Goal: Communication & Community: Share content

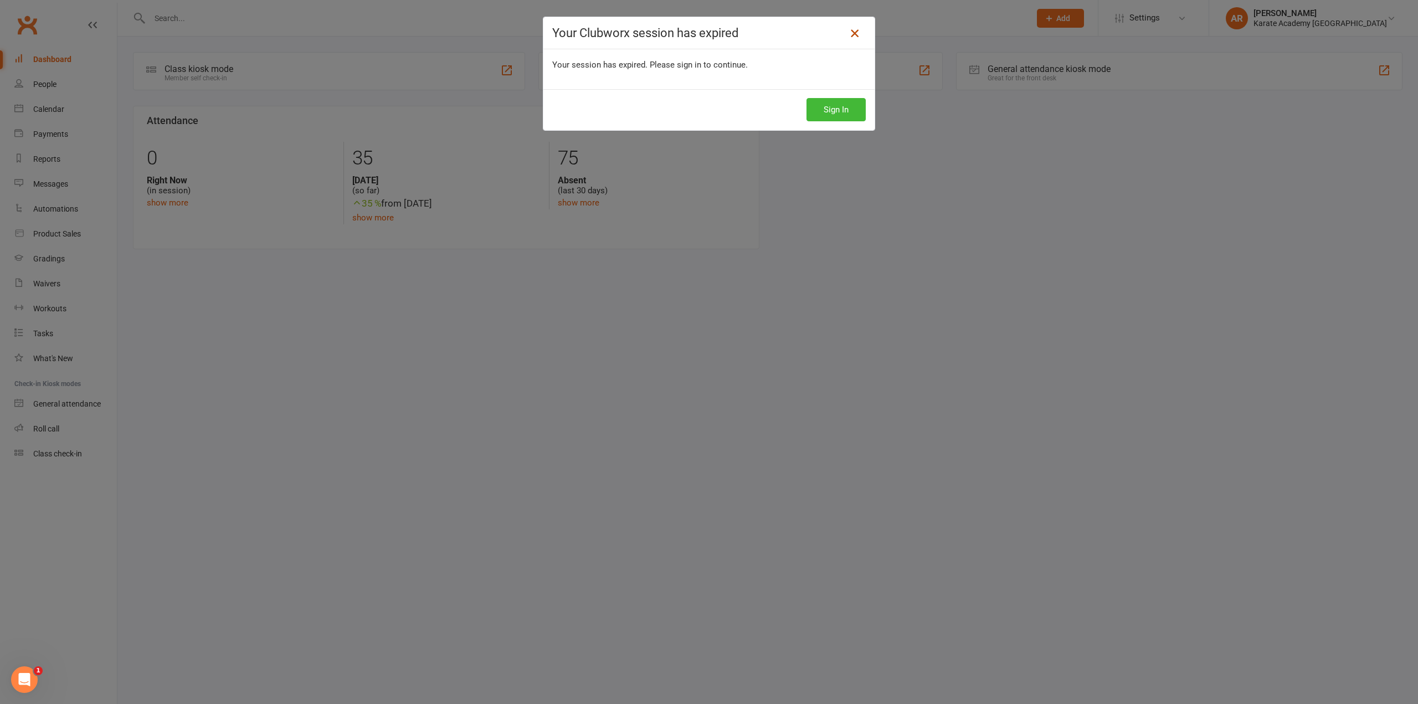
click at [849, 42] on link at bounding box center [855, 33] width 18 height 18
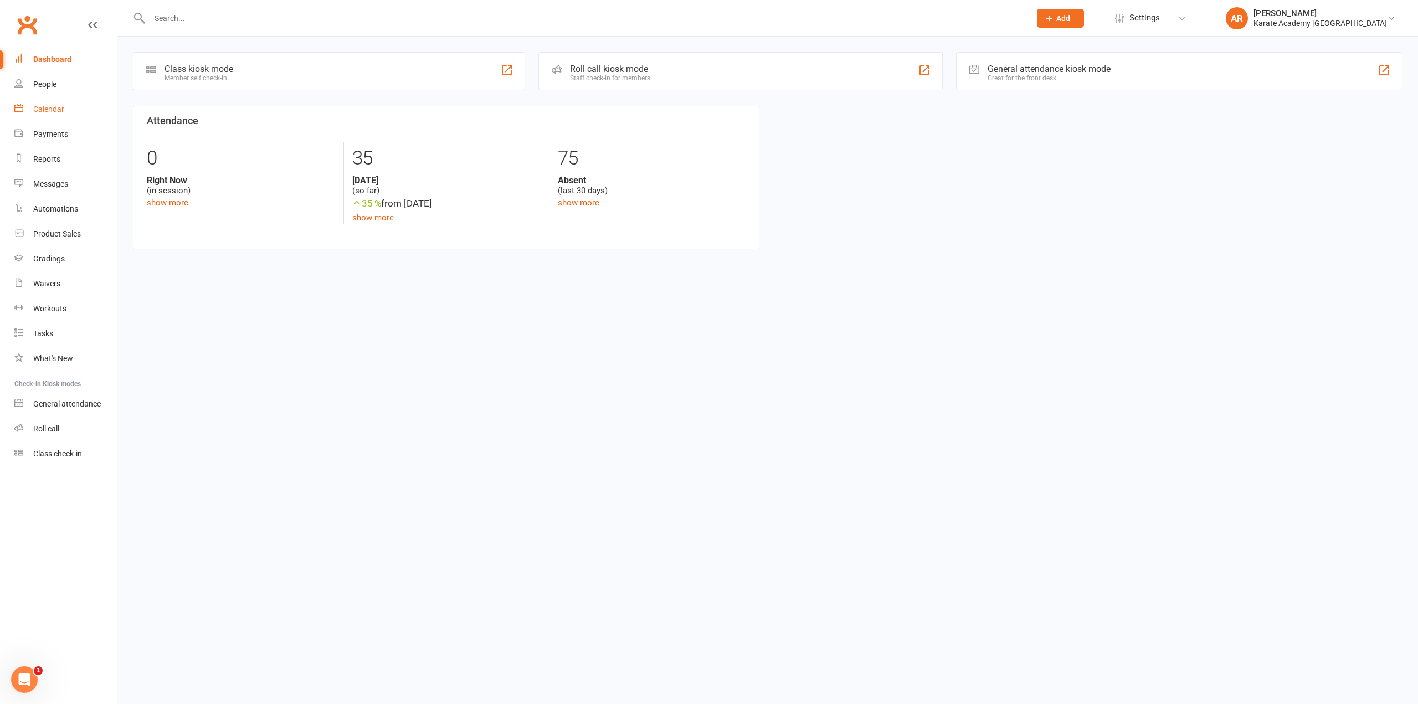
click at [55, 111] on div "Calendar" at bounding box center [48, 109] width 31 height 9
click at [56, 294] on link "Waivers 2" at bounding box center [65, 283] width 102 height 25
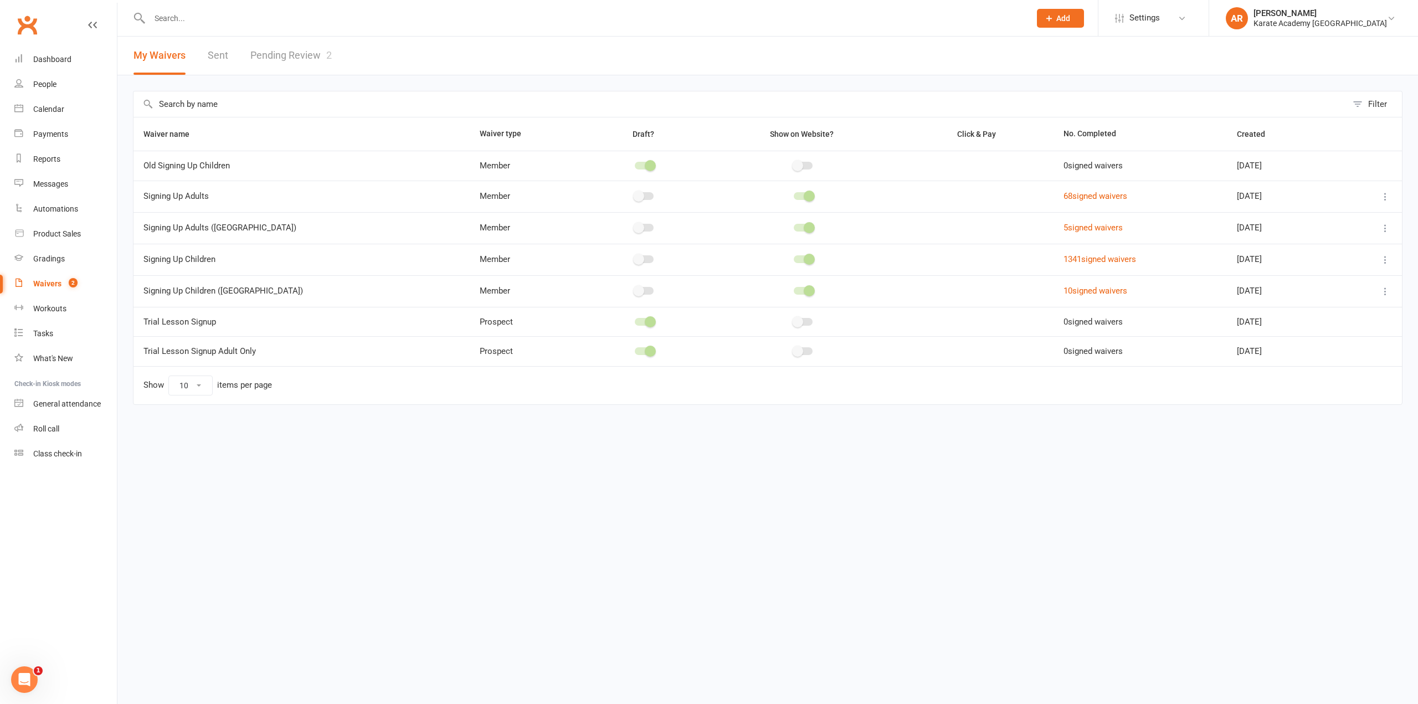
click at [286, 59] on link "Pending Review 2" at bounding box center [290, 56] width 81 height 38
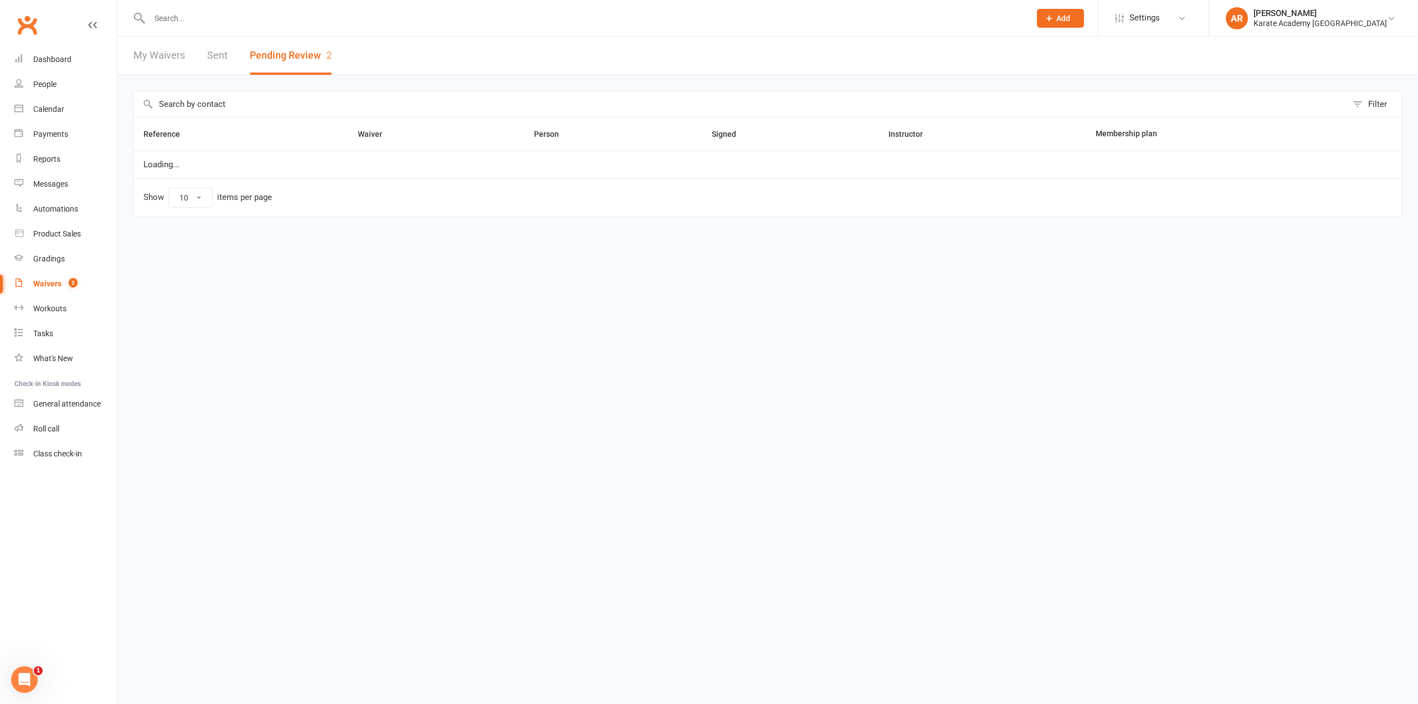
select select "100"
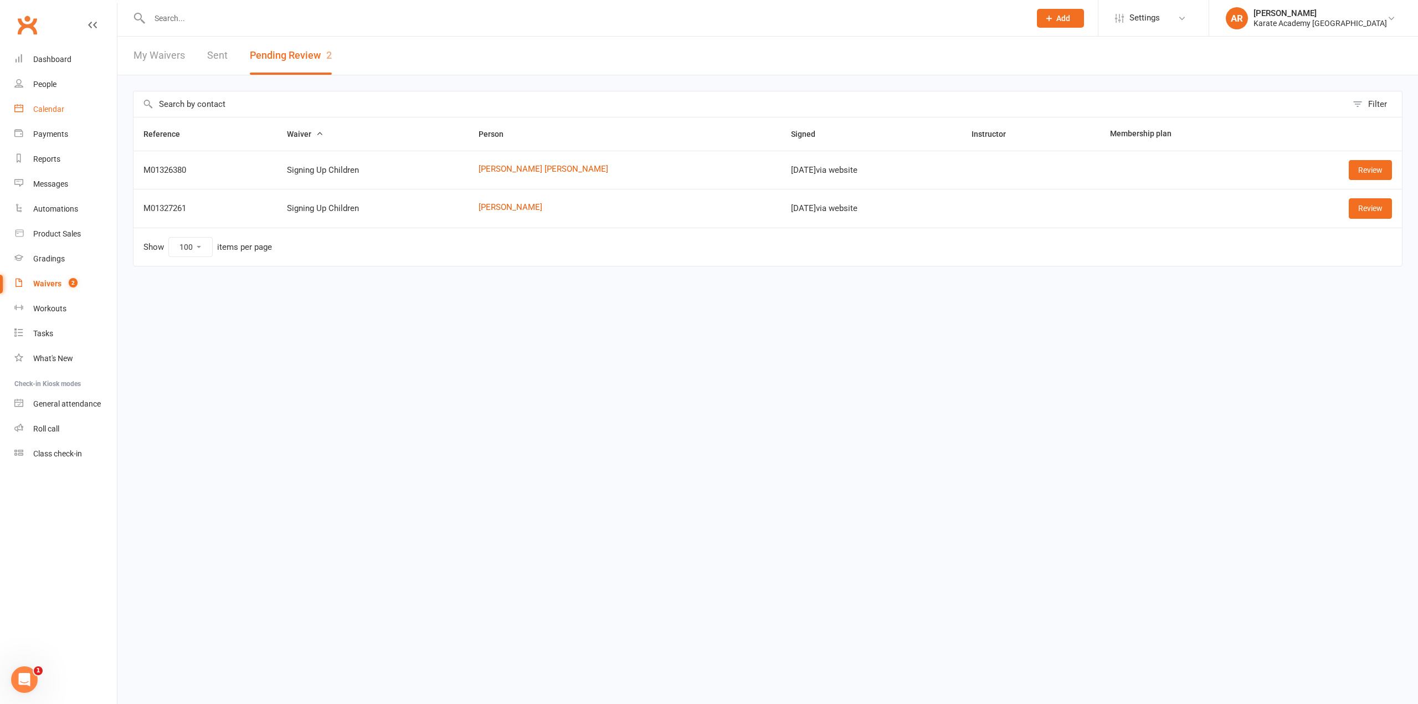
click at [65, 111] on link "Calendar" at bounding box center [65, 109] width 102 height 25
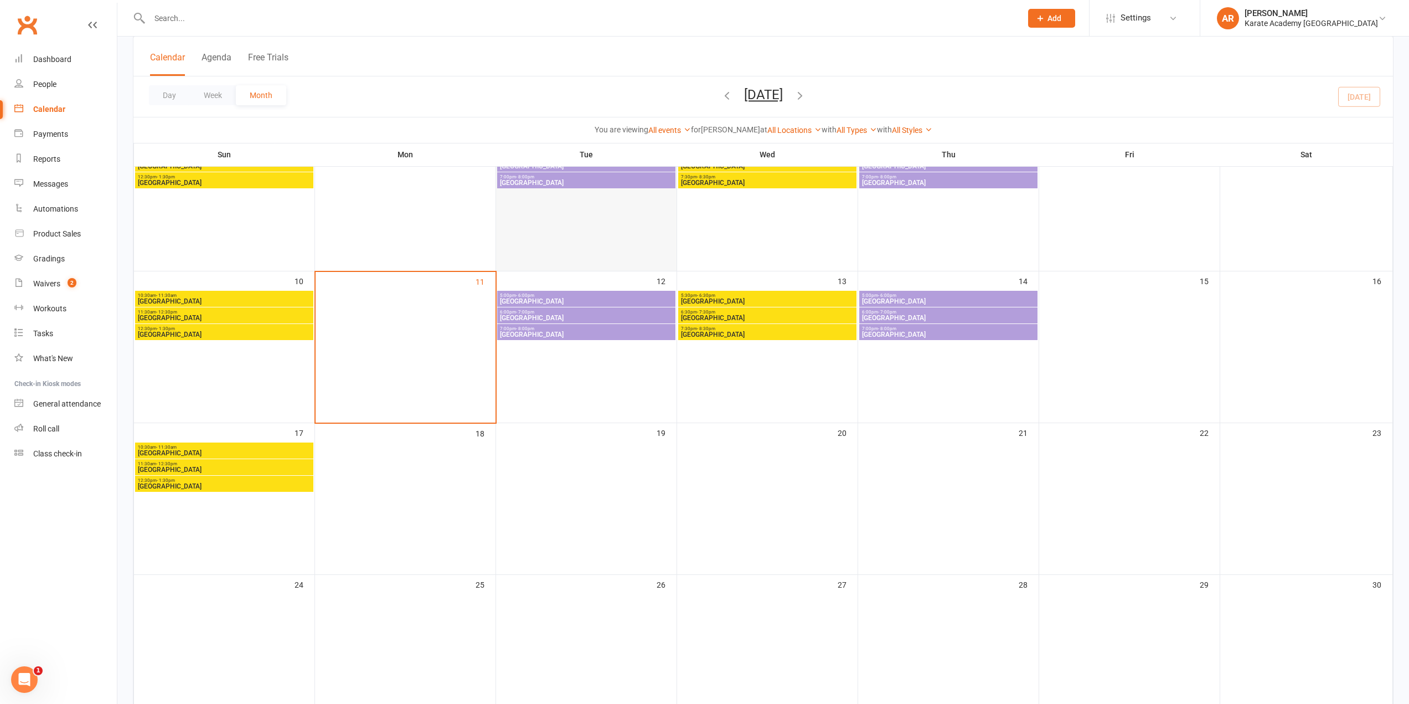
scroll to position [277, 0]
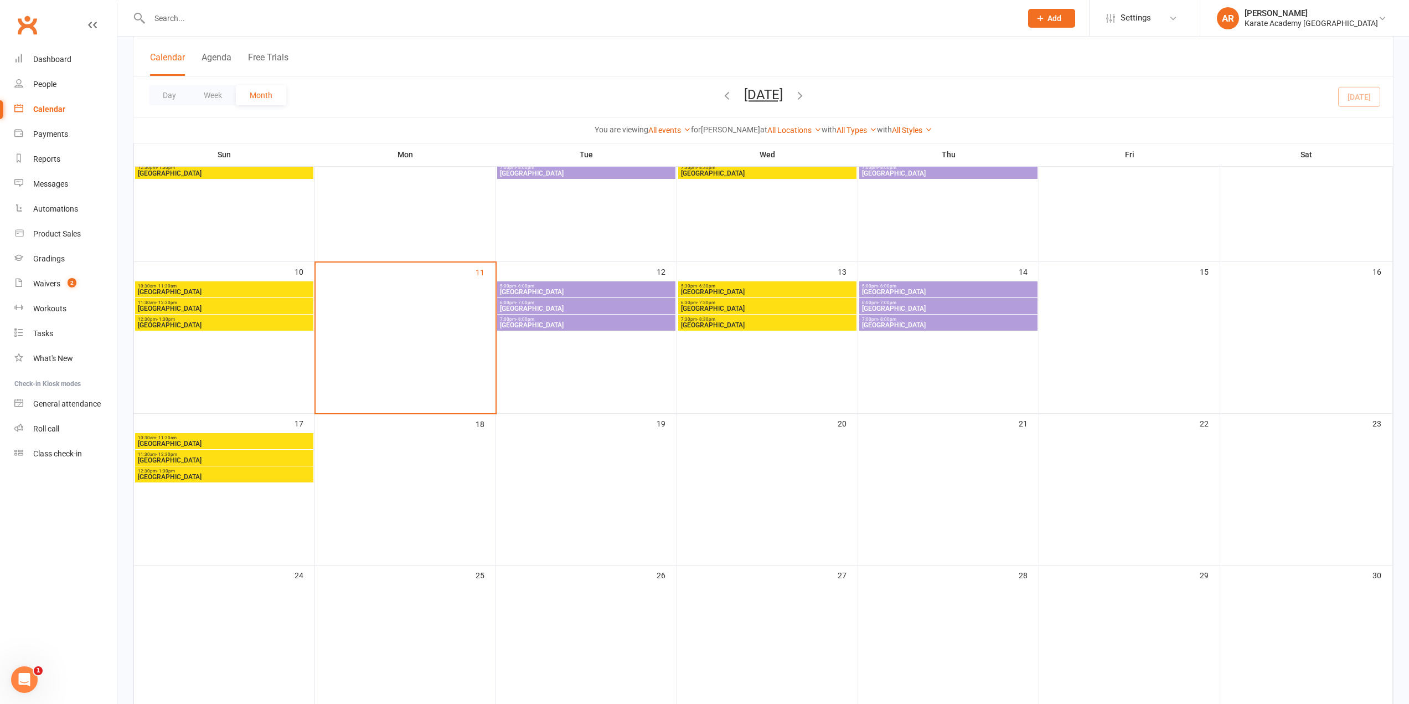
click at [563, 284] on span "5:00pm - 6:00pm" at bounding box center [586, 286] width 174 height 5
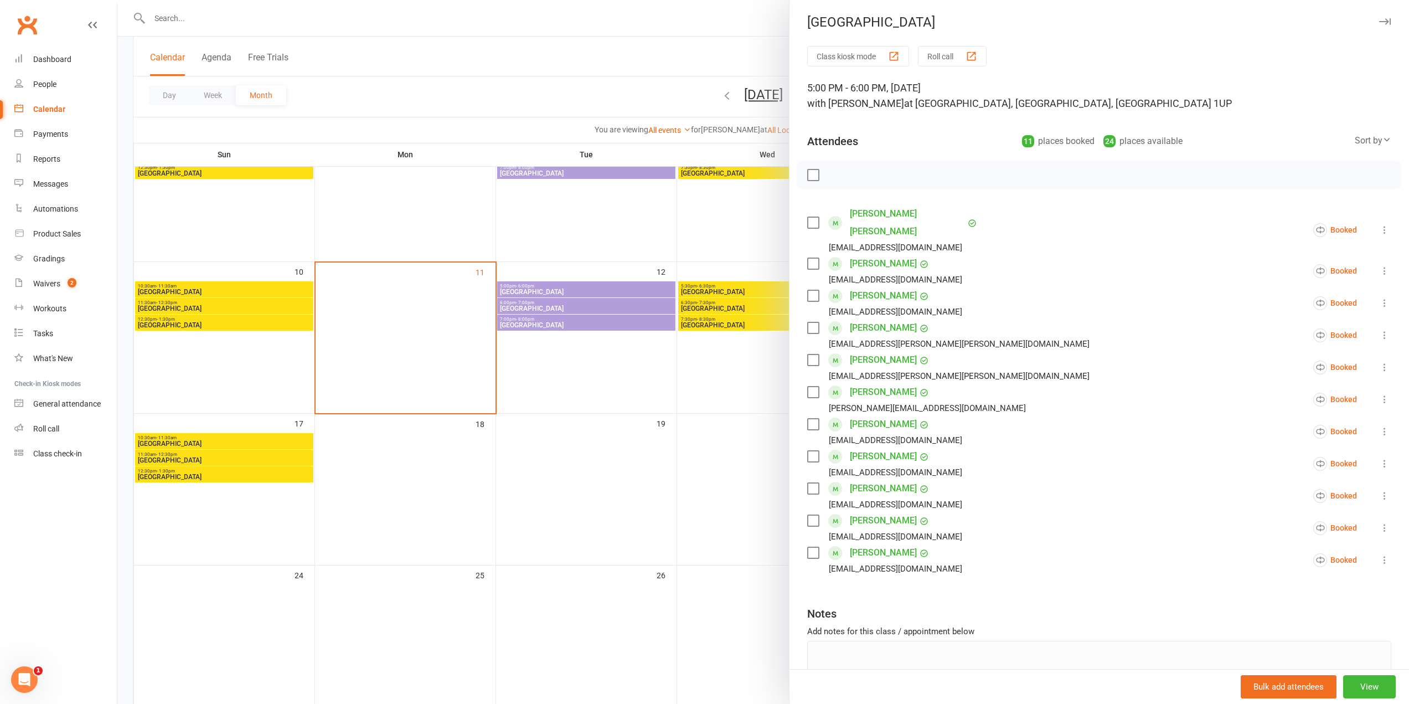
scroll to position [0, 0]
click at [731, 24] on div at bounding box center [763, 352] width 1292 height 704
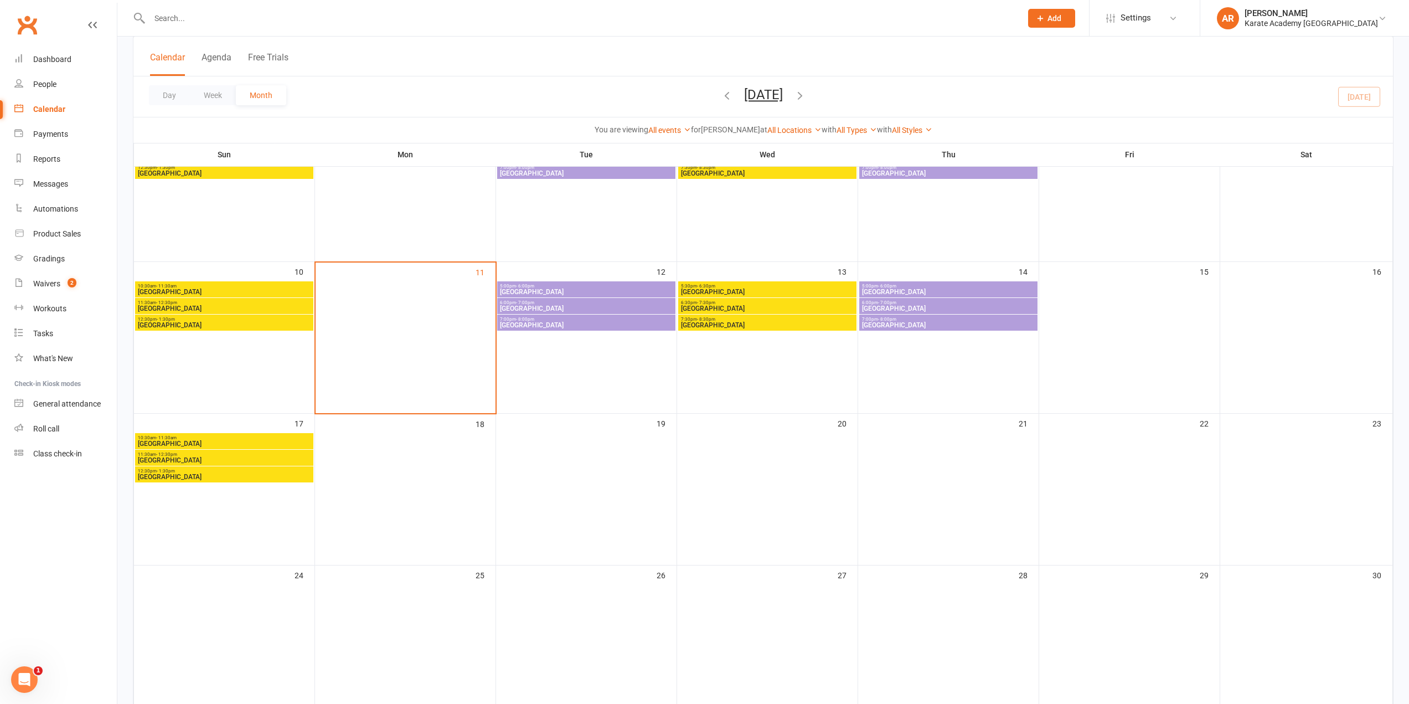
click at [603, 290] on span "Wycombe Leisure Centre" at bounding box center [586, 291] width 174 height 7
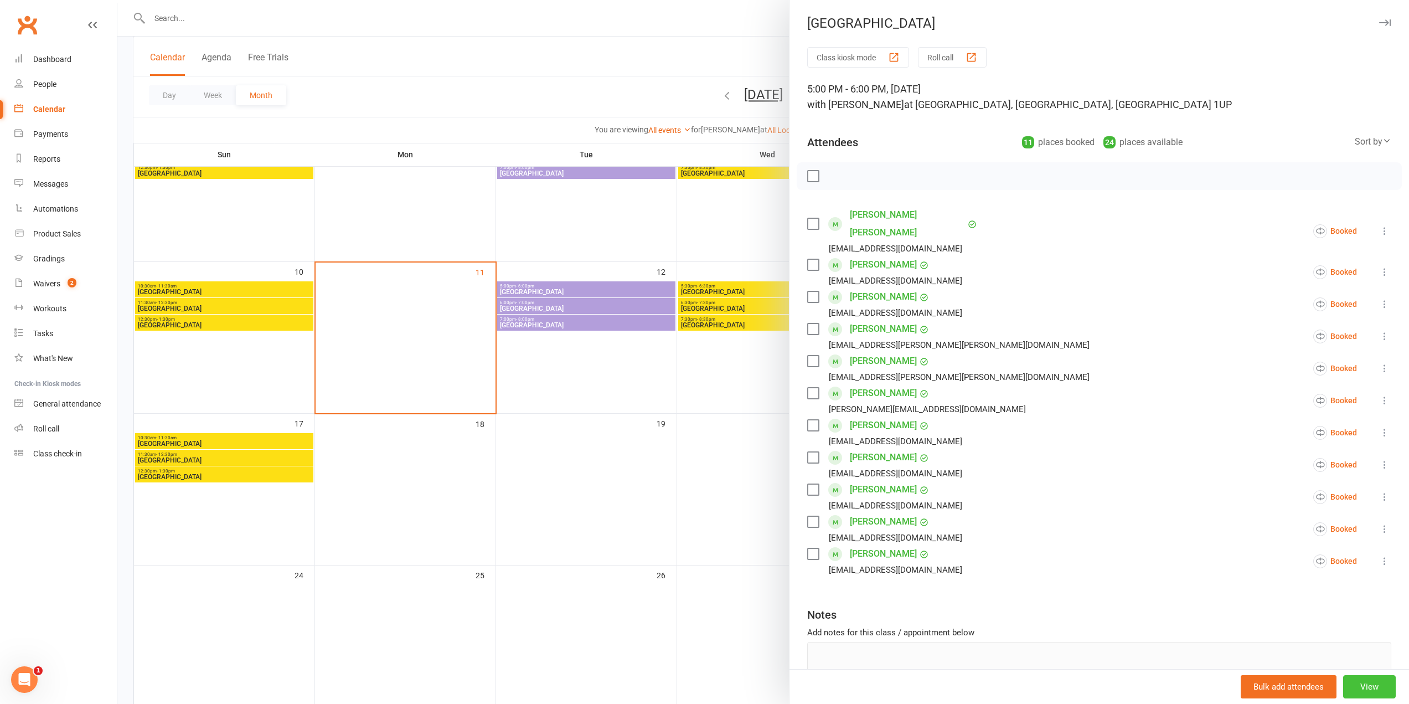
click at [1343, 687] on button "View" at bounding box center [1369, 686] width 53 height 23
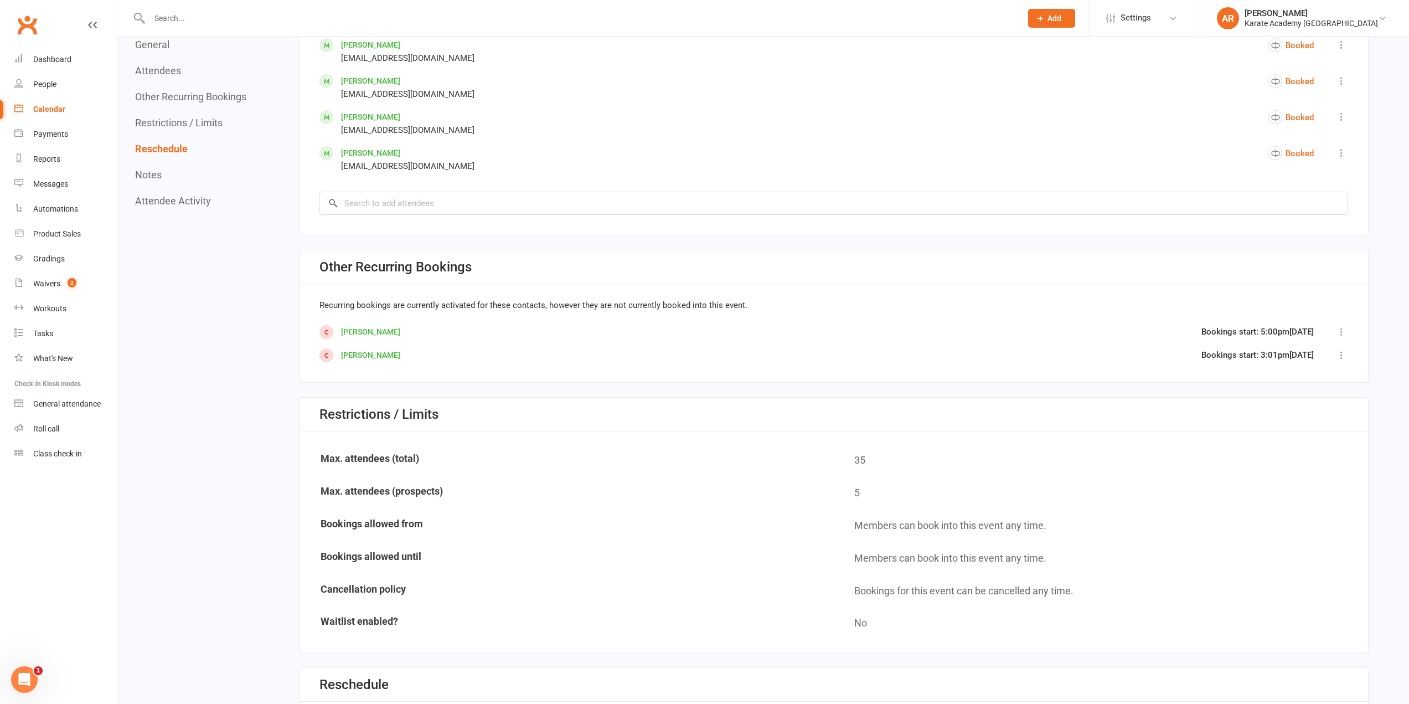
scroll to position [497, 0]
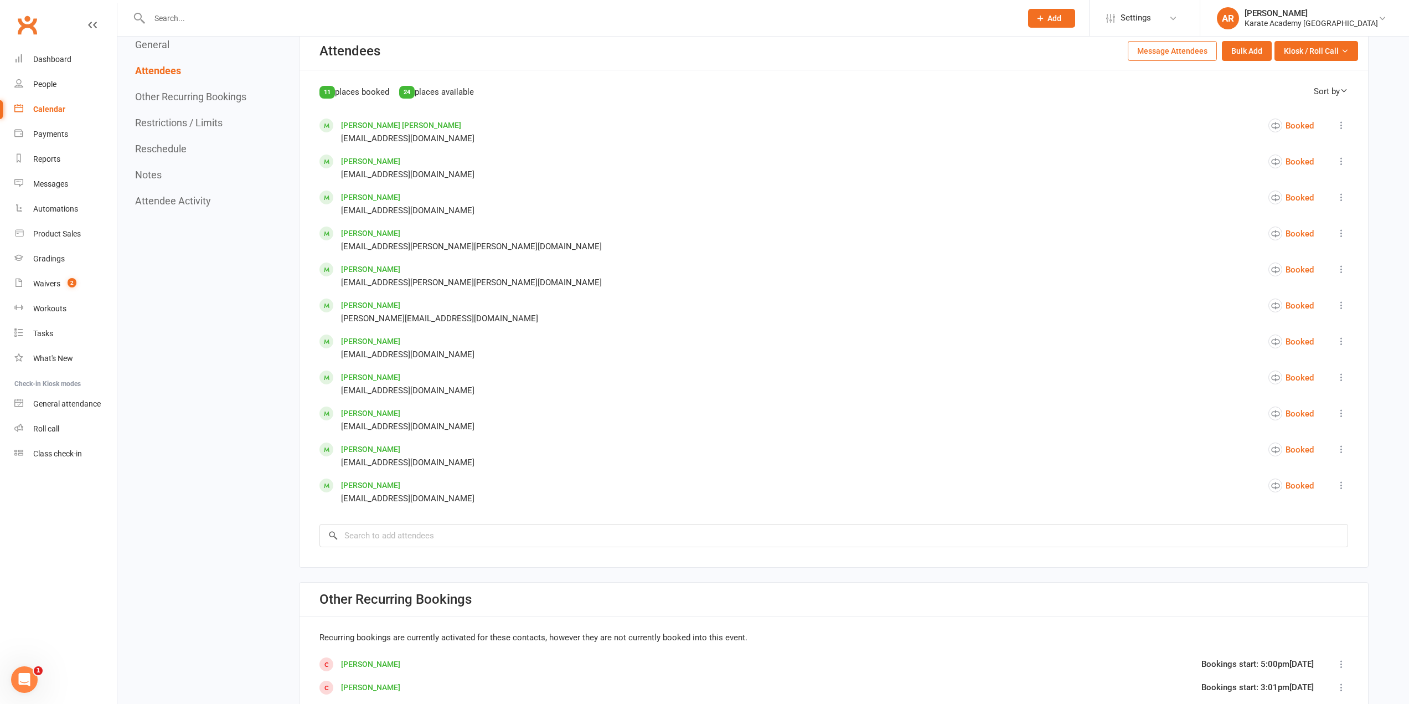
click at [1178, 52] on button "Message Attendees" at bounding box center [1172, 51] width 89 height 20
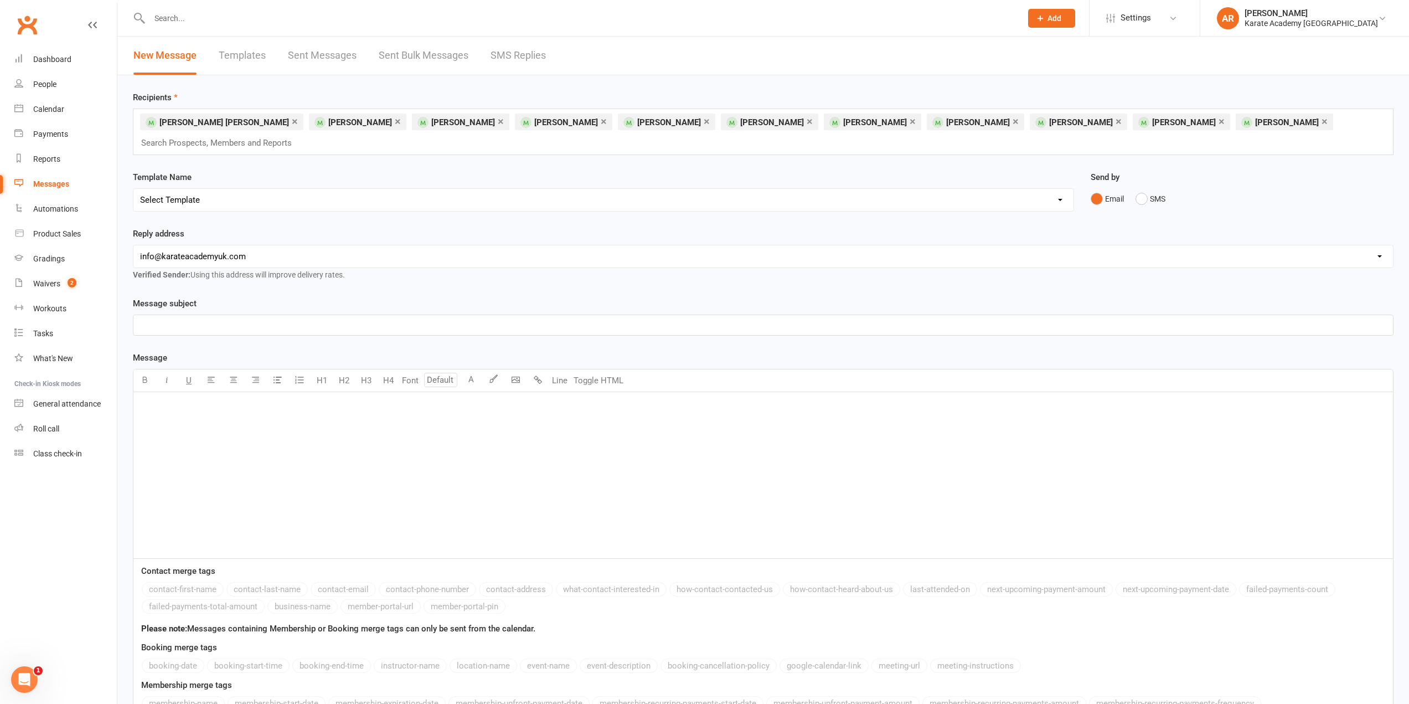
click at [198, 265] on select "[EMAIL_ADDRESS][DOMAIN_NAME] [EMAIL_ADDRESS][DOMAIN_NAME] [DOMAIN_NAME][EMAIL_A…" at bounding box center [763, 256] width 1260 height 22
select select "2"
click at [133, 245] on select "[EMAIL_ADDRESS][DOMAIN_NAME] [EMAIL_ADDRESS][DOMAIN_NAME] [DOMAIN_NAME][EMAIL_A…" at bounding box center [763, 256] width 1260 height 22
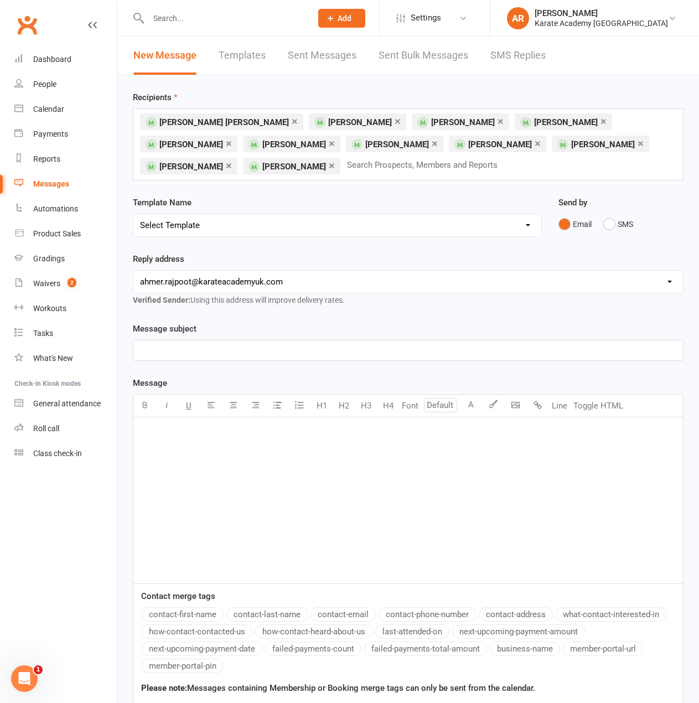
paste div
click at [204, 357] on p "﻿" at bounding box center [408, 350] width 537 height 13
click at [262, 463] on div "﻿" at bounding box center [408, 501] width 550 height 166
drag, startPoint x: 230, startPoint y: 351, endPoint x: 297, endPoint y: 346, distance: 66.6
click at [297, 346] on span "Updated Class Timings from this Thursday – Wycombe Leisure Centre, Handy Cross,…" at bounding box center [301, 351] width 323 height 10
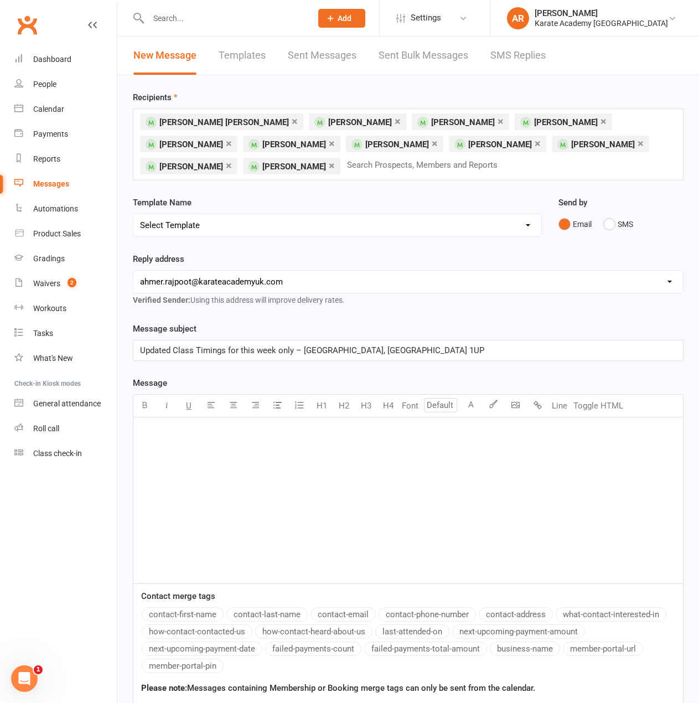
drag, startPoint x: 571, startPoint y: 354, endPoint x: 0, endPoint y: 332, distance: 571.9
click at [0, 332] on html "Prospect Member Non-attending contact Membership plan Bulk message Add Settings…" at bounding box center [349, 474] width 699 height 949
copy span "Updated Class Timings for this week only – Wycombe Leisure Centre, Handy Cross,…"
click at [209, 440] on div "﻿" at bounding box center [408, 501] width 550 height 166
click at [172, 436] on p "﻿" at bounding box center [408, 431] width 537 height 13
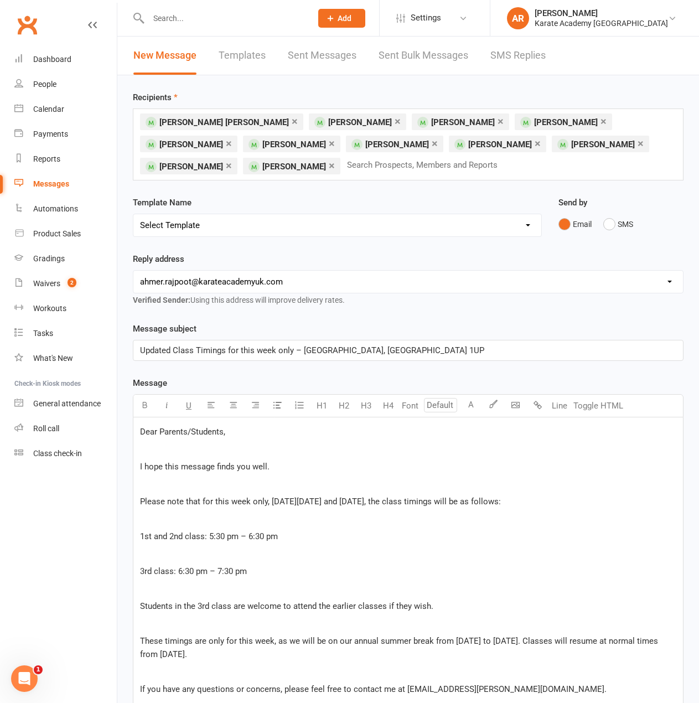
click at [163, 519] on p "﻿" at bounding box center [408, 518] width 537 height 13
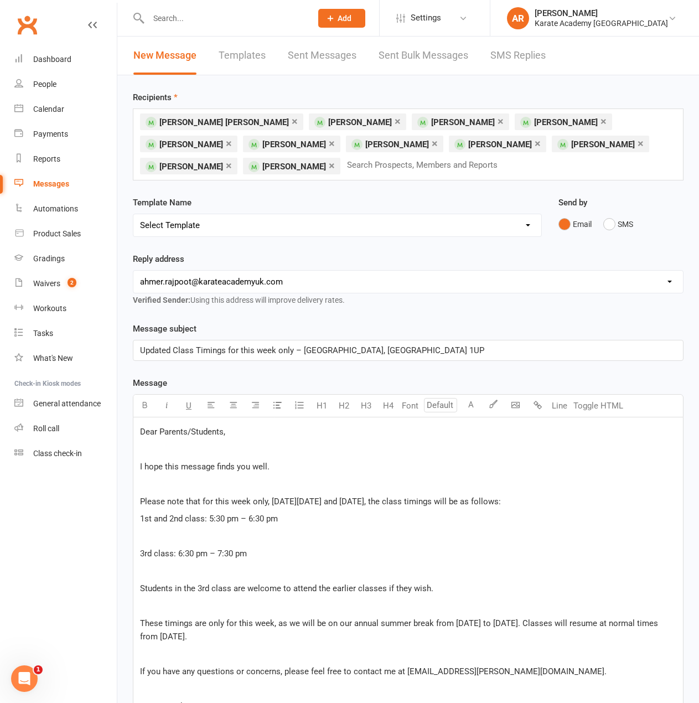
click at [145, 538] on p "﻿" at bounding box center [408, 536] width 537 height 13
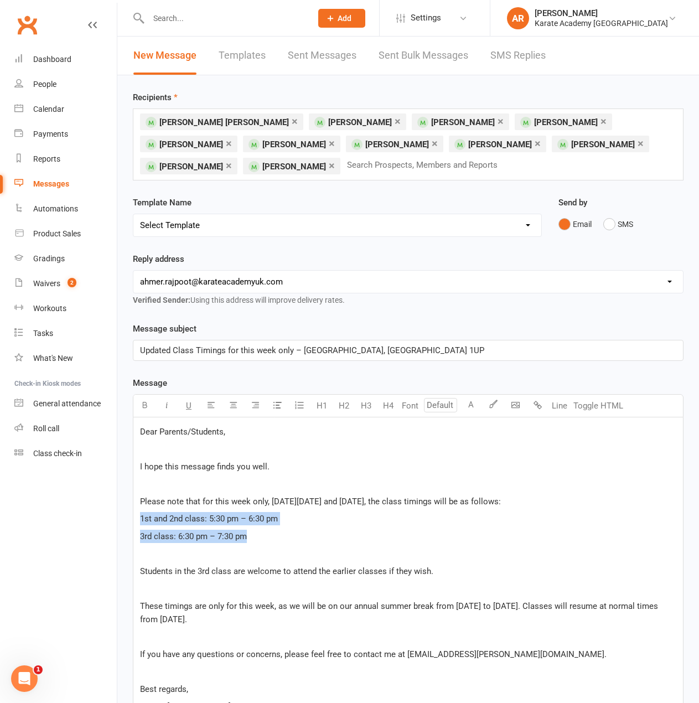
drag, startPoint x: 257, startPoint y: 535, endPoint x: 140, endPoint y: 517, distance: 118.3
click at [140, 517] on div "Dear Parents/Students, ﻿ I hope this message finds you well. ﻿ Please note that…" at bounding box center [408, 622] width 550 height 408
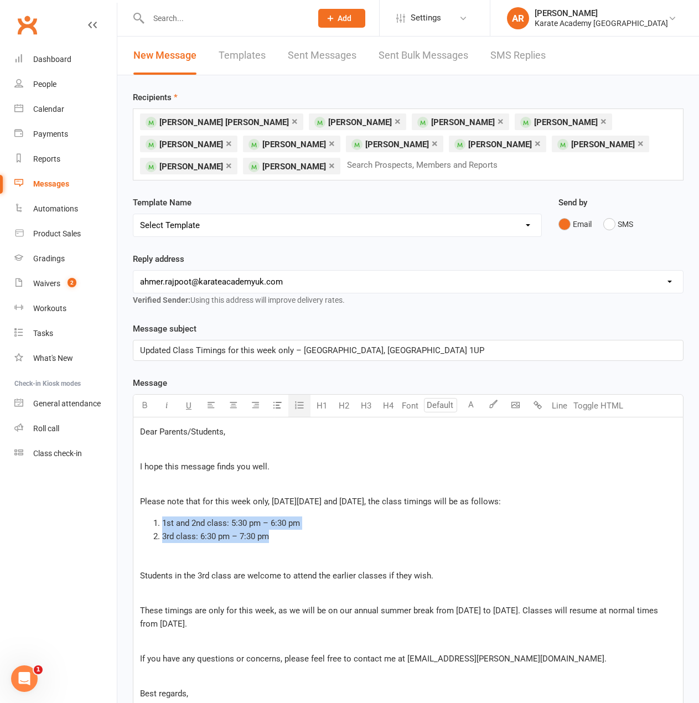
click at [300, 408] on icon "button" at bounding box center [299, 405] width 11 height 11
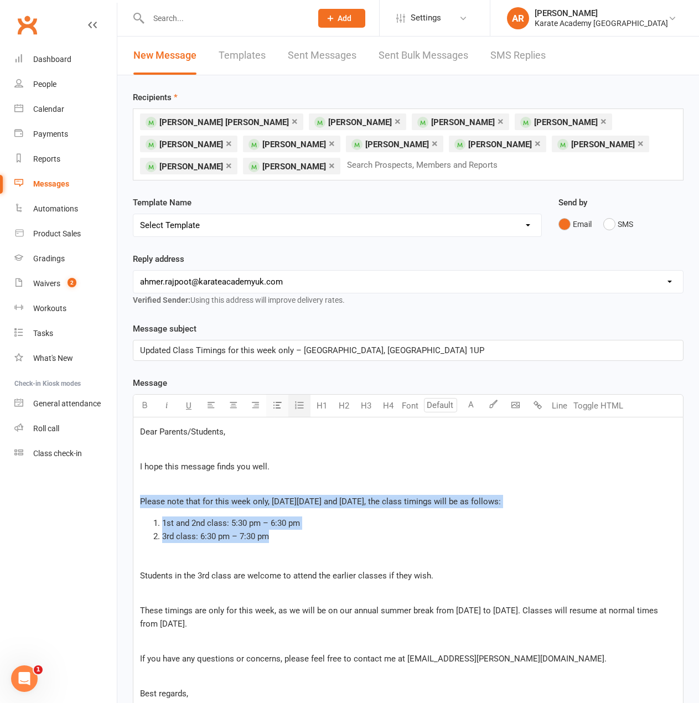
click at [280, 405] on icon "button" at bounding box center [278, 405] width 8 height 8
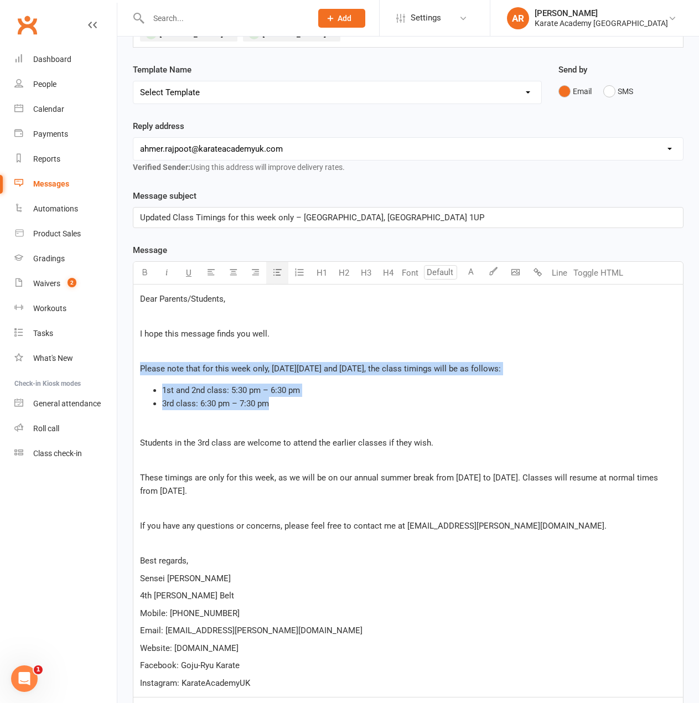
scroll to position [166, 0]
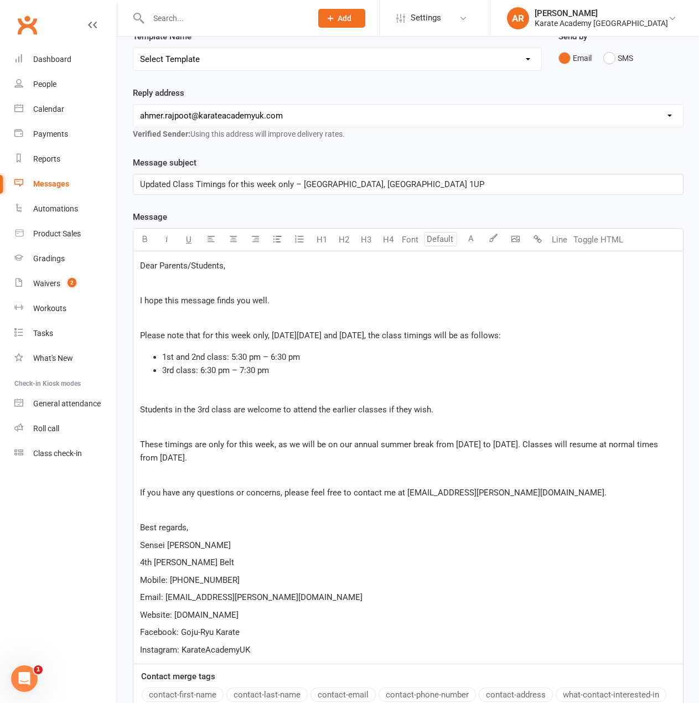
click at [268, 456] on span "These timings are only for this week, as we will be on our annual summer break …" at bounding box center [400, 451] width 521 height 23
click at [273, 457] on span "These timings are only for this week, as we will be on our annual summer break …" at bounding box center [400, 451] width 521 height 23
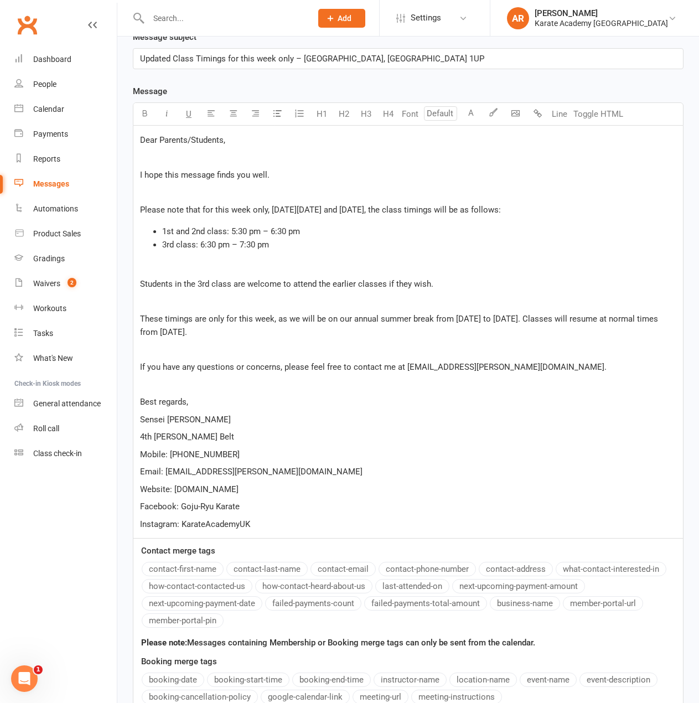
scroll to position [332, 0]
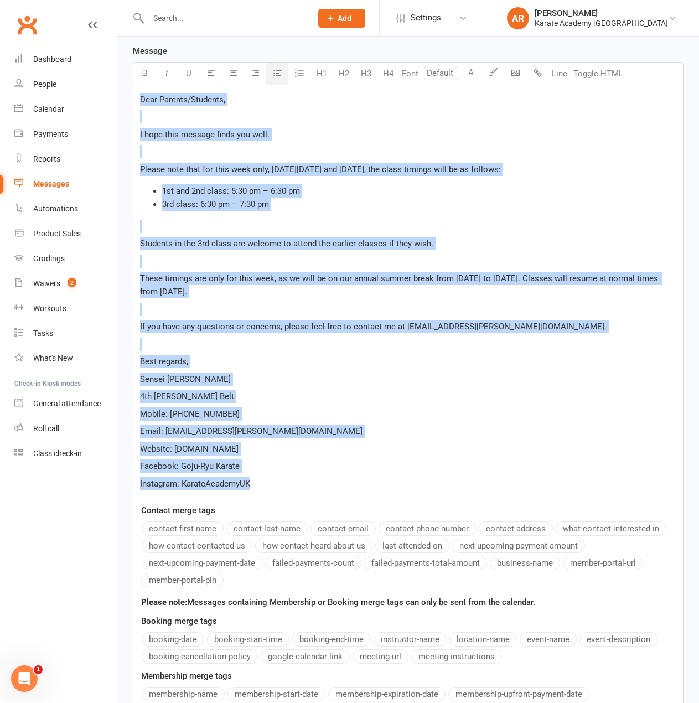
drag, startPoint x: 259, startPoint y: 488, endPoint x: 135, endPoint y: 92, distance: 414.4
click at [135, 92] on div "Dear Parents/Students, ﻿ I hope this message finds you well. ﻿ Please note that…" at bounding box center [408, 291] width 550 height 413
copy div "Dear Parents/Students, ﻿ I hope this message finds you well. ﻿ Please note that…"
click at [297, 306] on p "﻿" at bounding box center [408, 309] width 537 height 13
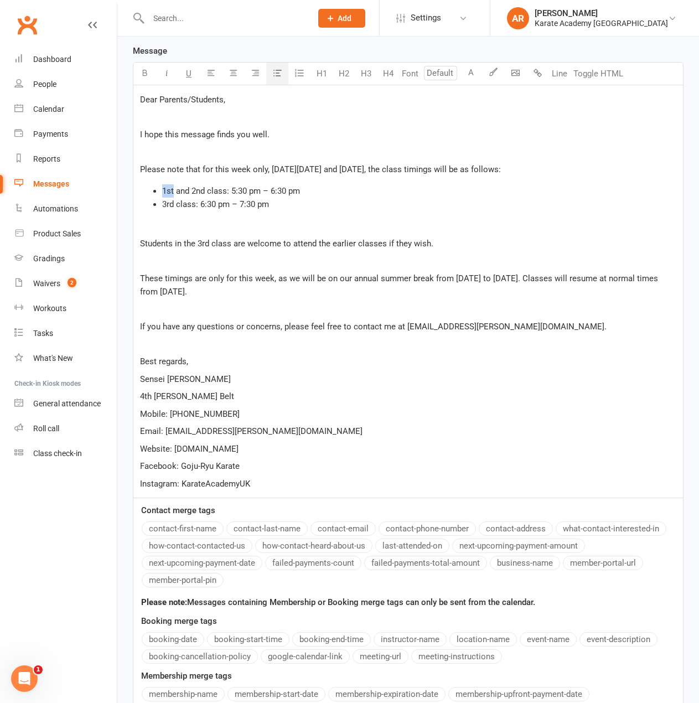
drag, startPoint x: 173, startPoint y: 192, endPoint x: 164, endPoint y: 194, distance: 8.5
click at [164, 194] on span "1st and 2nd class: 5:30 pm – 6:30 pm" at bounding box center [231, 191] width 138 height 10
click at [145, 71] on icon "button" at bounding box center [145, 73] width 8 height 8
drag, startPoint x: 225, startPoint y: 191, endPoint x: 195, endPoint y: 190, distance: 29.9
click at [195, 190] on span "and 2nd class: 5:30 pm – 6:30 pm" at bounding box center [236, 191] width 124 height 10
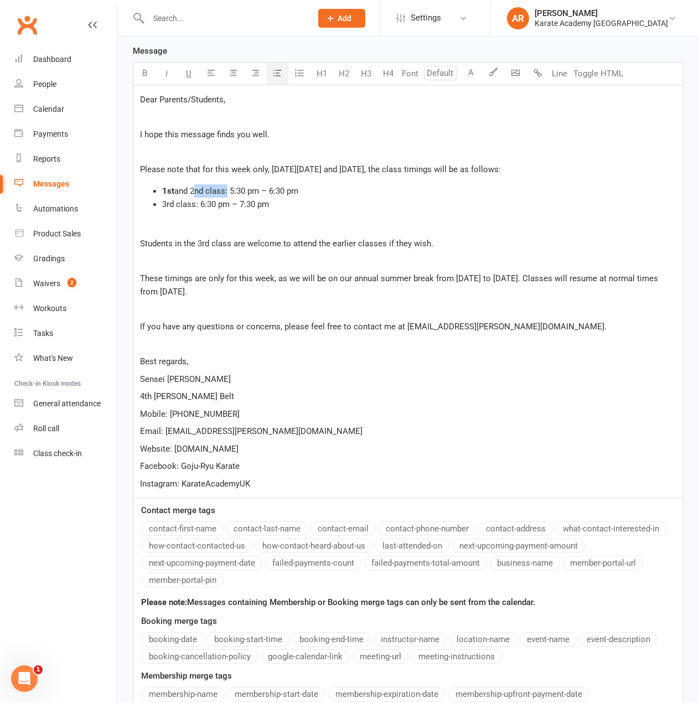
drag, startPoint x: 193, startPoint y: 190, endPoint x: 225, endPoint y: 189, distance: 32.1
click at [225, 189] on span "and 2nd class: 5:30 pm – 6:30 pm" at bounding box center [236, 191] width 124 height 10
click at [143, 71] on icon "button" at bounding box center [145, 73] width 8 height 8
drag, startPoint x: 173, startPoint y: 202, endPoint x: 162, endPoint y: 204, distance: 11.3
click at [162, 204] on span "3rd class: 6:30 pm – 7:30 pm" at bounding box center [215, 204] width 107 height 10
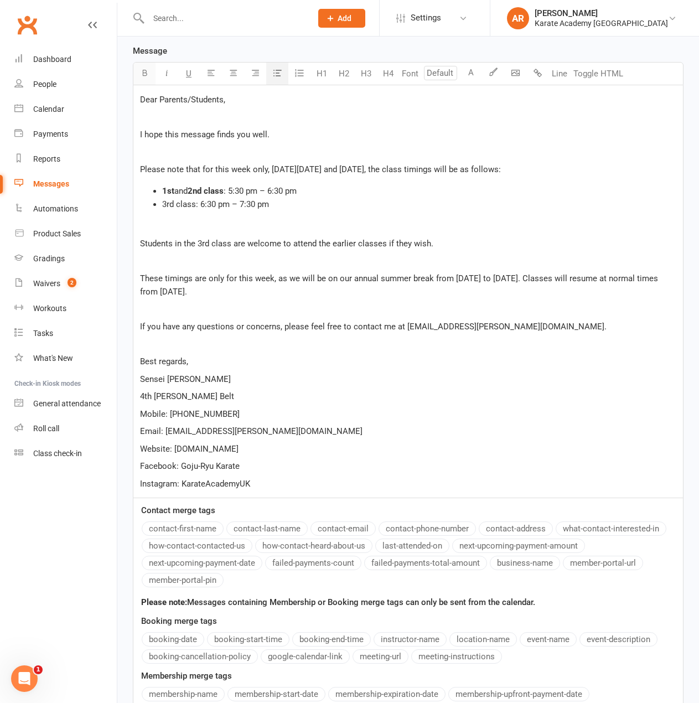
click at [143, 72] on icon "button" at bounding box center [145, 73] width 8 height 8
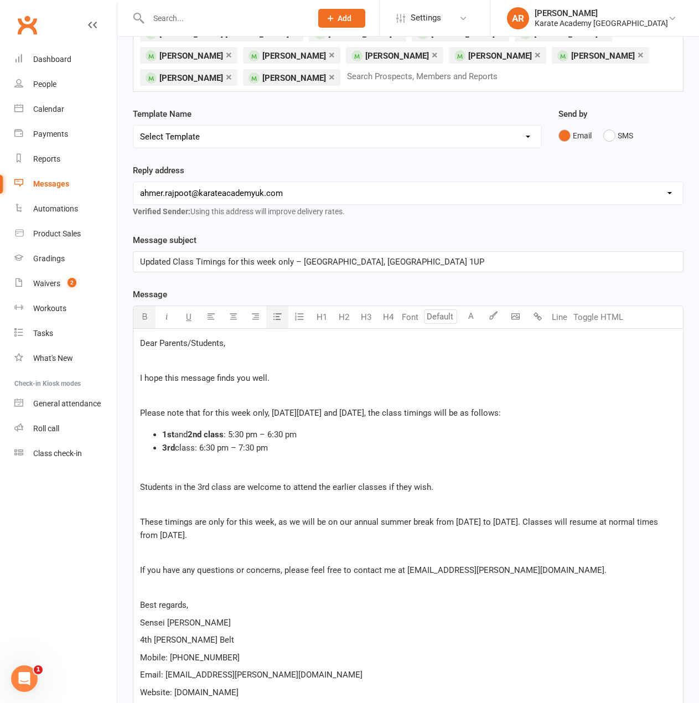
scroll to position [55, 0]
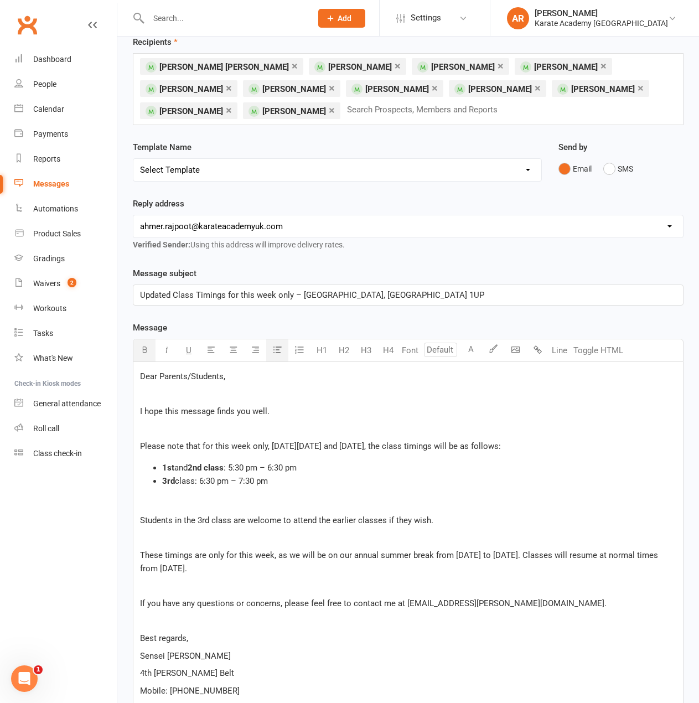
click at [390, 295] on span "Updated Class Timings for this week only – Wycombe Leisure Centre, Handy Cross,…" at bounding box center [312, 295] width 344 height 10
click at [279, 290] on span "Updated Class Timings for this week only – Wycombe Leisure Centre, Handy Cross,…" at bounding box center [312, 295] width 344 height 10
drag, startPoint x: 292, startPoint y: 296, endPoint x: 142, endPoint y: 290, distance: 150.7
click at [142, 290] on p "Updated Class Timings for this week only – Wycombe Leisure Centre, Handy Cross,…" at bounding box center [408, 294] width 537 height 13
click at [180, 391] on p "﻿" at bounding box center [408, 393] width 537 height 13
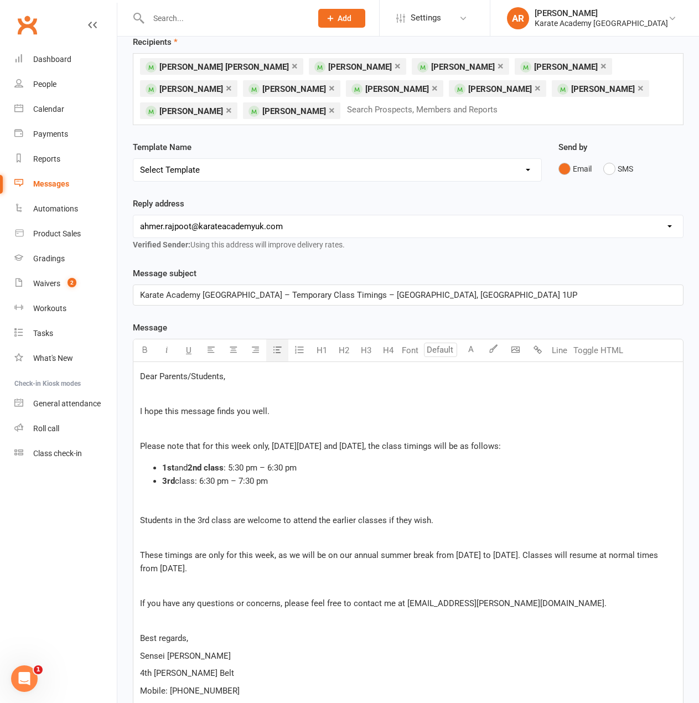
click at [168, 394] on p "﻿" at bounding box center [408, 393] width 537 height 13
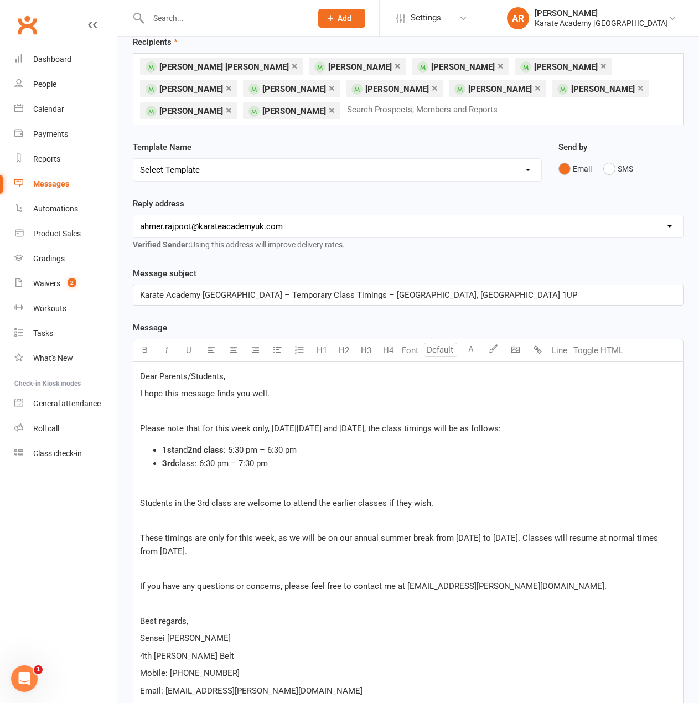
click at [171, 408] on p "﻿" at bounding box center [408, 411] width 537 height 13
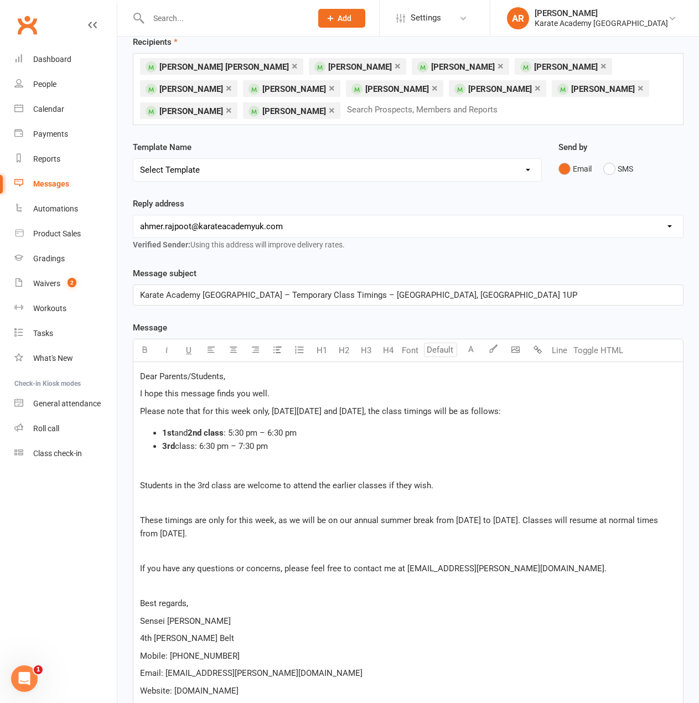
click at [167, 468] on p "﻿" at bounding box center [408, 468] width 537 height 13
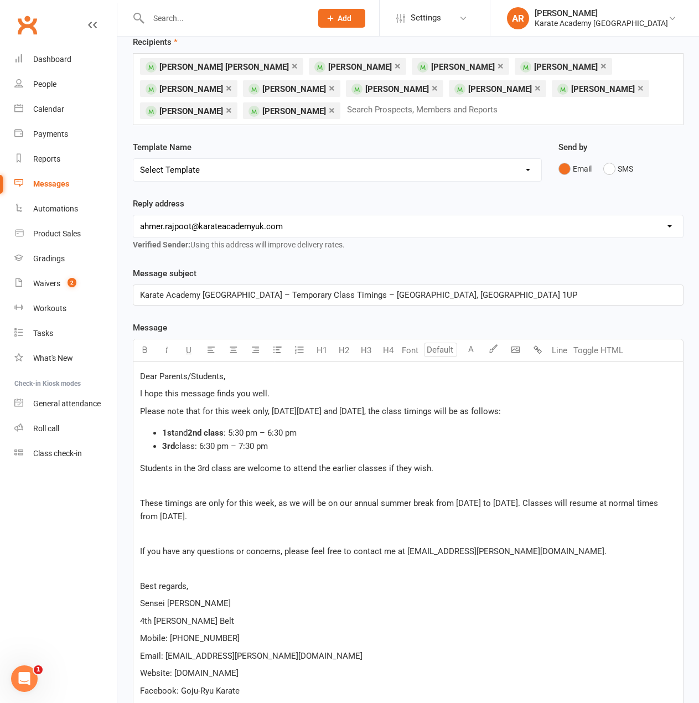
click at [166, 486] on p "﻿" at bounding box center [408, 485] width 537 height 13
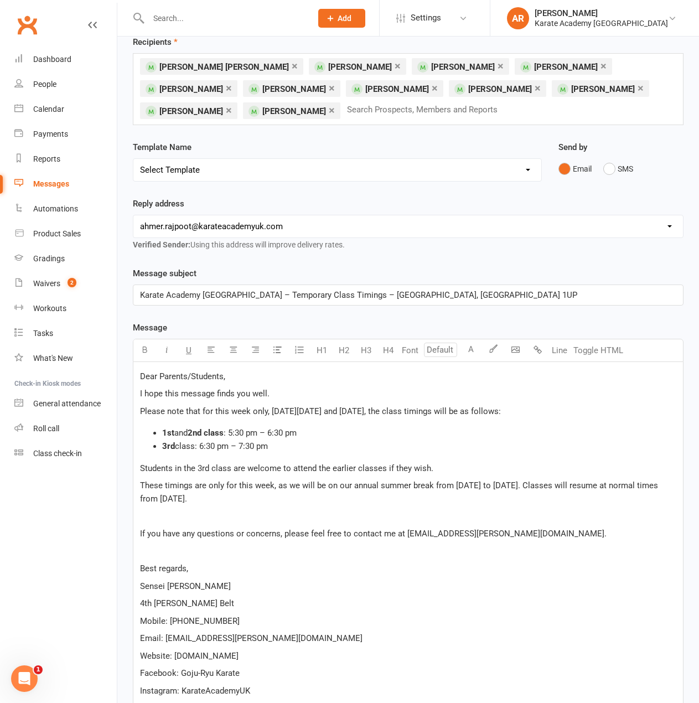
click at [158, 517] on p "﻿" at bounding box center [408, 516] width 537 height 13
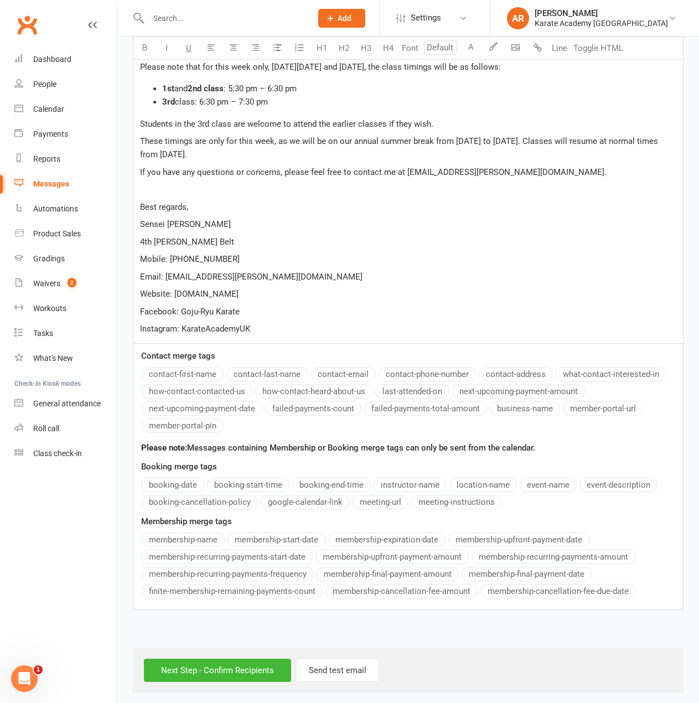
scroll to position [406, 0]
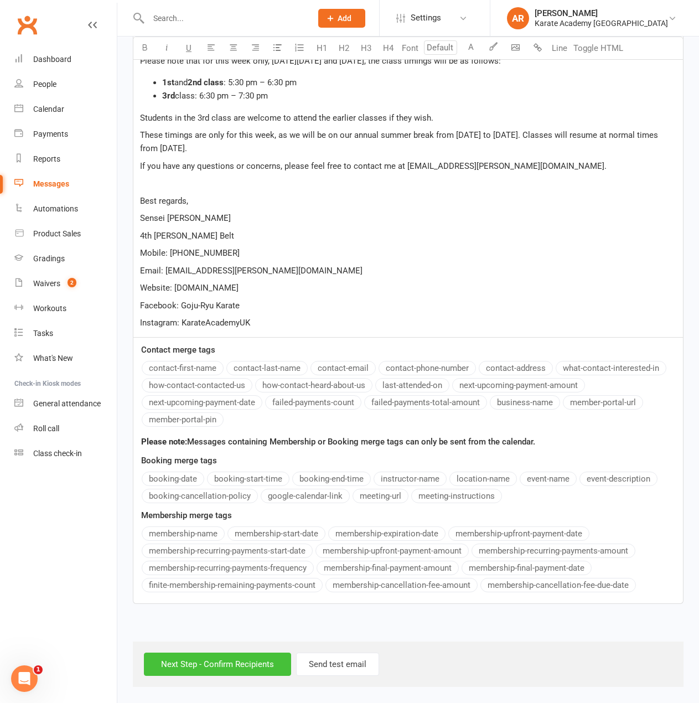
click at [226, 667] on input "Next Step - Confirm Recipients" at bounding box center [217, 664] width 147 height 23
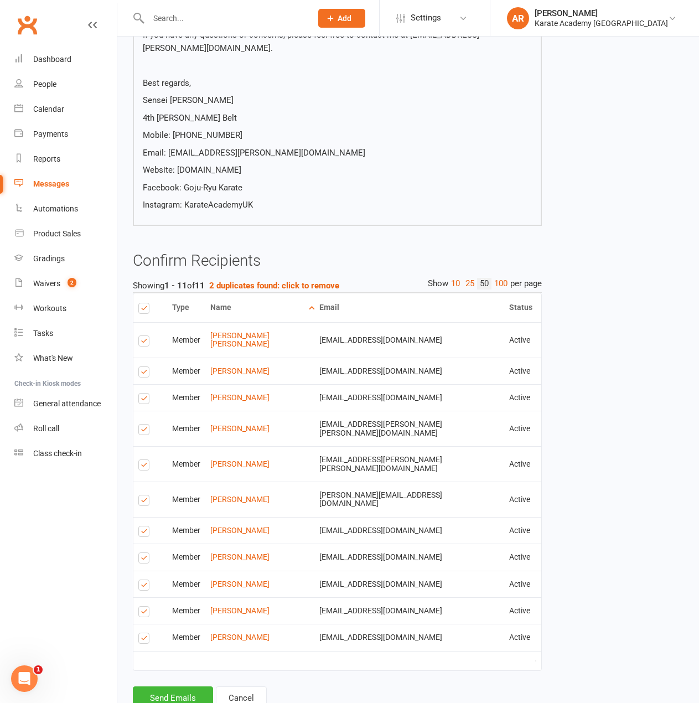
scroll to position [365, 0]
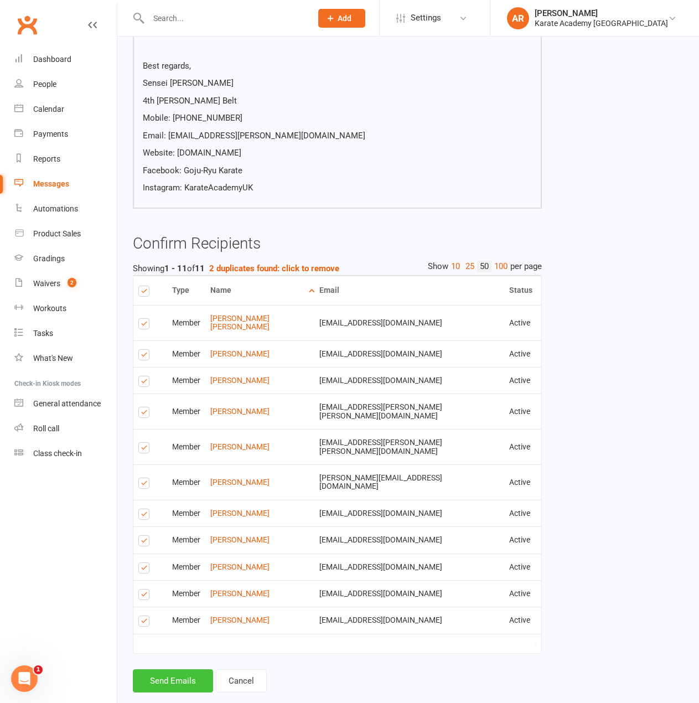
click at [181, 669] on button "Send Emails" at bounding box center [173, 680] width 80 height 23
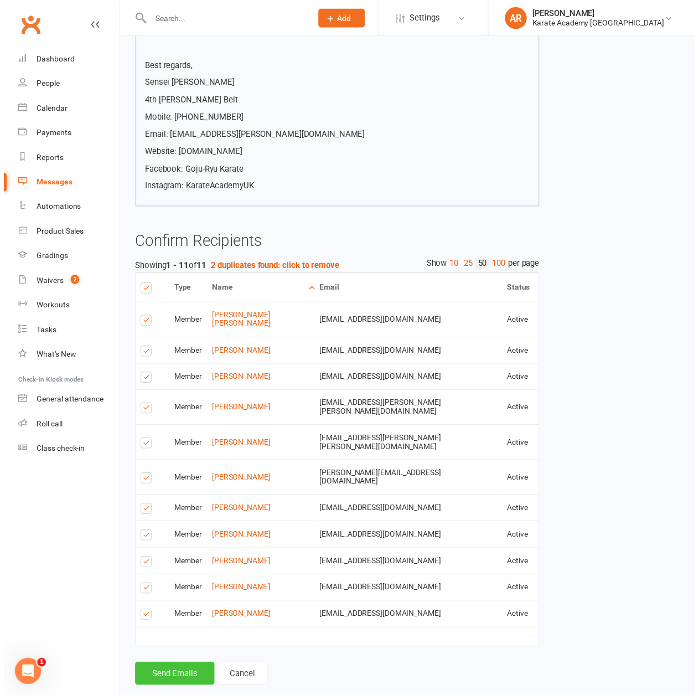
scroll to position [360, 0]
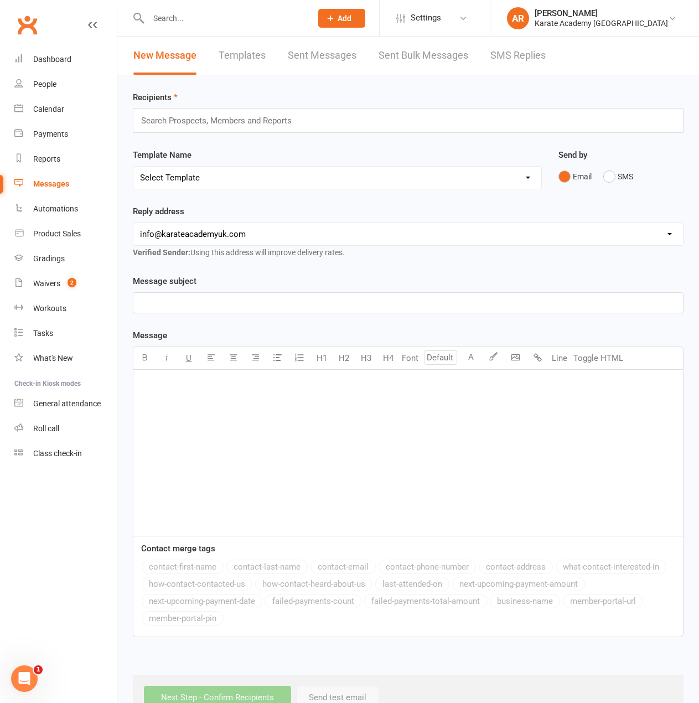
click at [165, 14] on input "text" at bounding box center [224, 19] width 159 height 16
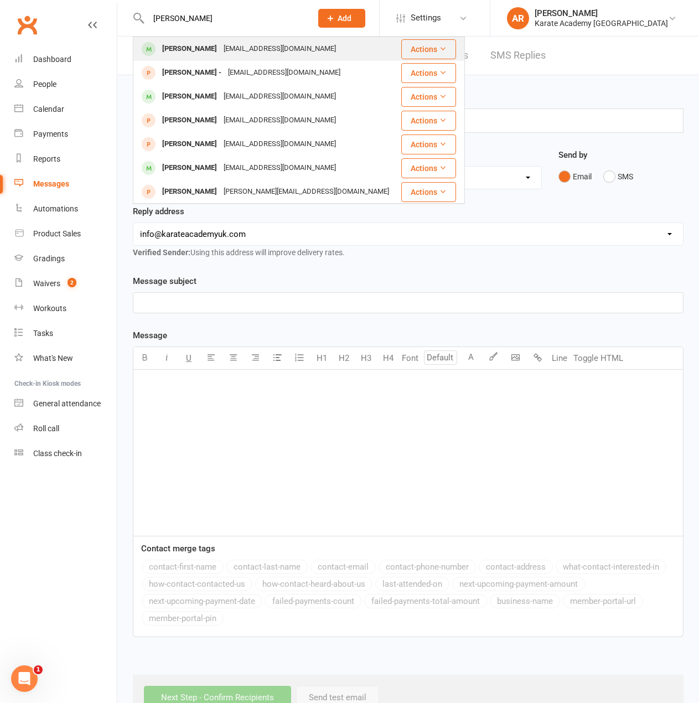
type input "sohail"
click at [220, 48] on div "Suhail_ibrahim786@hotmail.com" at bounding box center [279, 49] width 119 height 16
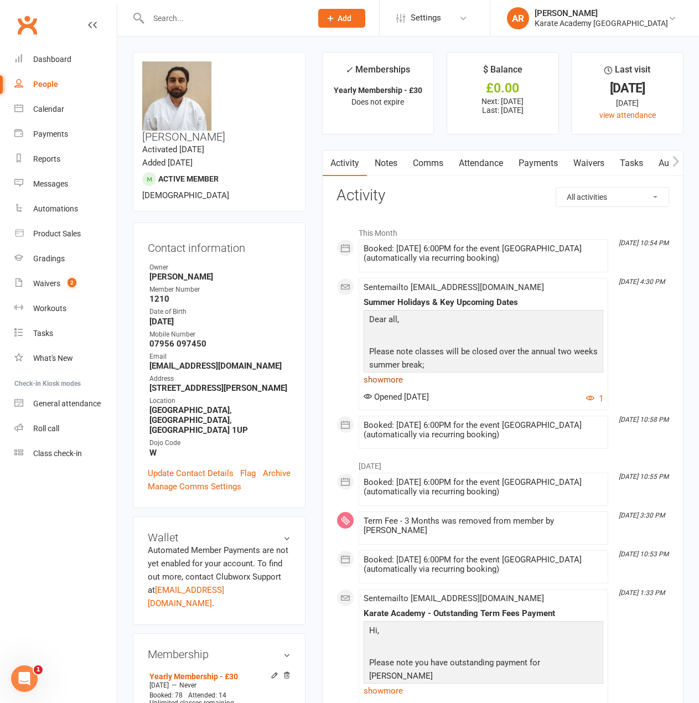
click at [404, 382] on link "show more" at bounding box center [484, 380] width 240 height 16
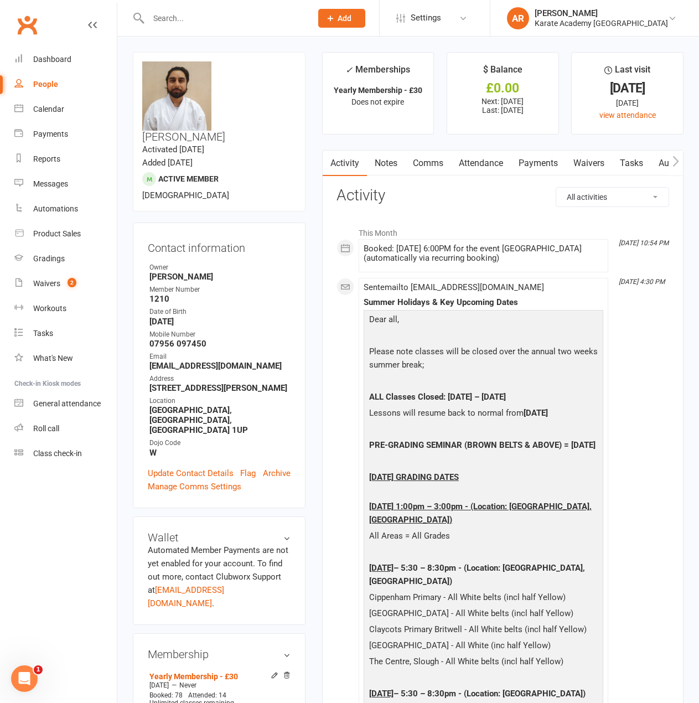
click at [492, 162] on link "Attendance" at bounding box center [481, 163] width 60 height 25
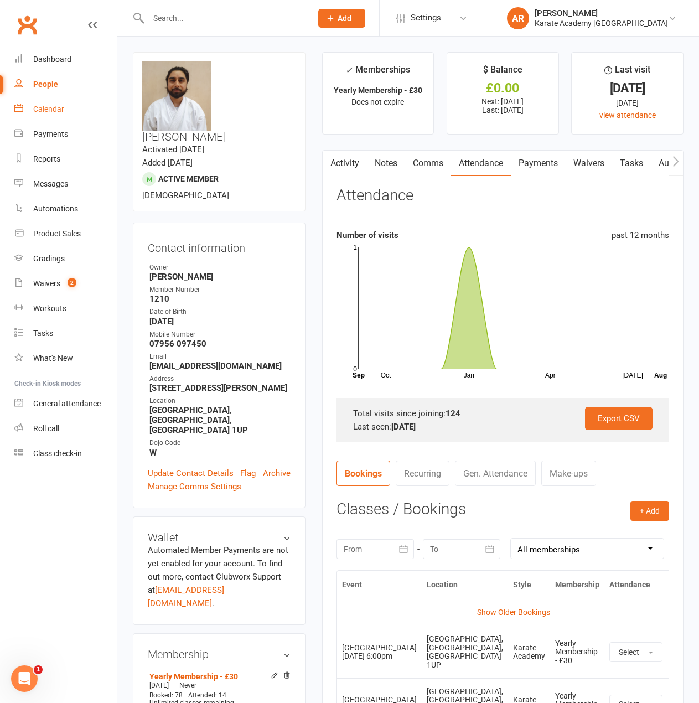
click at [29, 101] on link "Calendar" at bounding box center [65, 109] width 102 height 25
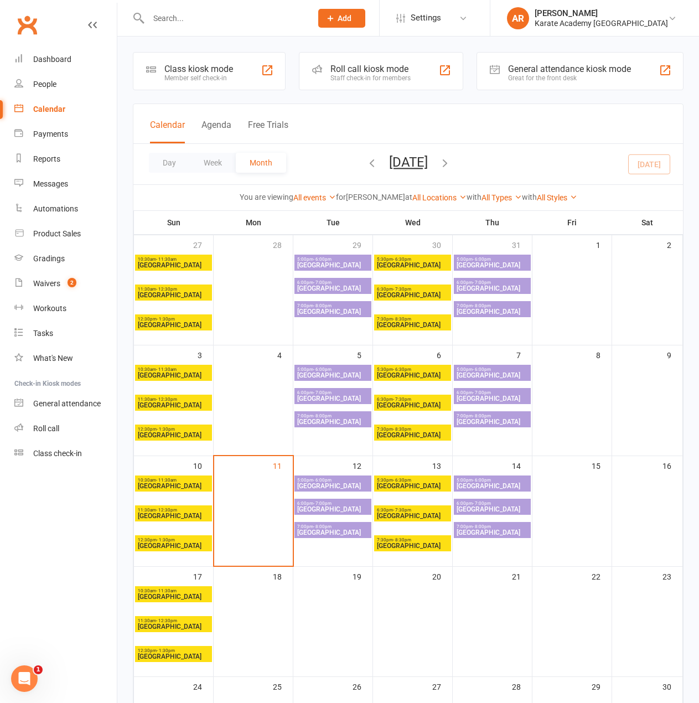
click at [346, 480] on span "5:00pm - 6:00pm" at bounding box center [333, 480] width 73 height 5
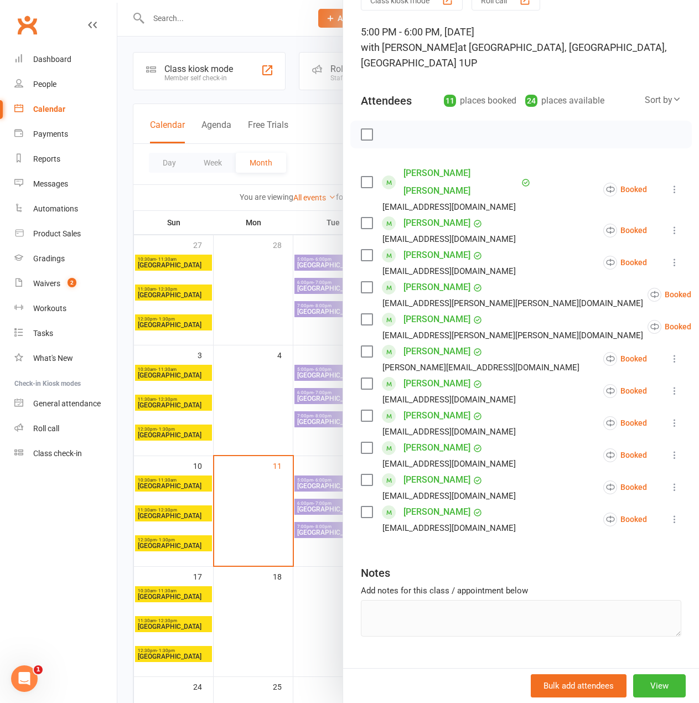
scroll to position [63, 0]
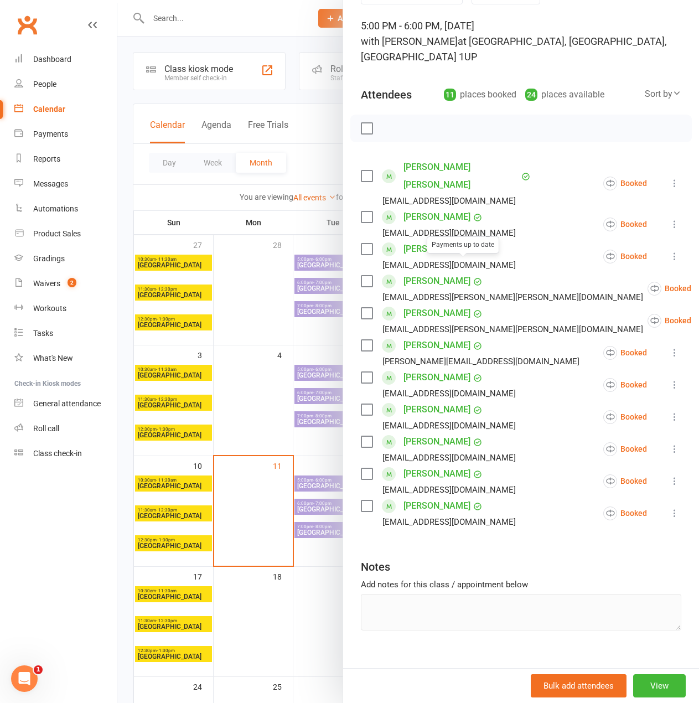
click at [419, 171] on link "Syed Shayaan Ali" at bounding box center [461, 175] width 115 height 35
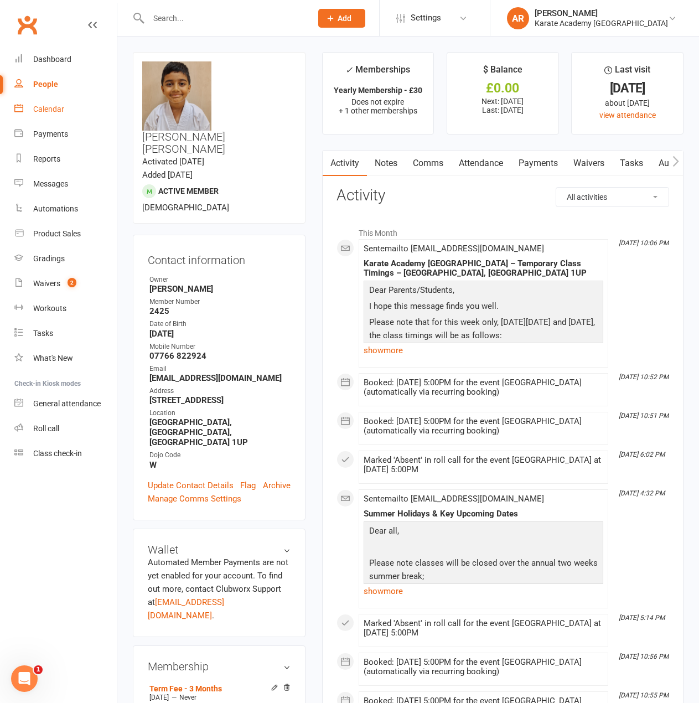
click at [60, 107] on div "Calendar" at bounding box center [48, 109] width 31 height 9
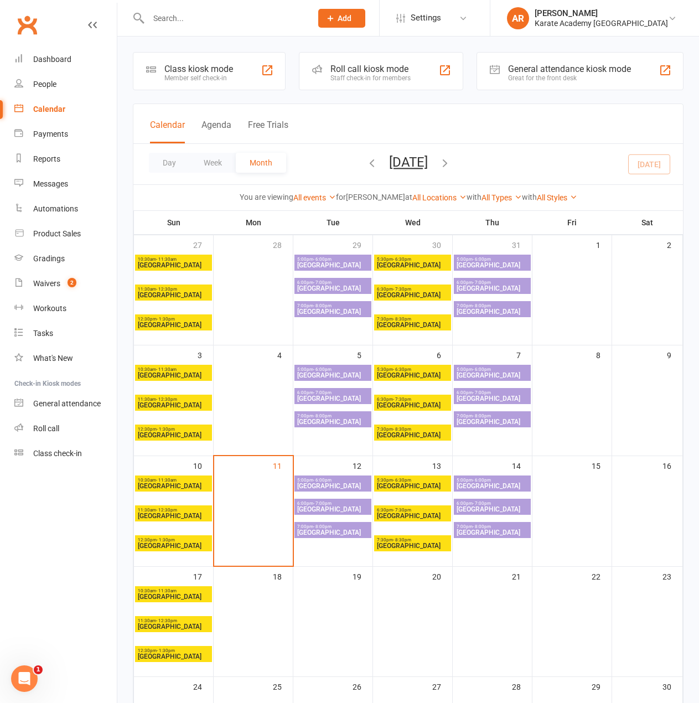
click at [348, 533] on span "Wycombe Leisure Centre" at bounding box center [333, 532] width 73 height 7
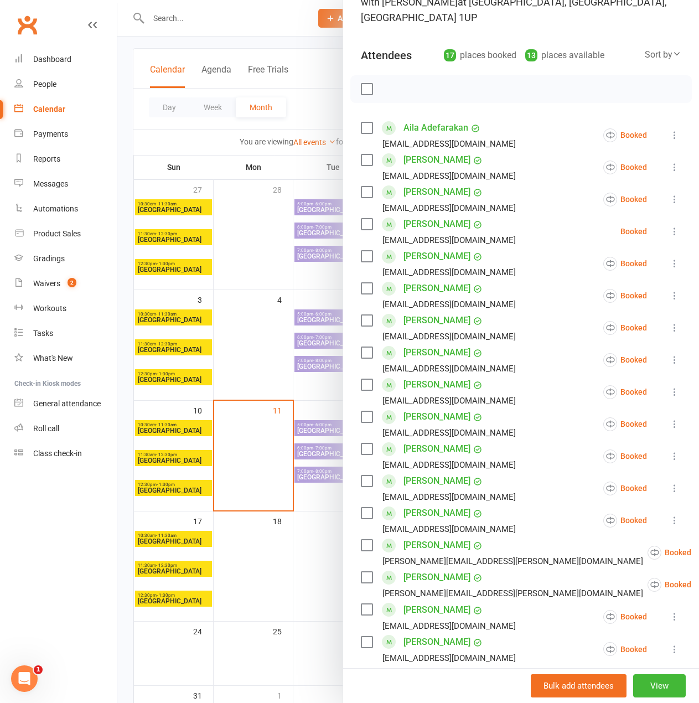
scroll to position [90, 0]
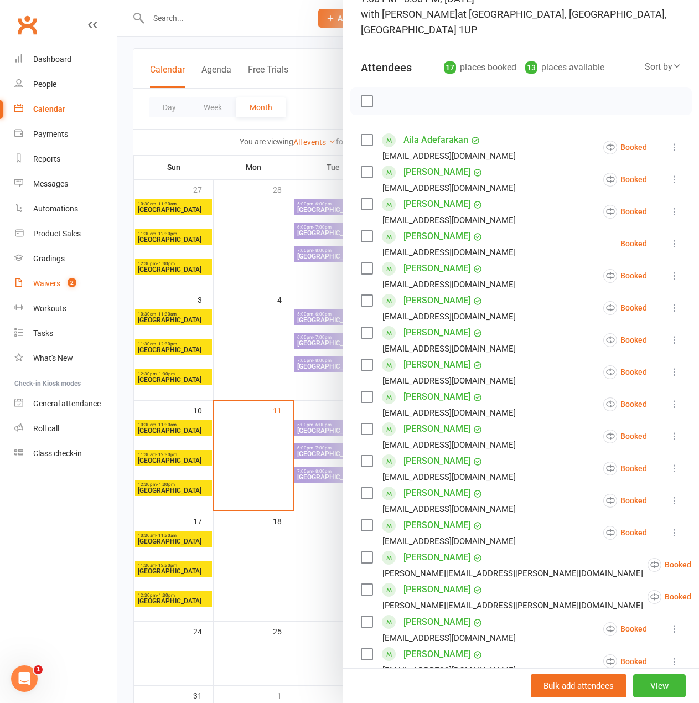
click at [64, 286] on count-badge "2" at bounding box center [69, 283] width 14 height 9
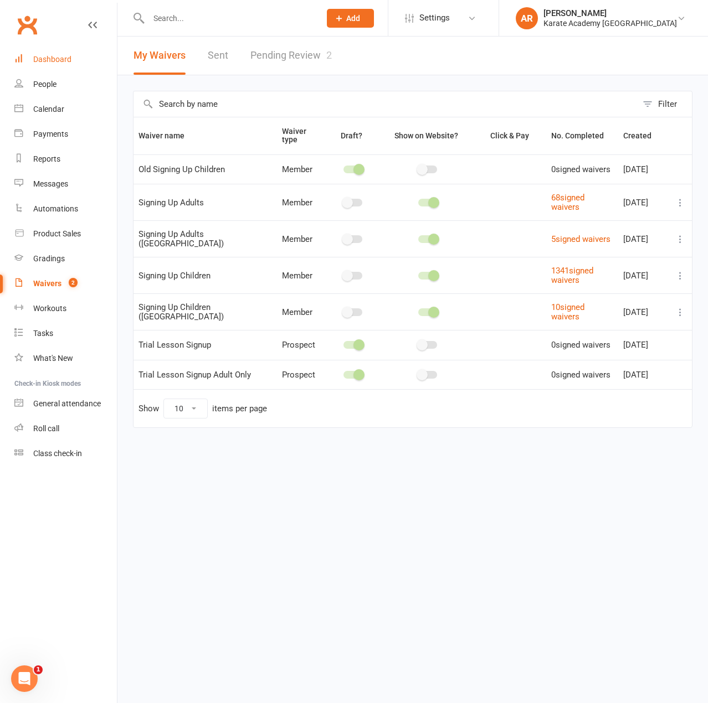
click at [56, 53] on link "Dashboard" at bounding box center [65, 59] width 102 height 25
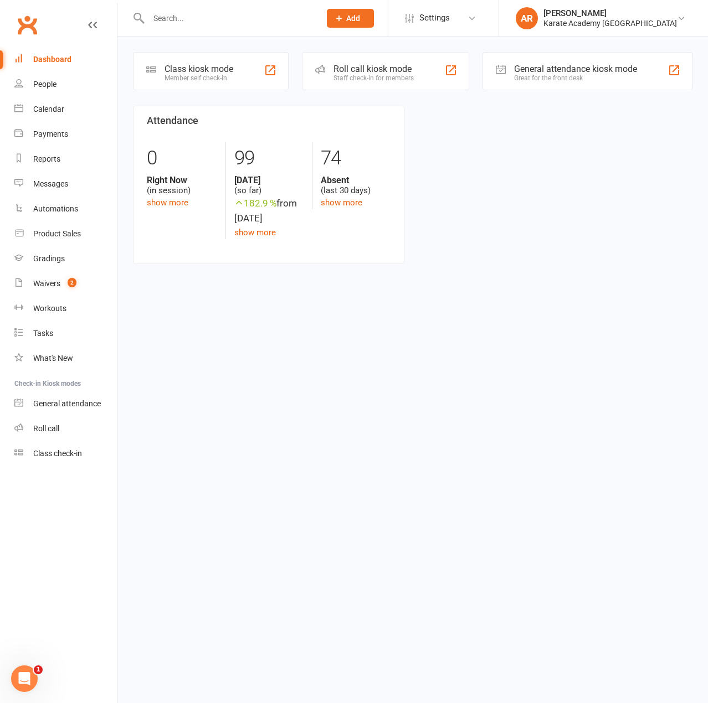
click at [174, 11] on input "text" at bounding box center [228, 19] width 167 height 16
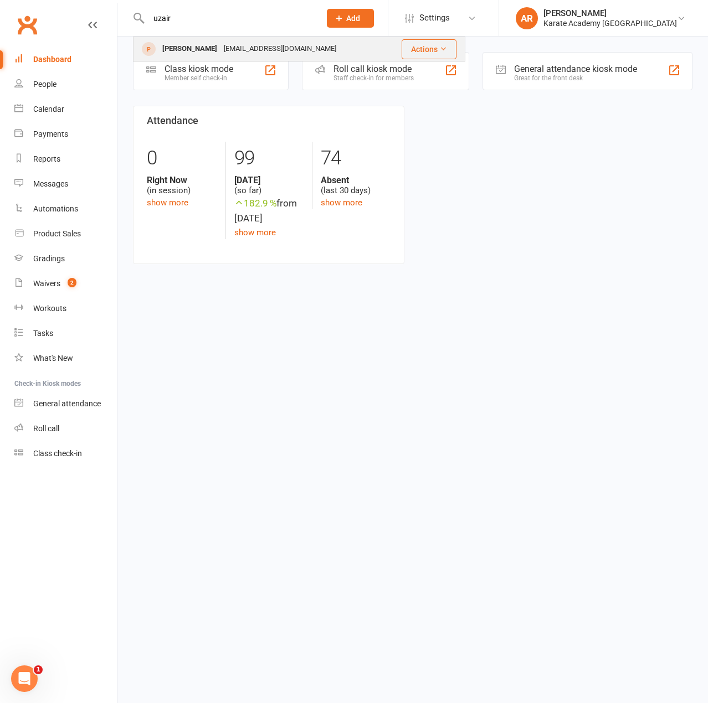
type input "uzair"
click at [220, 46] on div "[EMAIL_ADDRESS][DOMAIN_NAME]" at bounding box center [279, 49] width 119 height 16
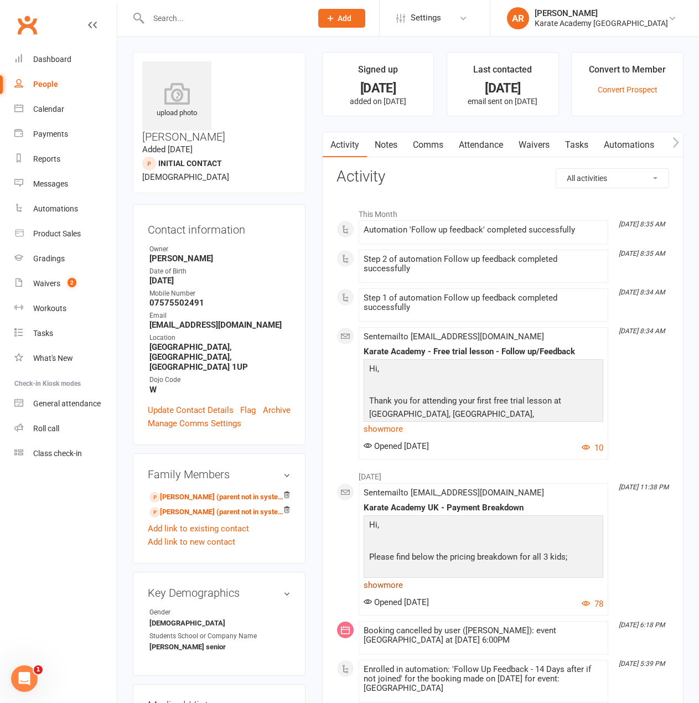
click at [398, 584] on link "show more" at bounding box center [484, 586] width 240 height 16
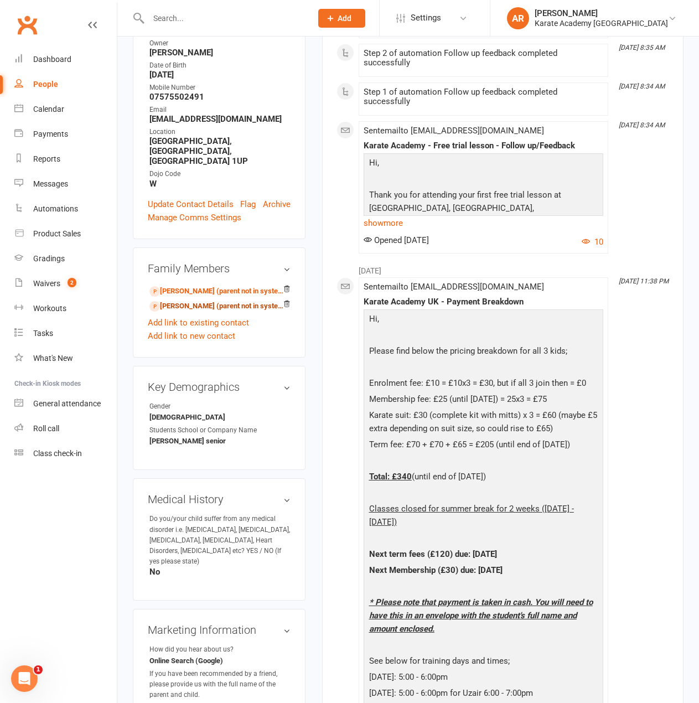
scroll to position [221, 0]
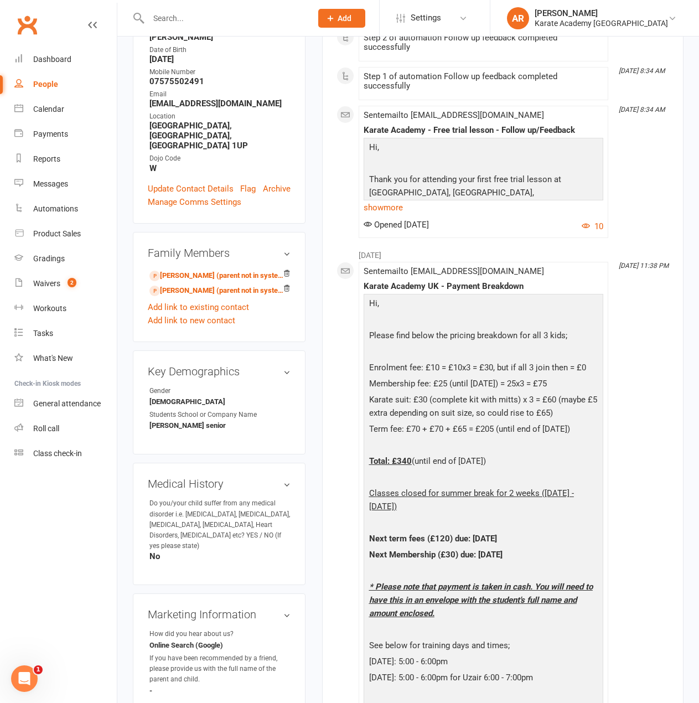
drag, startPoint x: 426, startPoint y: 507, endPoint x: 368, endPoint y: 491, distance: 60.5
click at [368, 491] on p "Classes closed for summer break for 2 weeks ([DATE] - [DATE])" at bounding box center [484, 501] width 234 height 29
copy span "Classes closed for summer break for 2 weeks ([DATE] - [DATE])"
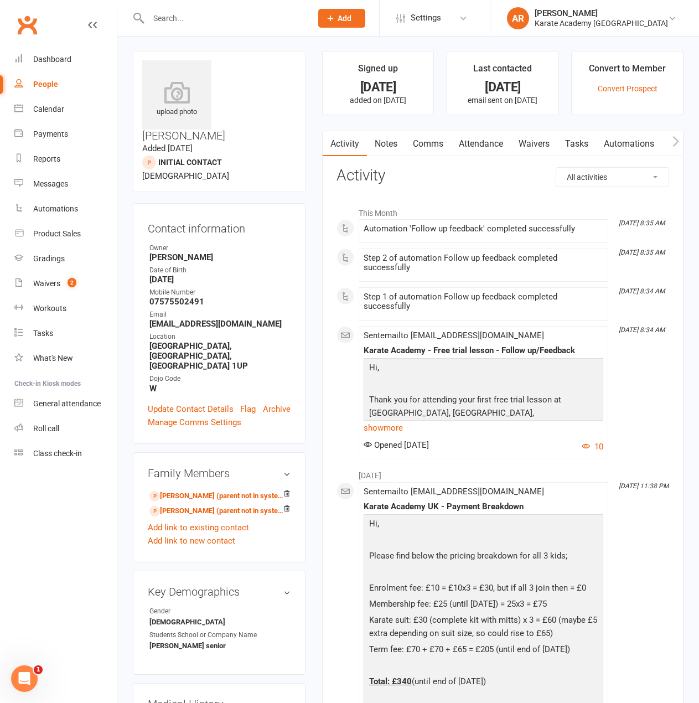
scroll to position [0, 0]
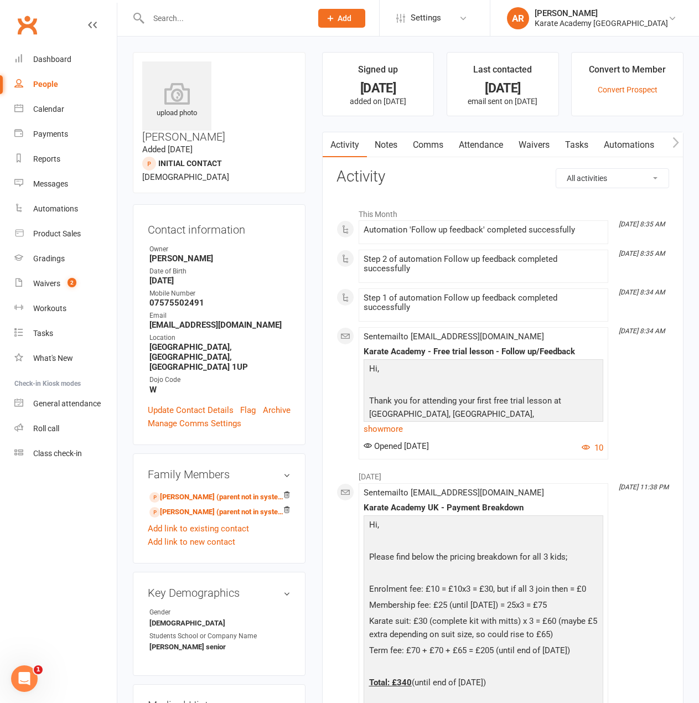
click at [428, 144] on link "Comms" at bounding box center [428, 144] width 46 height 25
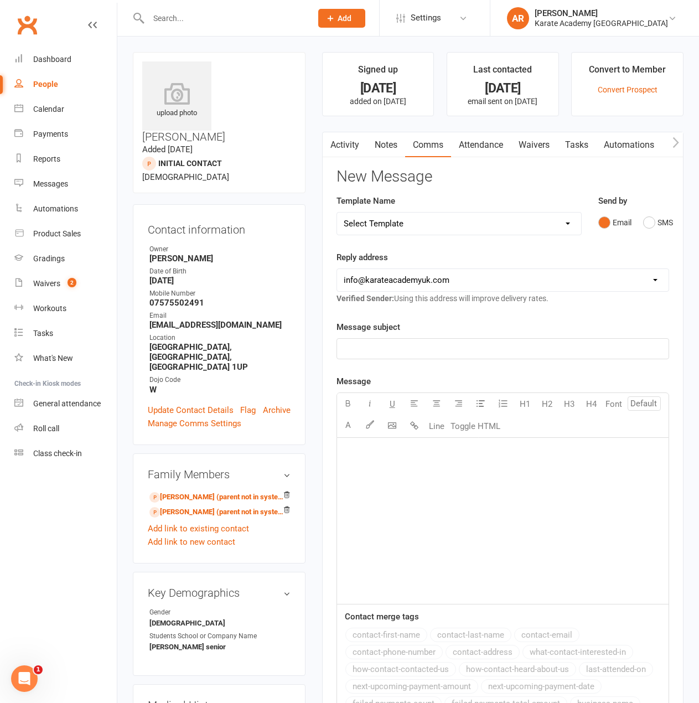
click at [419, 224] on select "Select Template [Email] [GEOGRAPHIC_DATA] - Price Breakdown [Email] Claycots Pr…" at bounding box center [459, 224] width 244 height 22
select select "7"
click at [337, 213] on select "Select Template [Email] [GEOGRAPHIC_DATA] - Price Breakdown [Email] Claycots Pr…" at bounding box center [459, 224] width 244 height 22
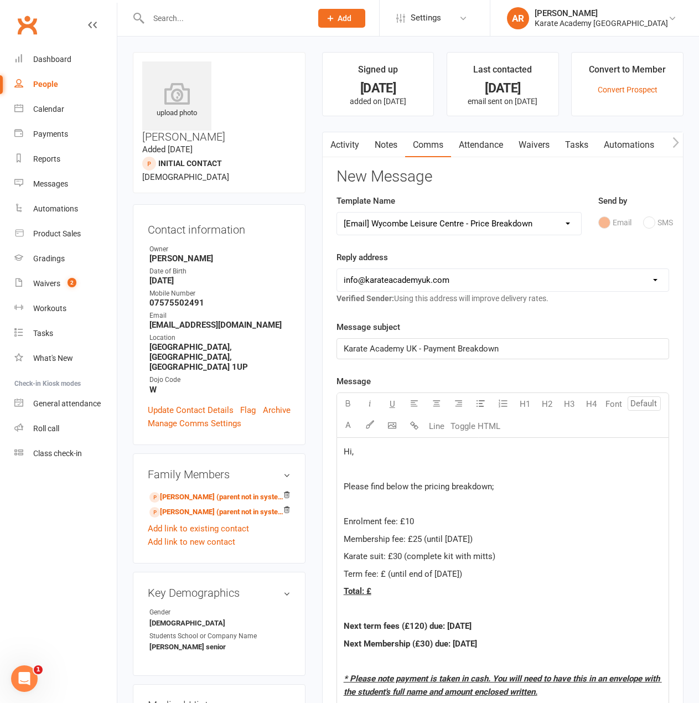
click at [442, 285] on select "[EMAIL_ADDRESS][DOMAIN_NAME] [EMAIL_ADDRESS][DOMAIN_NAME] [DOMAIN_NAME][EMAIL_A…" at bounding box center [503, 280] width 332 height 22
select select "2"
click at [337, 269] on select "[EMAIL_ADDRESS][DOMAIN_NAME] [EMAIL_ADDRESS][DOMAIN_NAME] [DOMAIN_NAME][EMAIL_A…" at bounding box center [503, 280] width 332 height 22
click at [384, 573] on span "Term fee: £ (until end of [DATE])" at bounding box center [403, 574] width 118 height 10
click at [391, 594] on p "Total: £" at bounding box center [503, 591] width 318 height 13
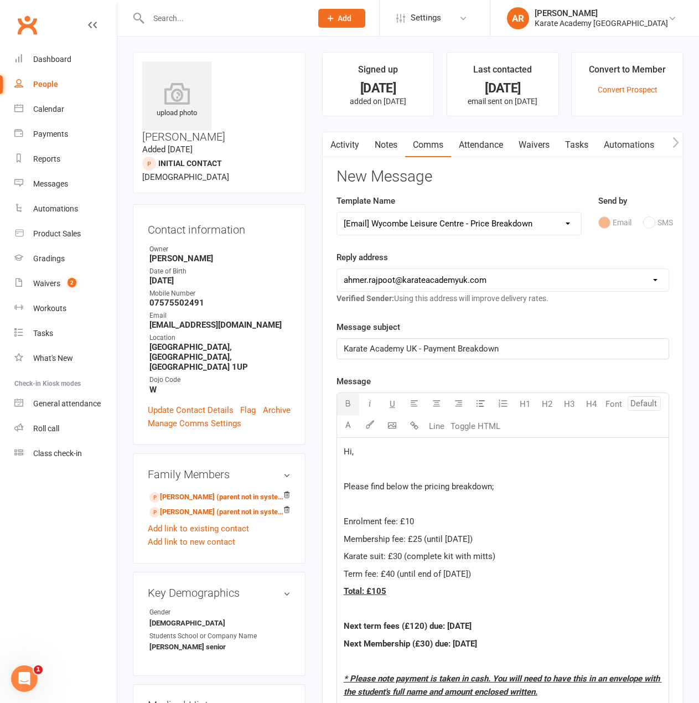
drag, startPoint x: 509, startPoint y: 646, endPoint x: 345, endPoint y: 617, distance: 167.1
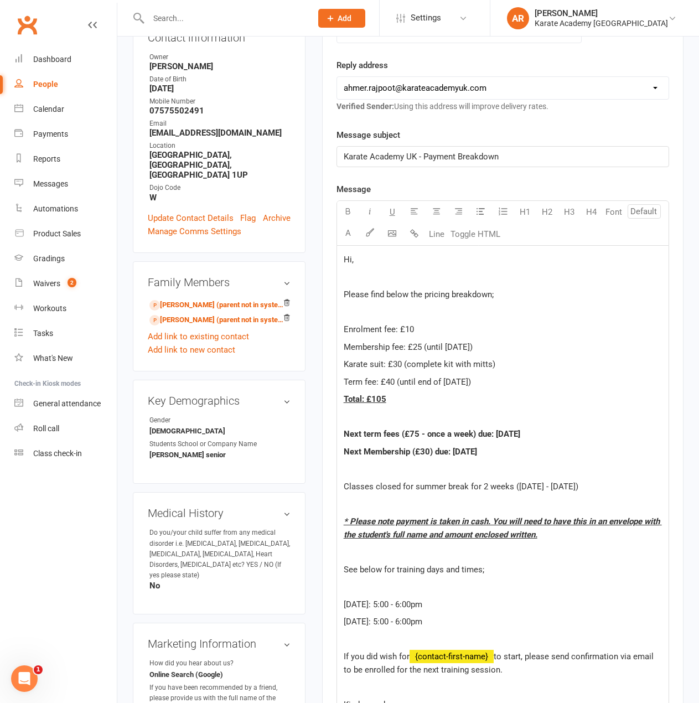
scroll to position [221, 0]
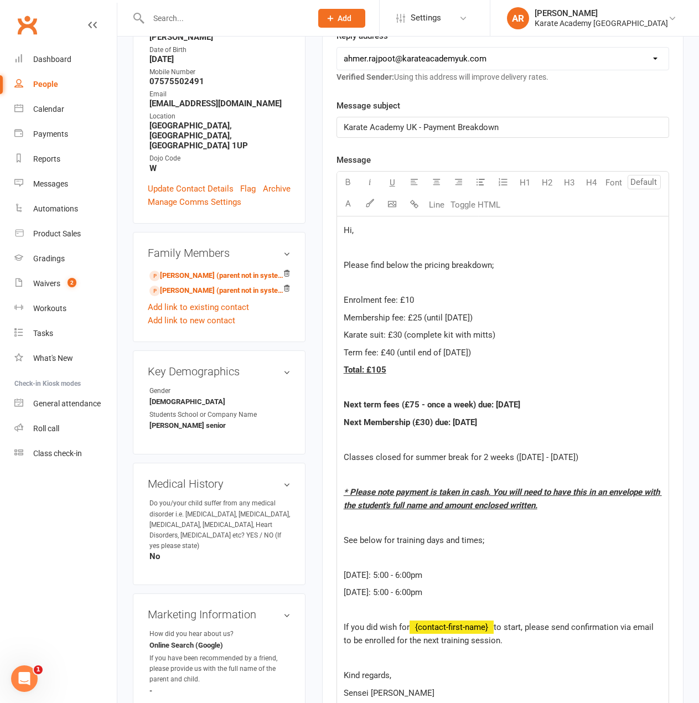
click at [413, 370] on p "Total: £105" at bounding box center [503, 369] width 318 height 13
click at [488, 349] on p "Term fee: £40 (until end of [DATE])" at bounding box center [503, 352] width 318 height 13
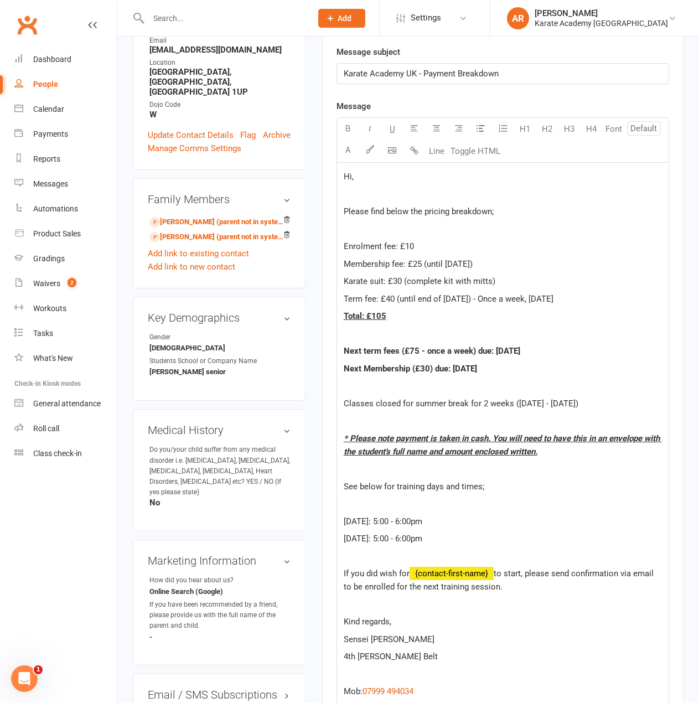
scroll to position [277, 0]
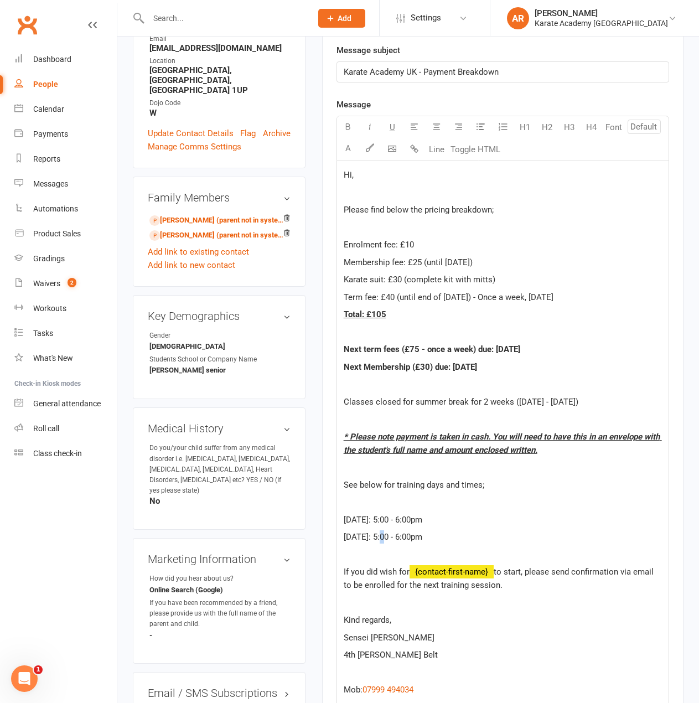
click at [384, 538] on span "[DATE]: 5:00 - 6:00pm" at bounding box center [383, 537] width 79 height 10
click at [406, 536] on span "Thursday: 6:00 - 6:00pm" at bounding box center [383, 537] width 79 height 10
click at [455, 520] on p "[DATE]: 5:00 - 6:00pm" at bounding box center [503, 519] width 318 height 13
drag, startPoint x: 432, startPoint y: 515, endPoint x: 344, endPoint y: 518, distance: 87.6
click at [344, 518] on p "[DATE]: 5:00 - 6:00pm" at bounding box center [503, 519] width 318 height 13
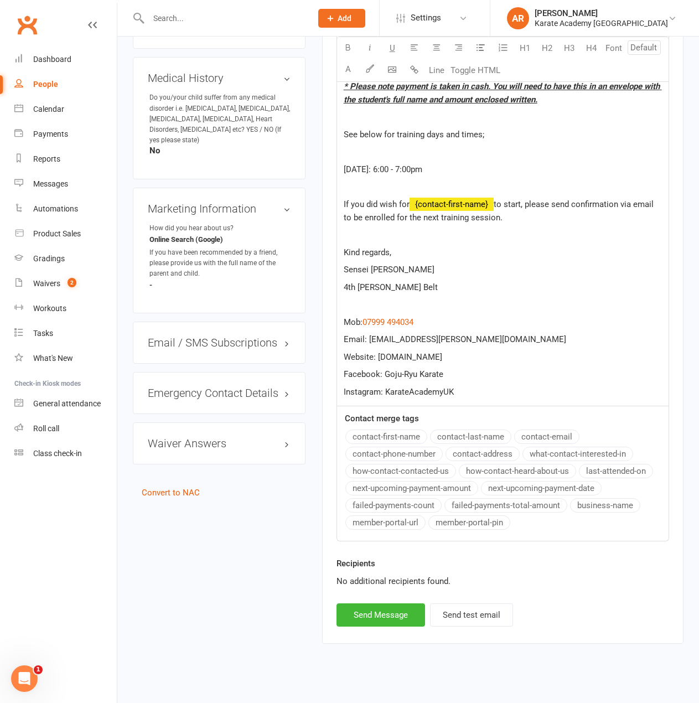
scroll to position [639, 0]
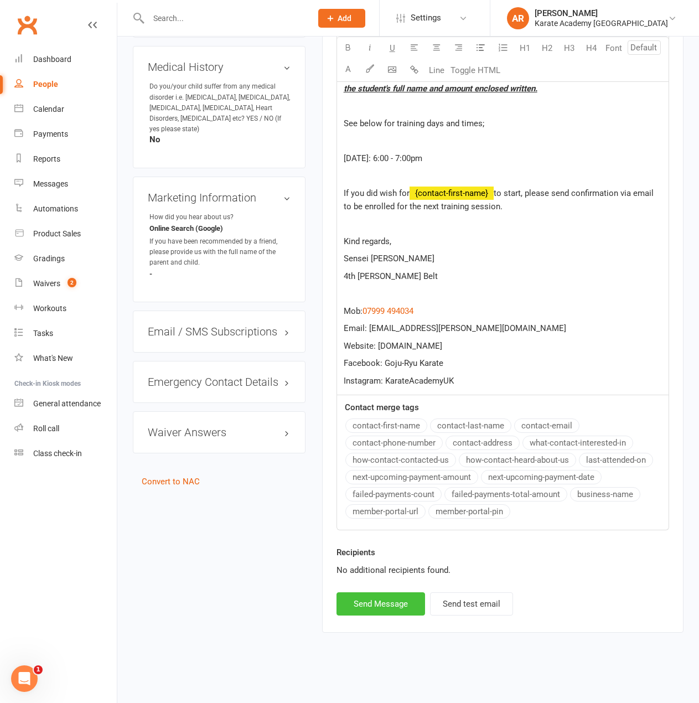
click at [388, 600] on button "Send Message" at bounding box center [381, 603] width 89 height 23
select select
select select "1"
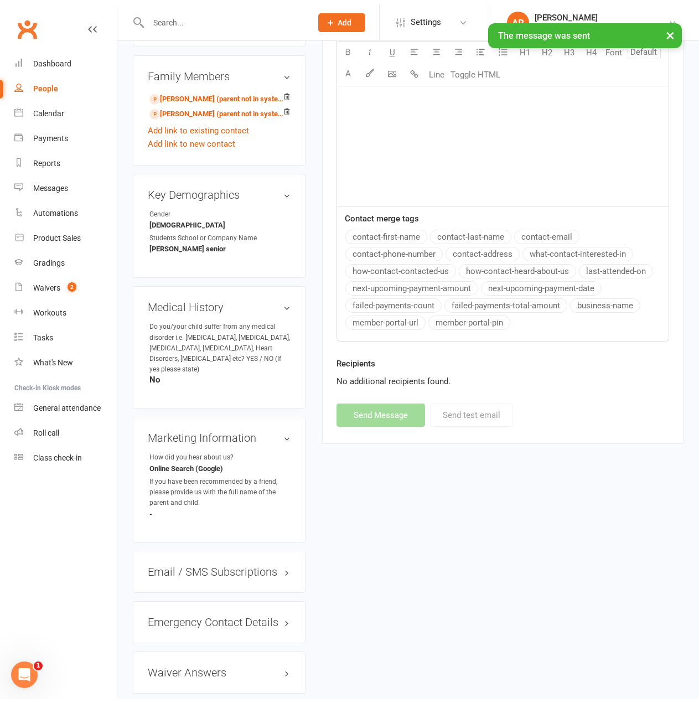
scroll to position [394, 0]
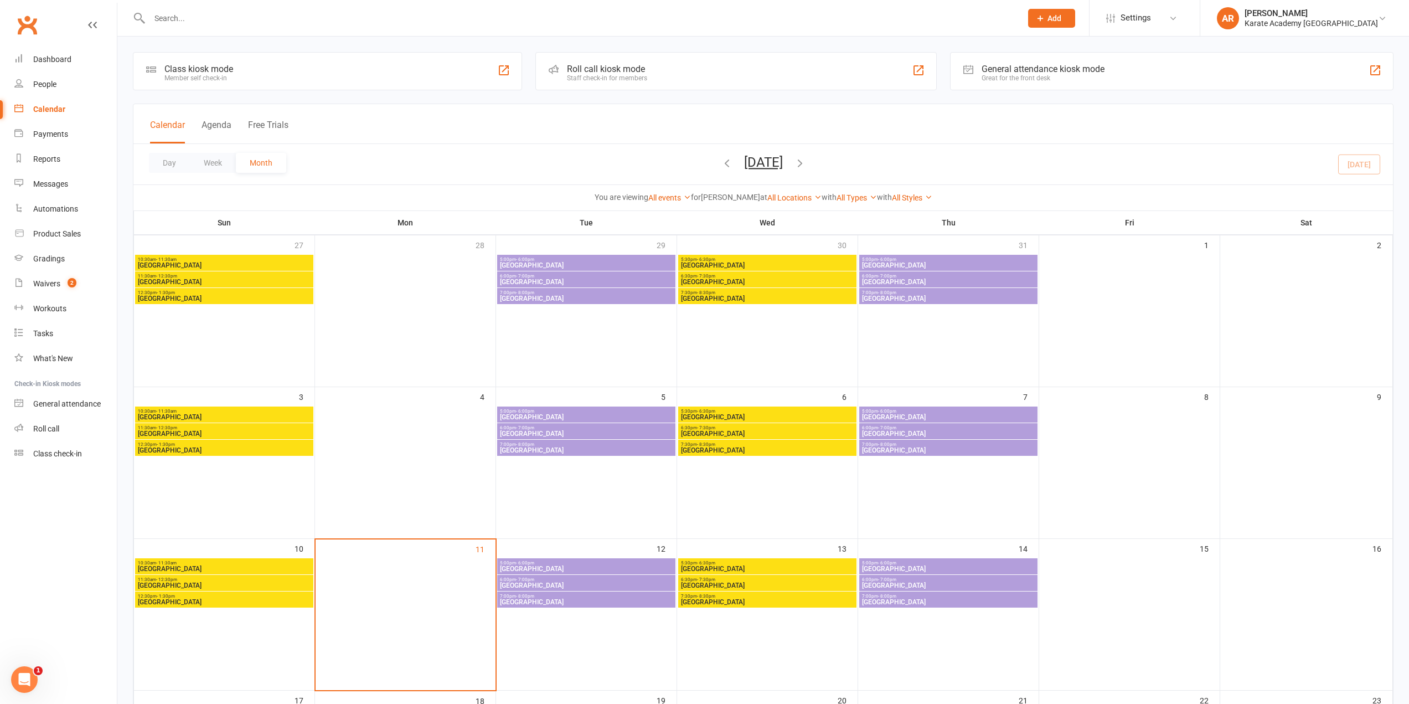
click at [540, 584] on span "Wycombe Leisure Centre" at bounding box center [586, 585] width 174 height 7
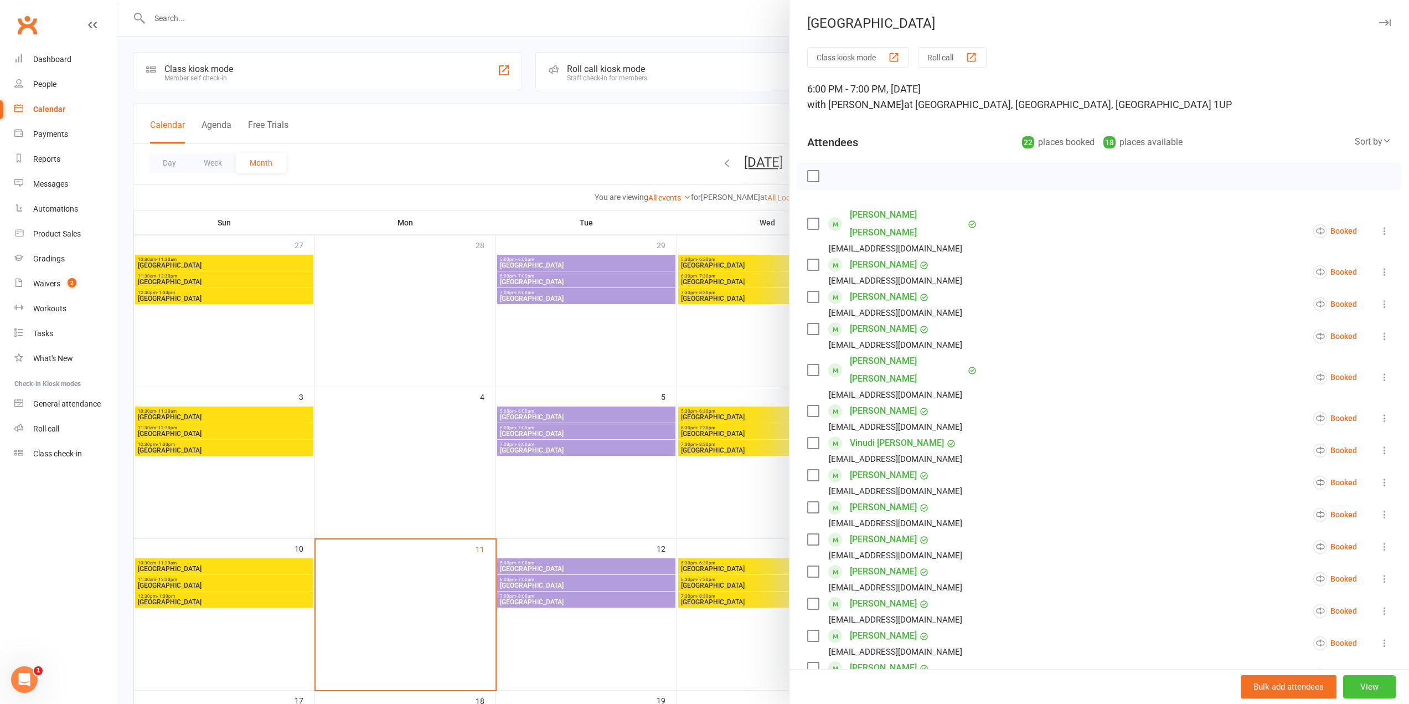
click at [1347, 687] on button "View" at bounding box center [1369, 686] width 53 height 23
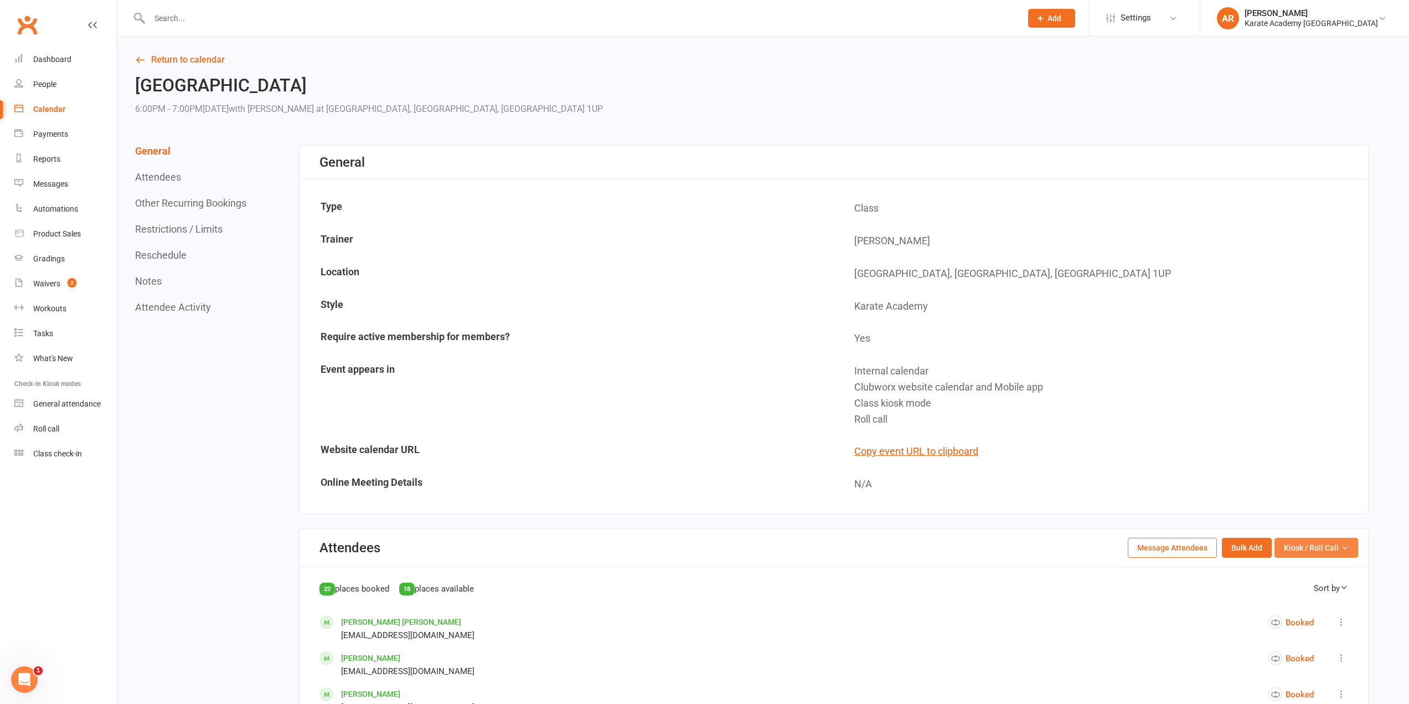
click at [1341, 552] on button "Kiosk / Roll Call" at bounding box center [1317, 548] width 84 height 20
click at [1189, 547] on button "Message Attendees" at bounding box center [1172, 548] width 89 height 20
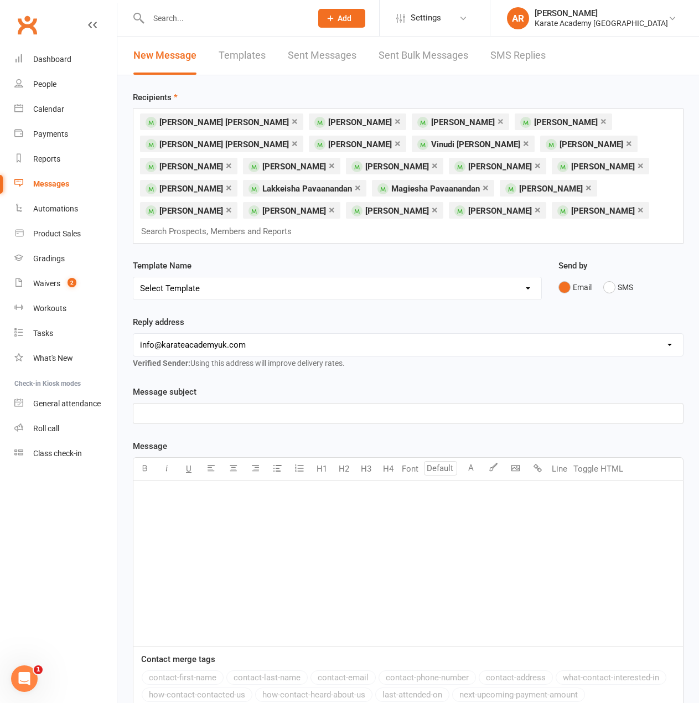
click at [180, 403] on div "Message subject ﻿" at bounding box center [408, 404] width 551 height 39
click at [179, 411] on p "﻿" at bounding box center [408, 413] width 537 height 13
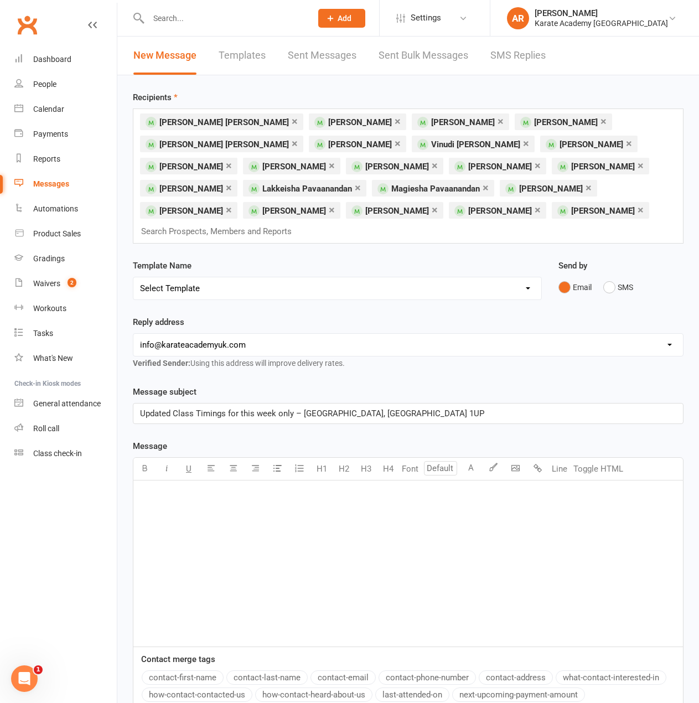
click at [197, 351] on select "hello@clubworx.com info@karateacademyuk.com ahmer.rajpoot@karateacademyuk.com v…" at bounding box center [408, 345] width 550 height 22
select select "2"
click at [133, 334] on select "[EMAIL_ADDRESS][DOMAIN_NAME] [EMAIL_ADDRESS][DOMAIN_NAME] [DOMAIN_NAME][EMAIL_A…" at bounding box center [408, 345] width 550 height 22
click at [161, 496] on p "﻿" at bounding box center [408, 494] width 537 height 13
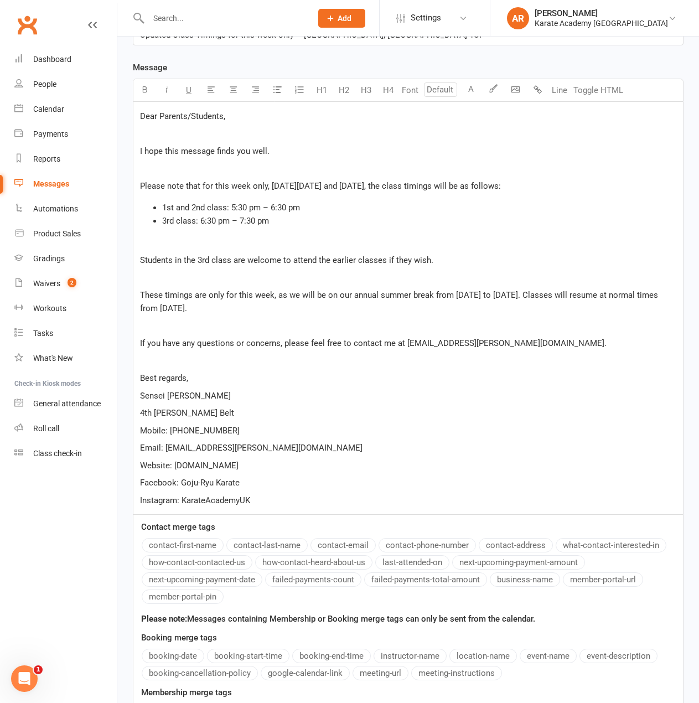
scroll to position [306, 0]
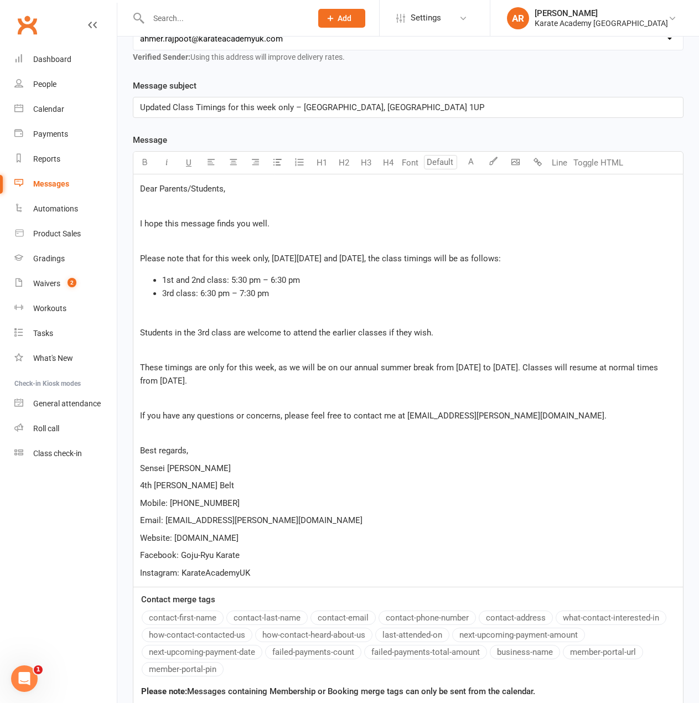
click at [232, 319] on p "﻿" at bounding box center [408, 315] width 537 height 13
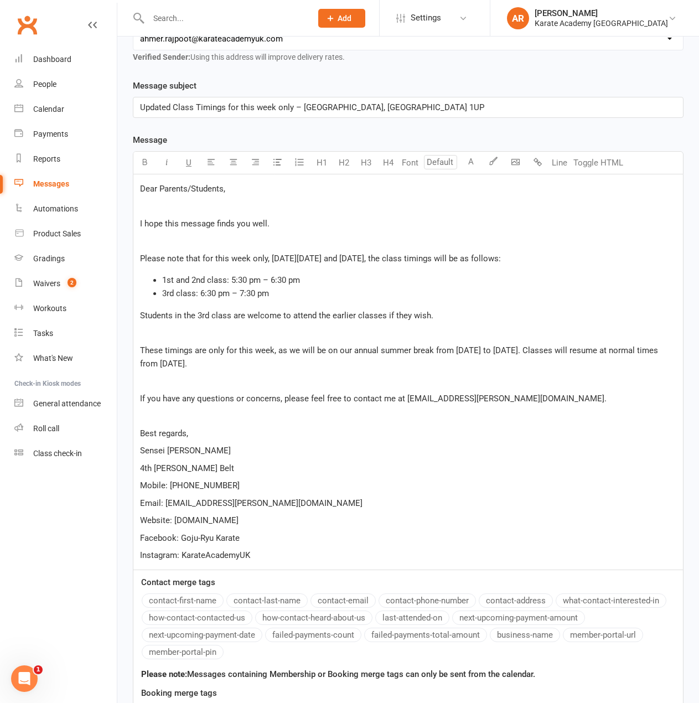
click at [159, 334] on p "﻿" at bounding box center [408, 332] width 537 height 13
click at [149, 379] on p "﻿" at bounding box center [408, 380] width 537 height 13
drag, startPoint x: 228, startPoint y: 281, endPoint x: 194, endPoint y: 283, distance: 33.9
click at [194, 283] on span "1st and 2nd class: 5:30 pm – 6:30 pm" at bounding box center [231, 280] width 138 height 10
click at [149, 167] on button "button" at bounding box center [144, 163] width 22 height 22
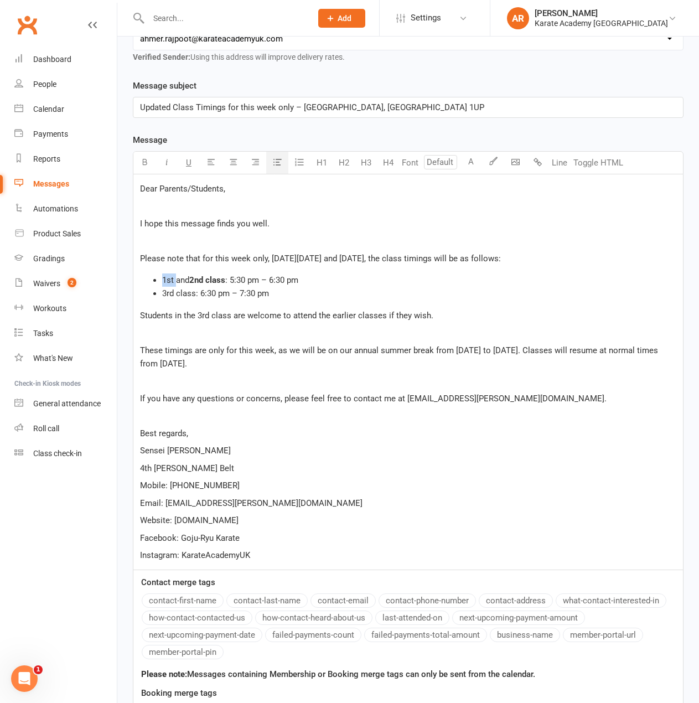
drag, startPoint x: 175, startPoint y: 279, endPoint x: 164, endPoint y: 281, distance: 11.2
click at [164, 281] on span "1st and" at bounding box center [175, 280] width 27 height 10
click at [141, 164] on icon "button" at bounding box center [145, 162] width 8 height 8
click at [171, 294] on span "3rd class: 6:30 pm – 7:30 pm" at bounding box center [215, 293] width 107 height 10
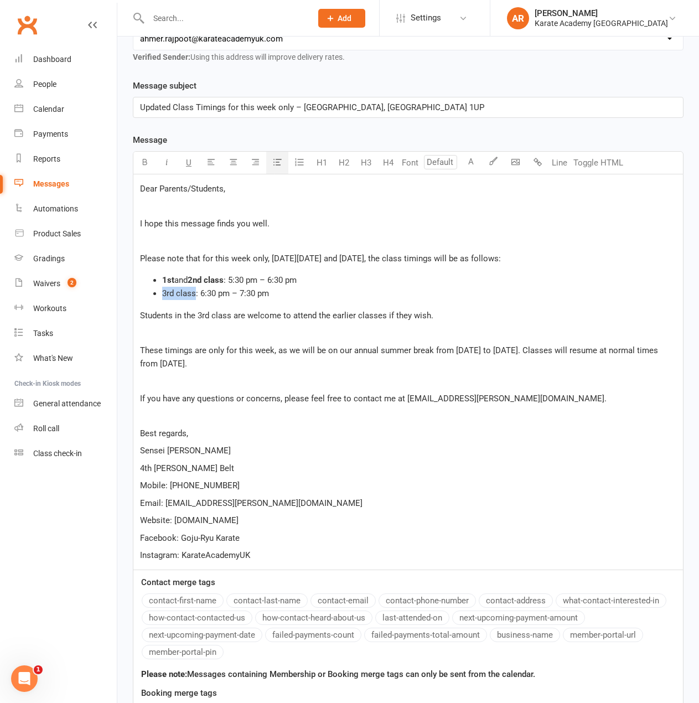
drag, startPoint x: 195, startPoint y: 291, endPoint x: 161, endPoint y: 293, distance: 34.4
click at [161, 293] on ul "1st and 2nd class : 5:30 pm – 6:30 pm 3rd class: 6:30 pm – 7:30 pm" at bounding box center [408, 287] width 537 height 27
click at [151, 161] on button "button" at bounding box center [144, 163] width 22 height 22
click at [383, 346] on span "These timings are only for this week, as we will be on our annual summer break …" at bounding box center [400, 357] width 521 height 23
drag, startPoint x: 293, startPoint y: 107, endPoint x: 54, endPoint y: 108, distance: 239.2
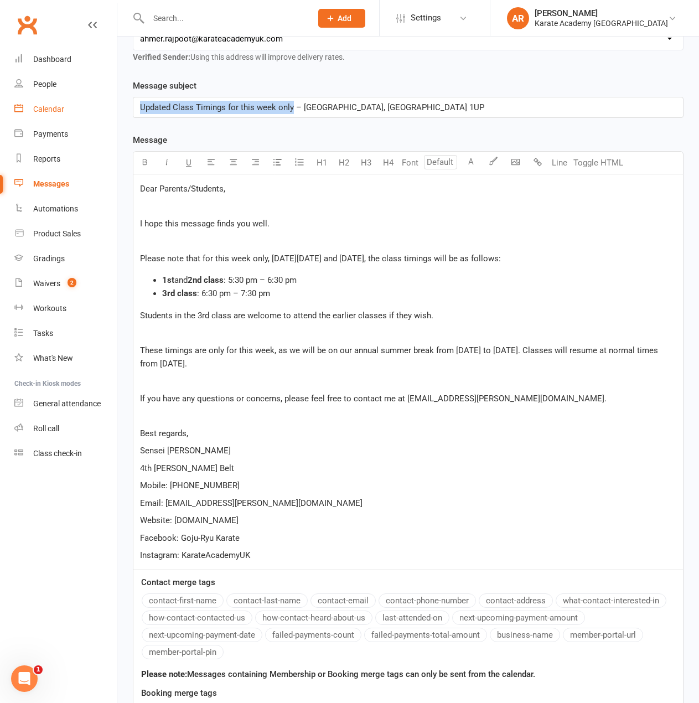
click at [54, 107] on ui-view "Prospect Member Non-attending contact Membership plan Bulk message Add Settings…" at bounding box center [349, 308] width 699 height 1223
click at [164, 377] on p "﻿" at bounding box center [408, 380] width 537 height 13
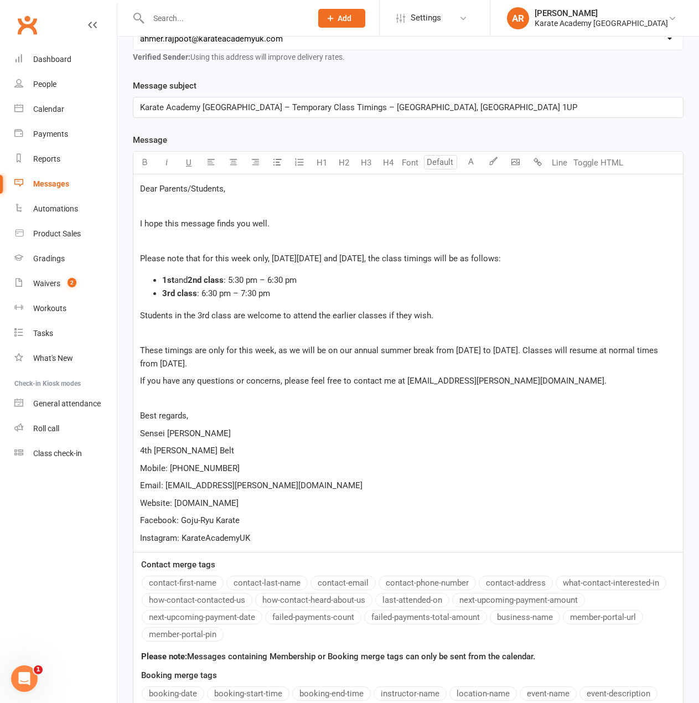
click at [169, 329] on p "﻿" at bounding box center [408, 332] width 537 height 13
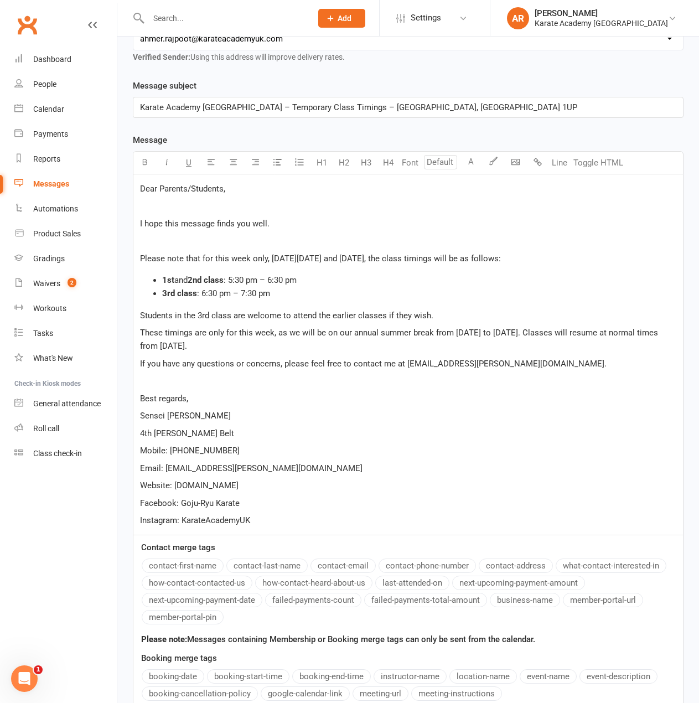
click at [166, 243] on p "﻿" at bounding box center [408, 240] width 537 height 13
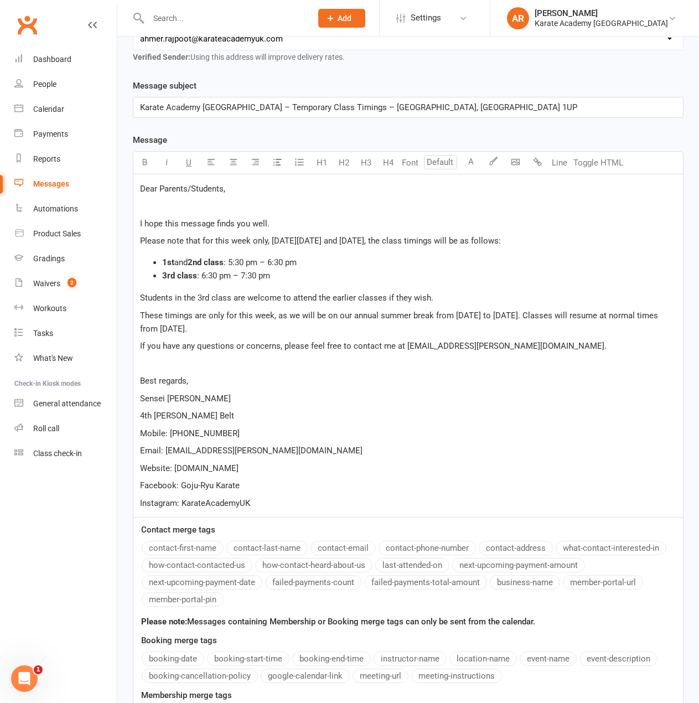
click at [160, 207] on p "﻿" at bounding box center [408, 205] width 537 height 13
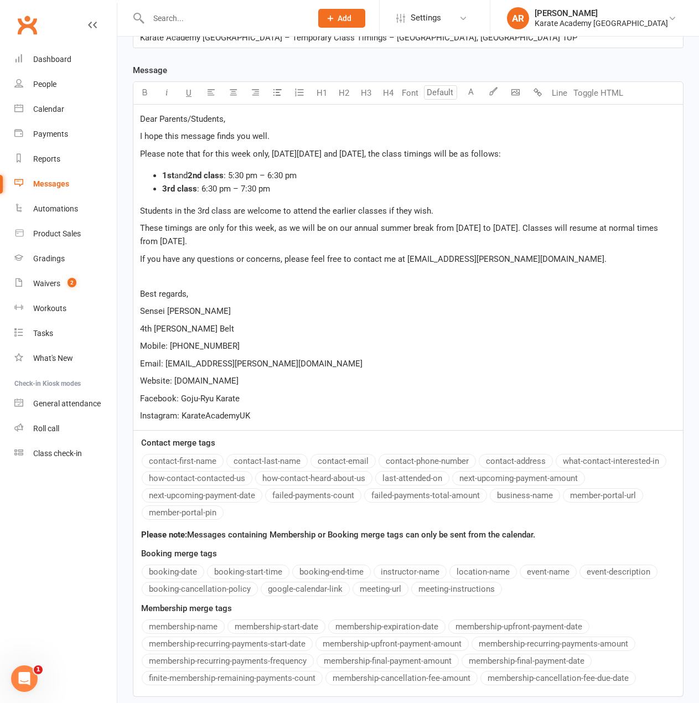
scroll to position [469, 0]
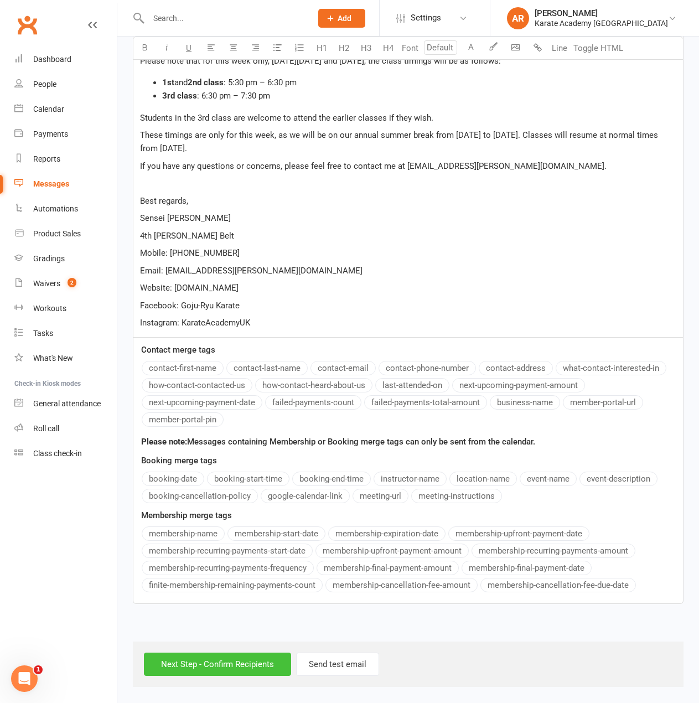
click at [237, 668] on input "Next Step - Confirm Recipients" at bounding box center [217, 664] width 147 height 23
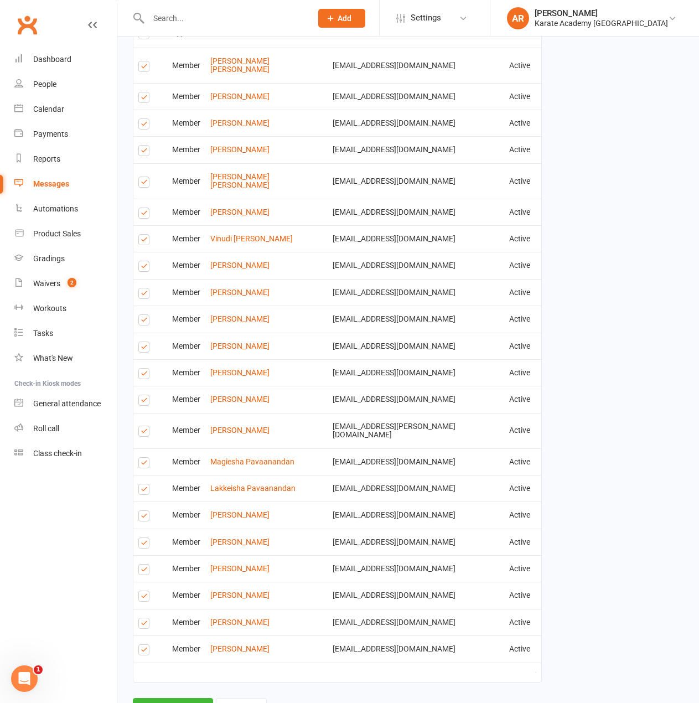
scroll to position [660, 0]
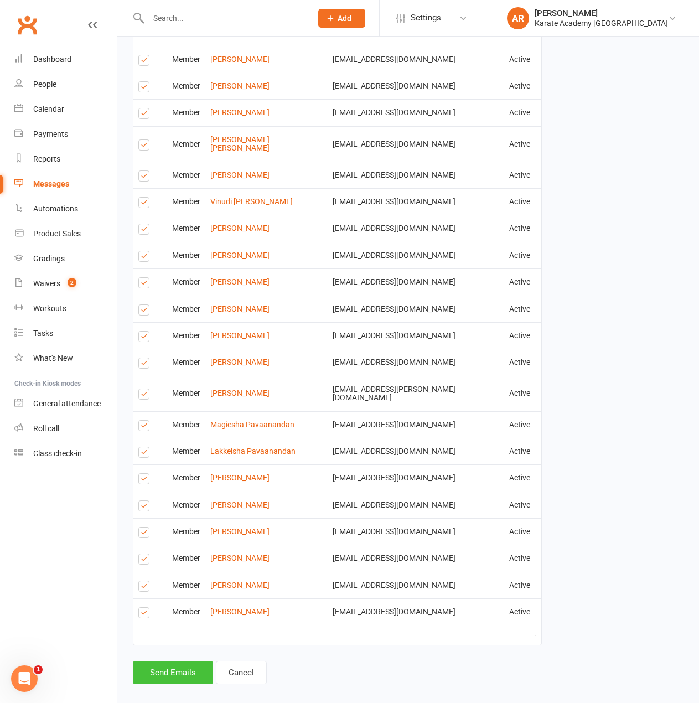
click at [190, 661] on button "Send Emails" at bounding box center [173, 672] width 80 height 23
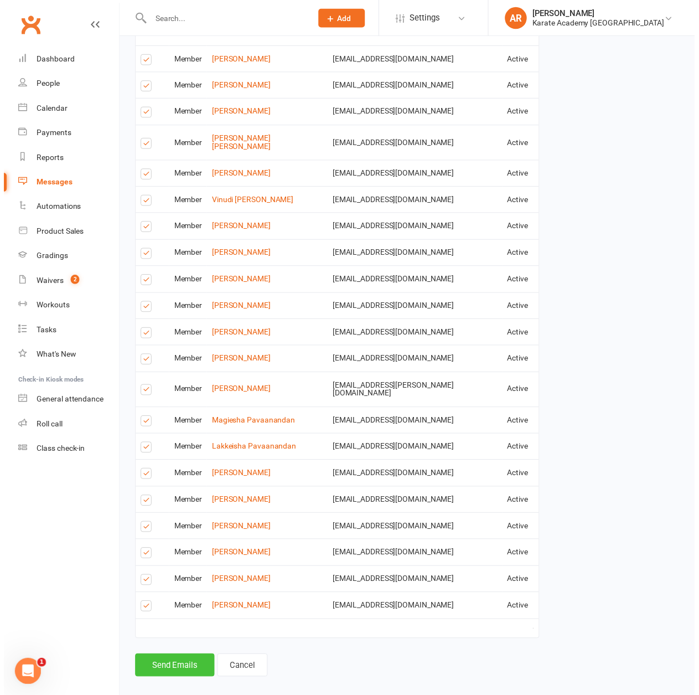
scroll to position [655, 0]
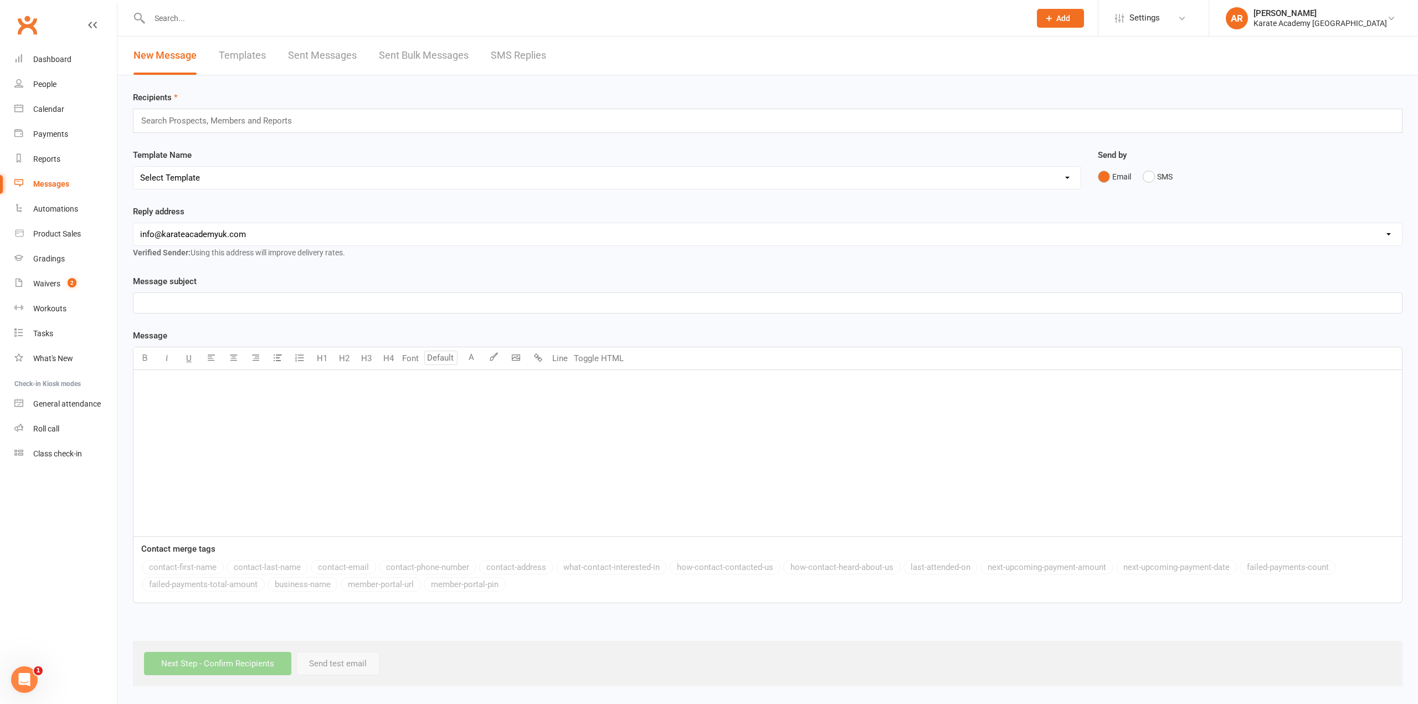
click at [187, 229] on select "hello@clubworx.com info@karateacademyuk.com ahmer.rajpoot@karateacademyuk.com v…" at bounding box center [767, 234] width 1268 height 22
select select "2"
click at [133, 223] on select "hello@clubworx.com info@karateacademyuk.com ahmer.rajpoot@karateacademyuk.com v…" at bounding box center [767, 234] width 1268 height 22
click at [54, 114] on link "Calendar" at bounding box center [65, 109] width 102 height 25
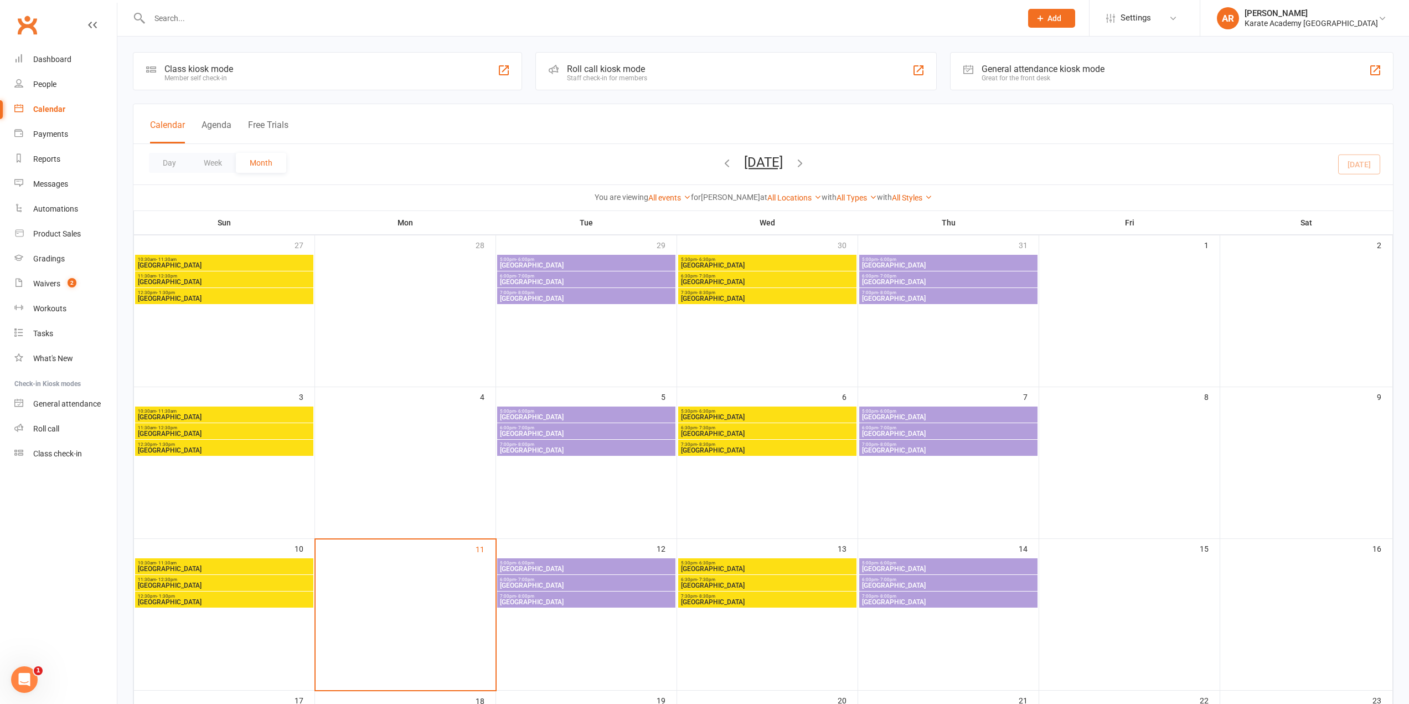
click at [506, 602] on span "Wycombe Leisure Centre" at bounding box center [586, 602] width 174 height 7
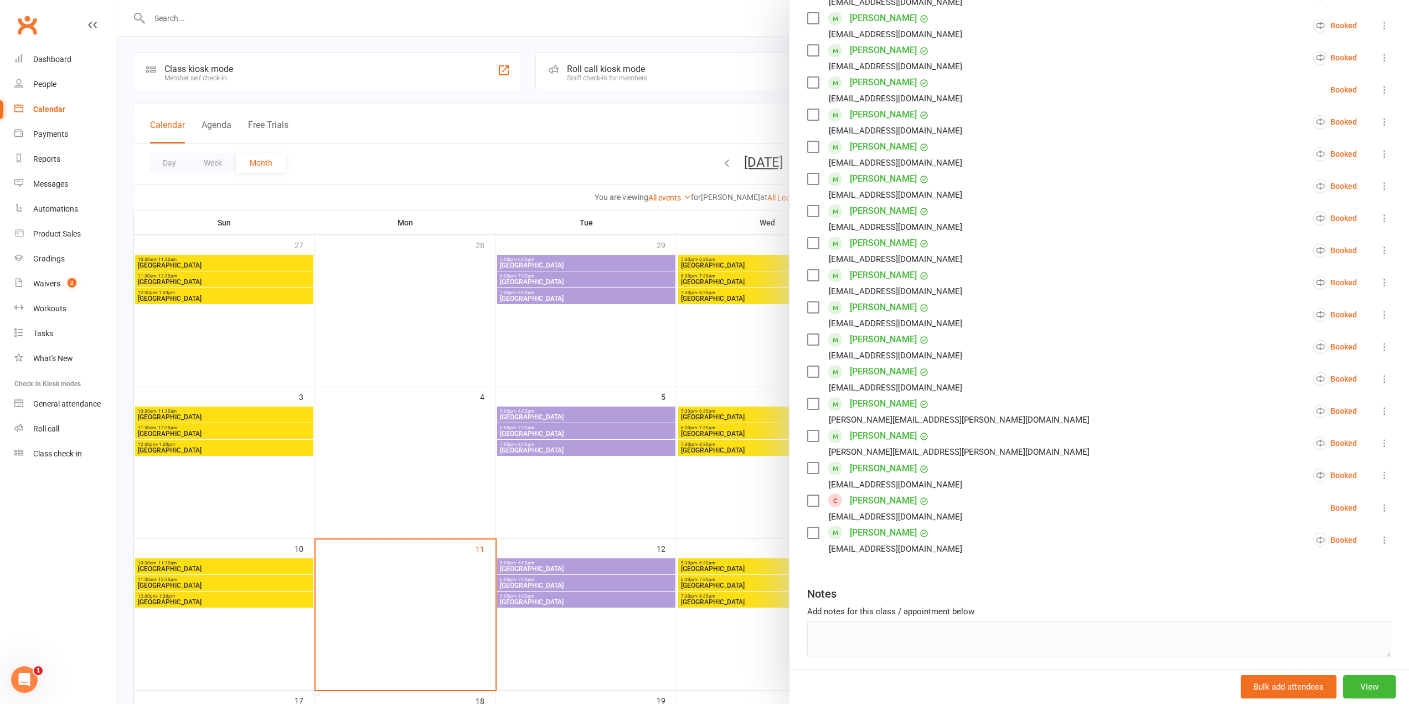
scroll to position [272, 0]
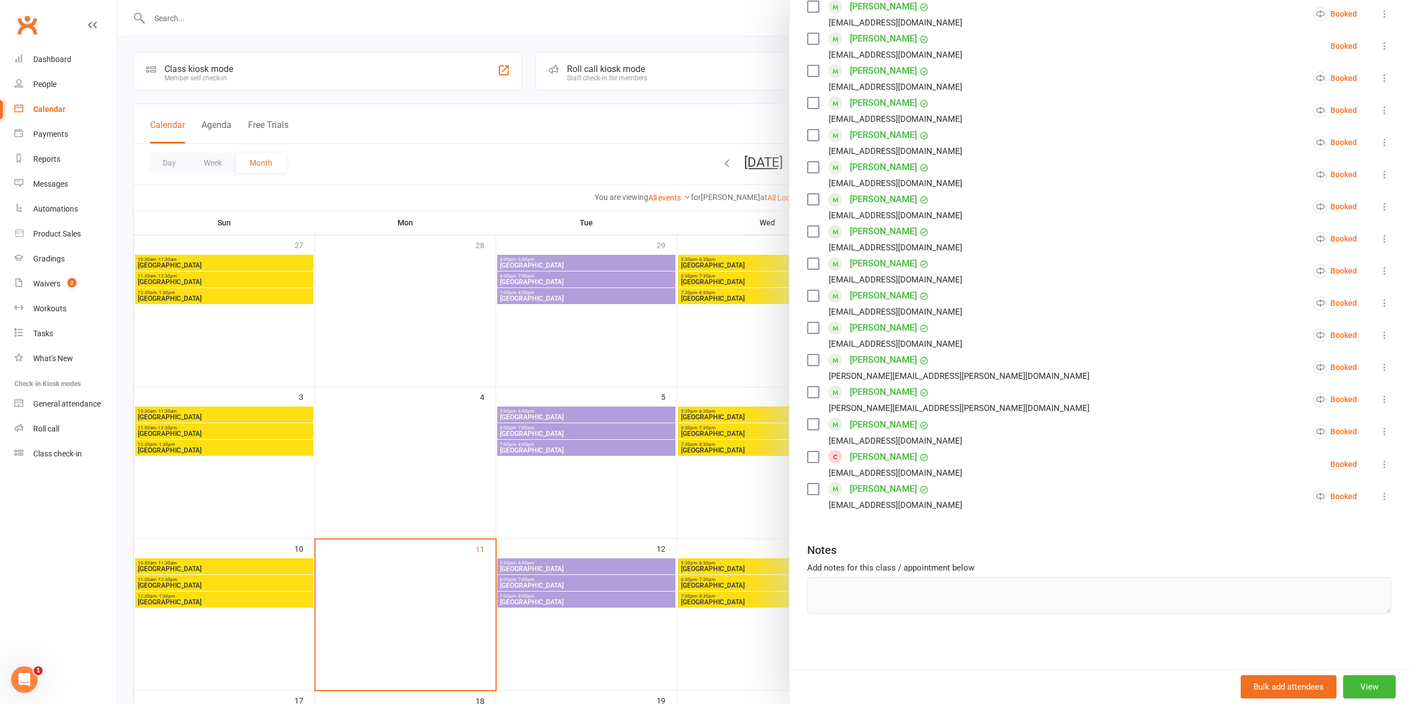
click at [1379, 464] on icon at bounding box center [1384, 463] width 11 height 11
click at [1353, 690] on button "View" at bounding box center [1369, 686] width 53 height 23
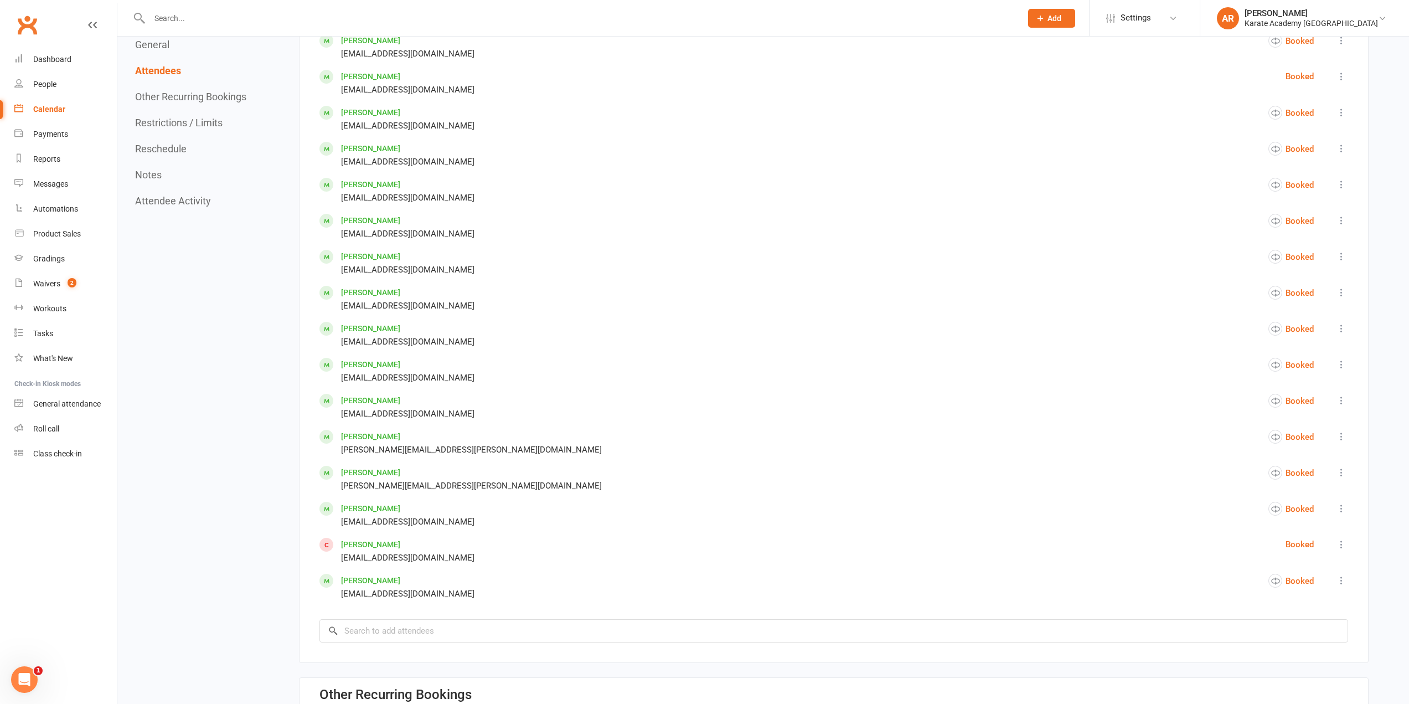
scroll to position [941, 0]
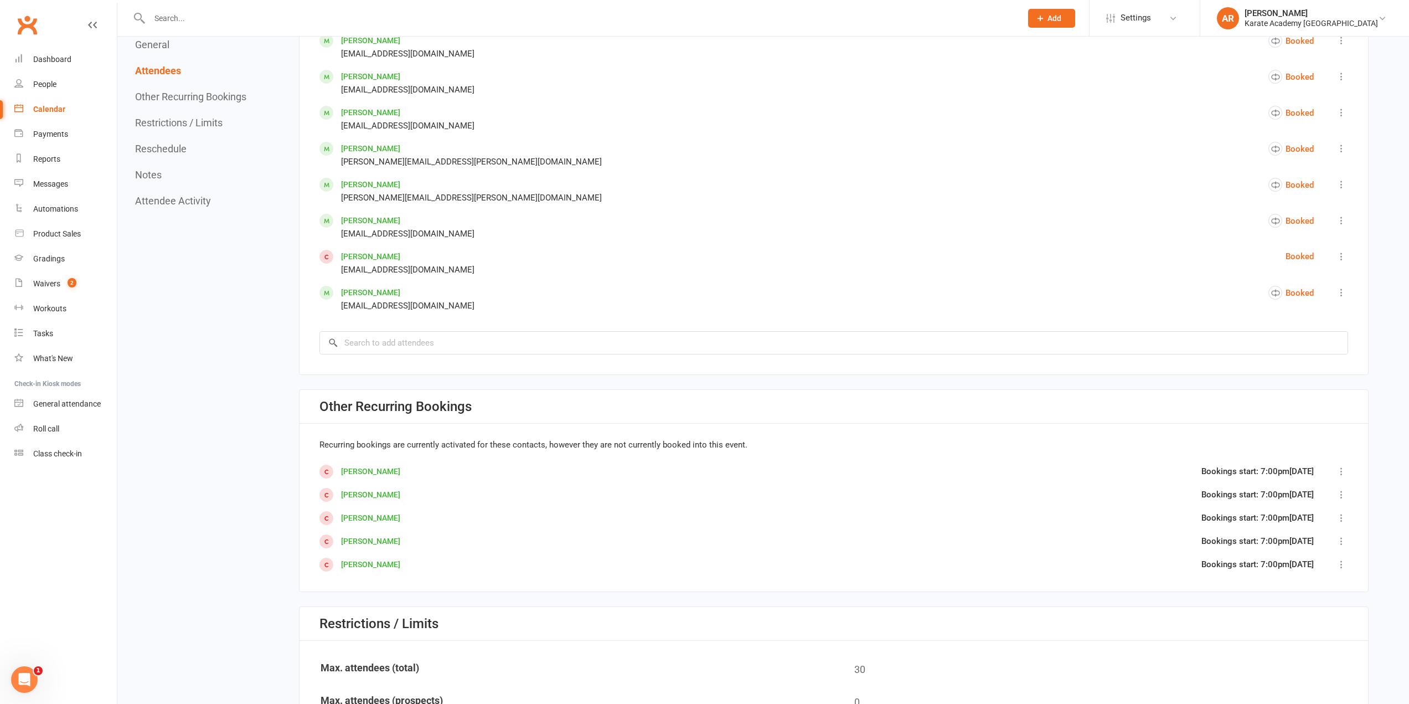
click at [1337, 251] on icon at bounding box center [1341, 256] width 11 height 11
click at [1282, 384] on link "Remove" at bounding box center [1283, 380] width 128 height 22
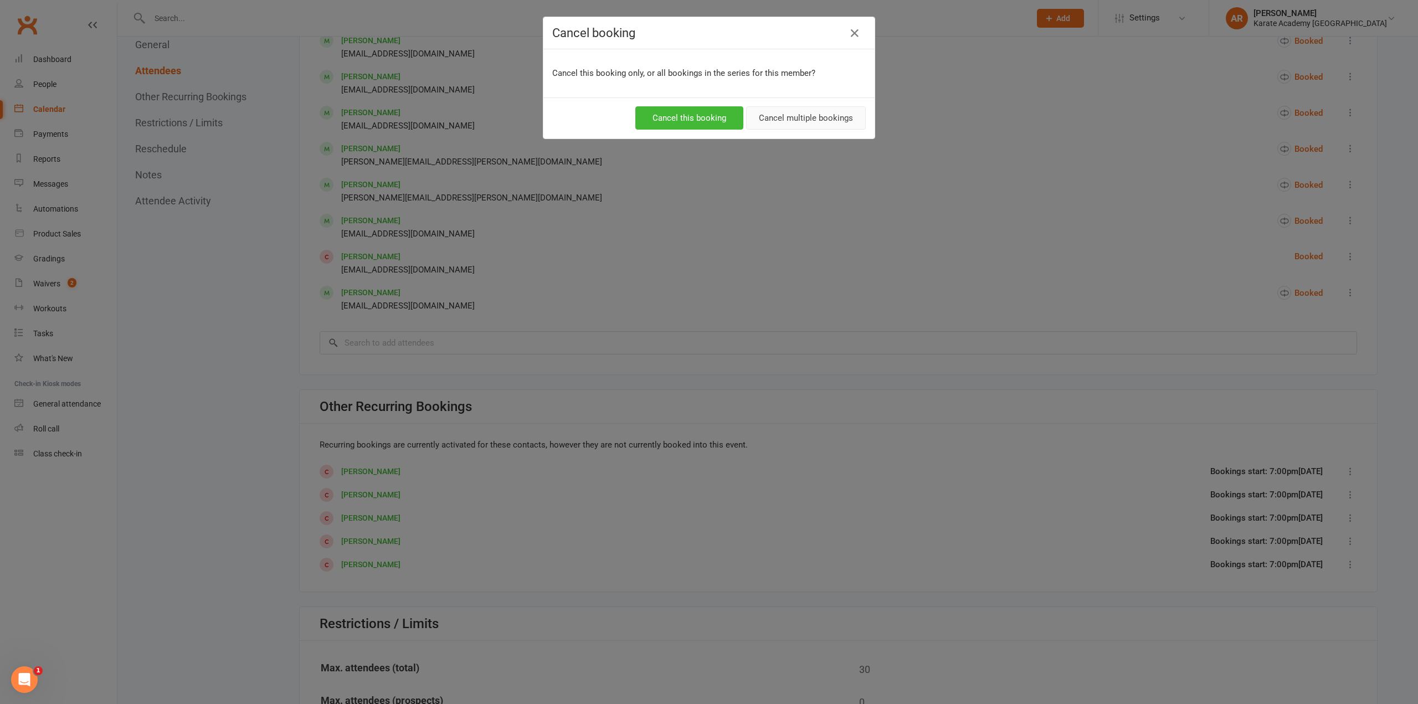
click at [806, 115] on button "Cancel multiple bookings" at bounding box center [806, 117] width 120 height 23
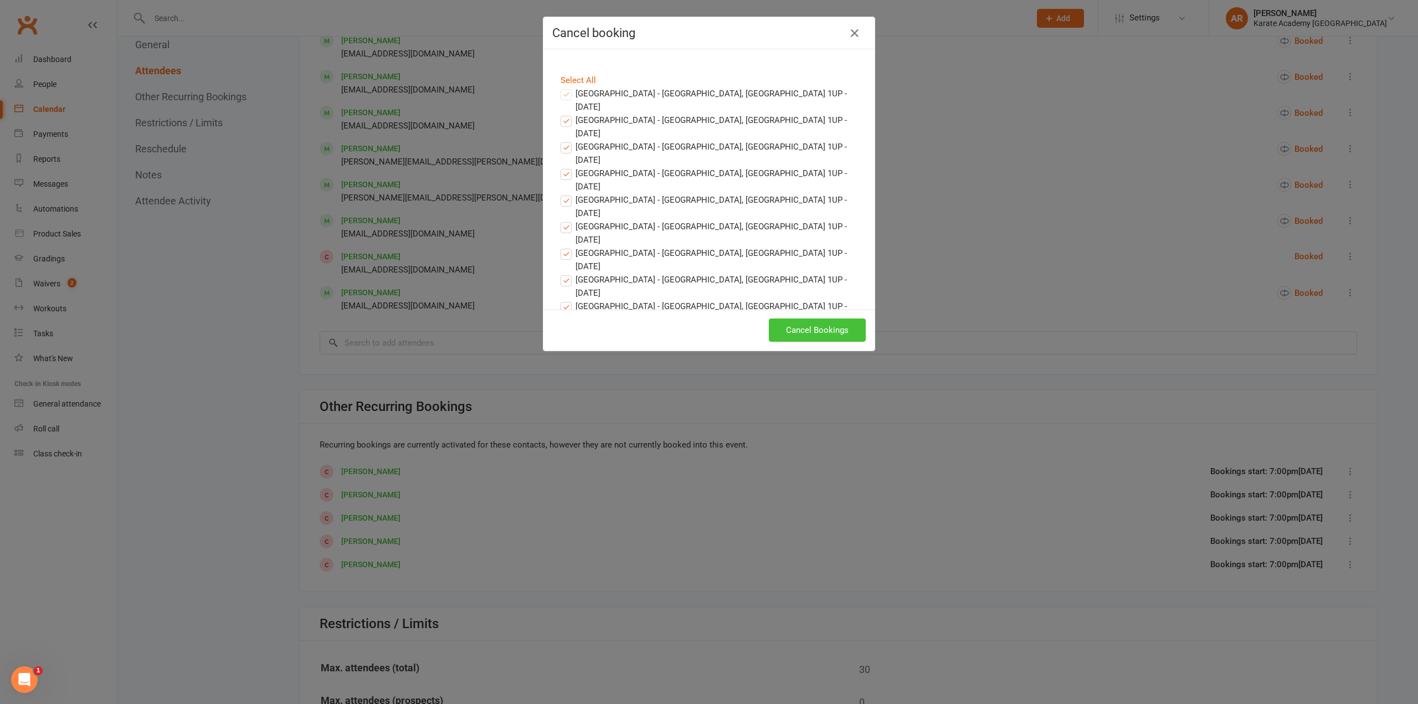
click at [785, 326] on button "Cancel Bookings" at bounding box center [817, 329] width 97 height 23
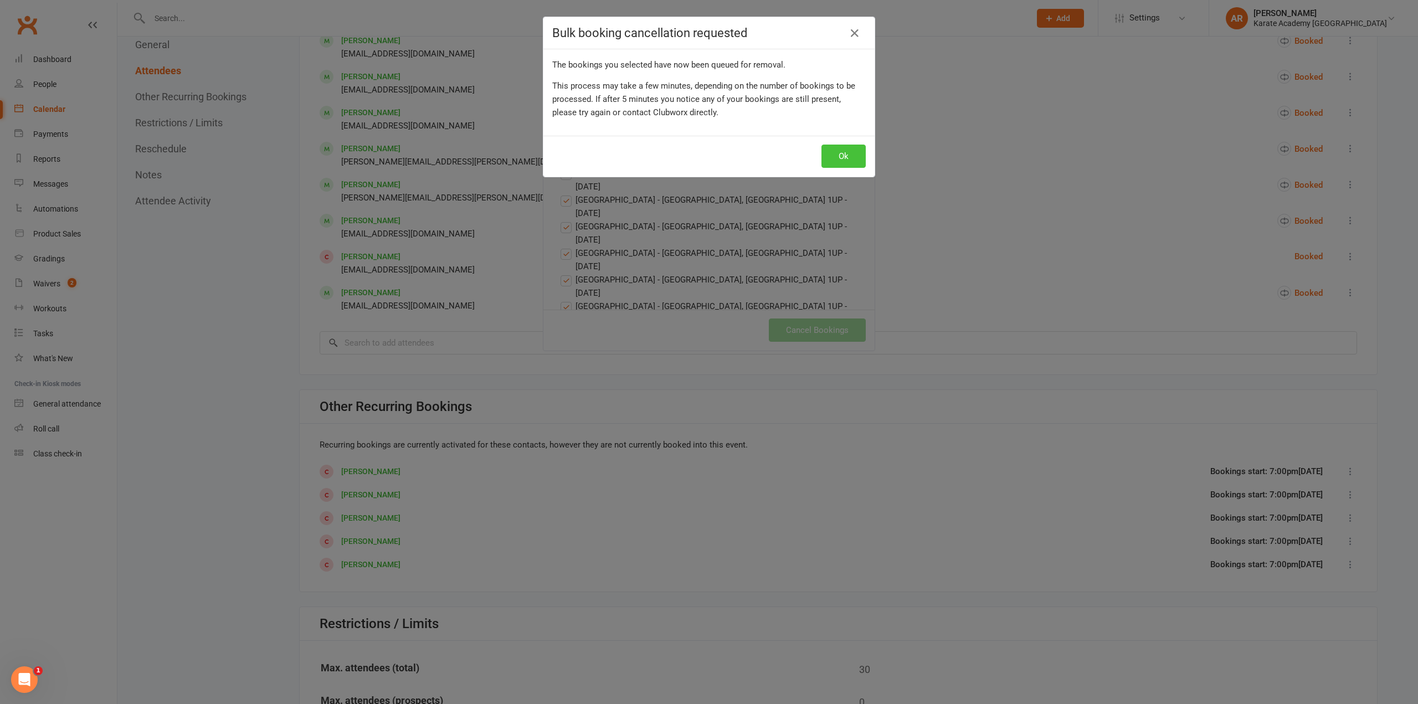
click at [837, 158] on button "Ok" at bounding box center [843, 156] width 44 height 23
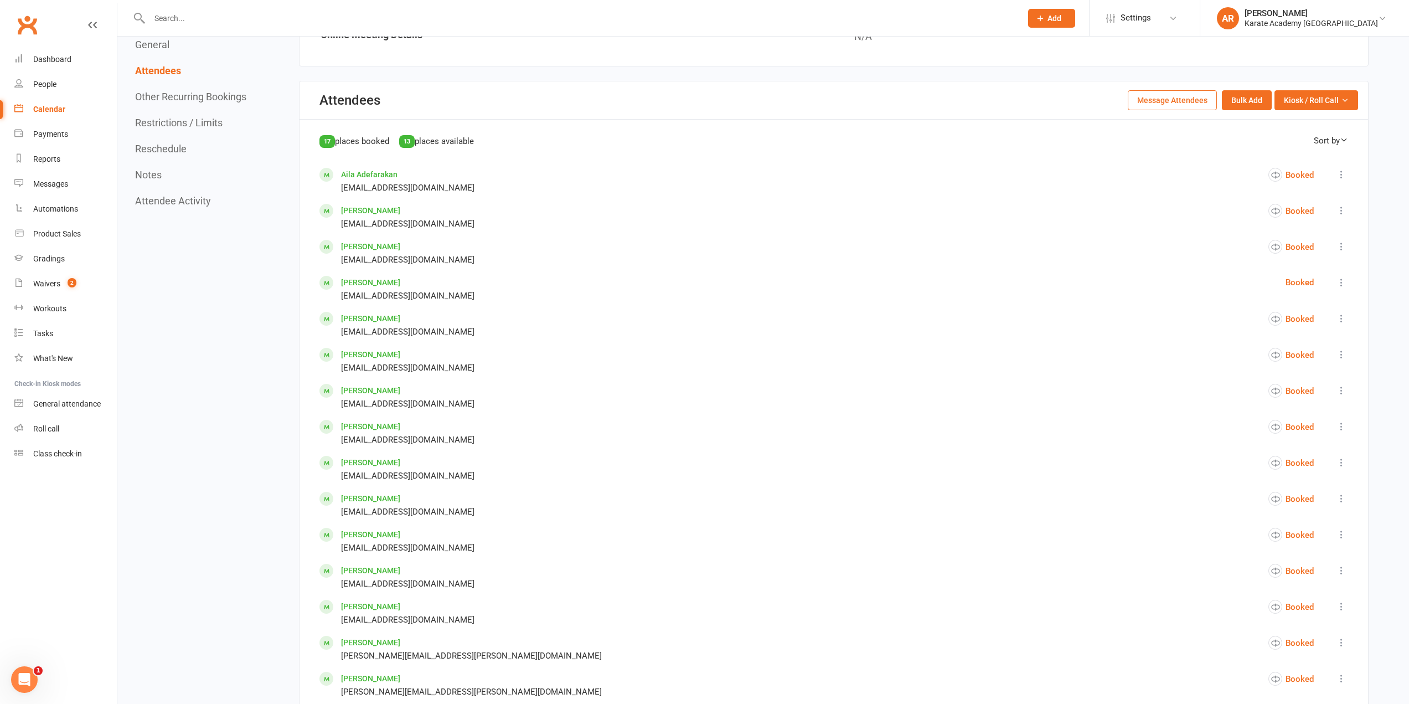
scroll to position [443, 0]
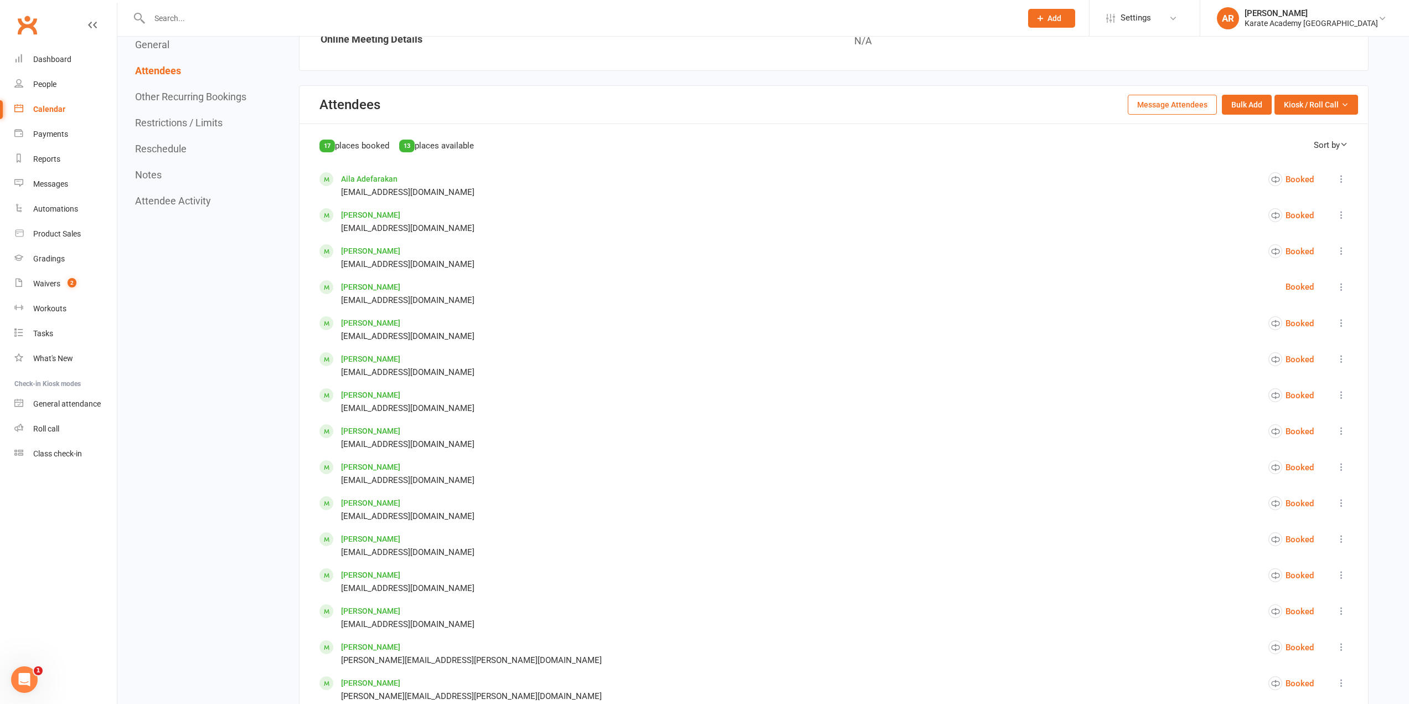
click at [1186, 104] on button "Message Attendees" at bounding box center [1172, 105] width 89 height 20
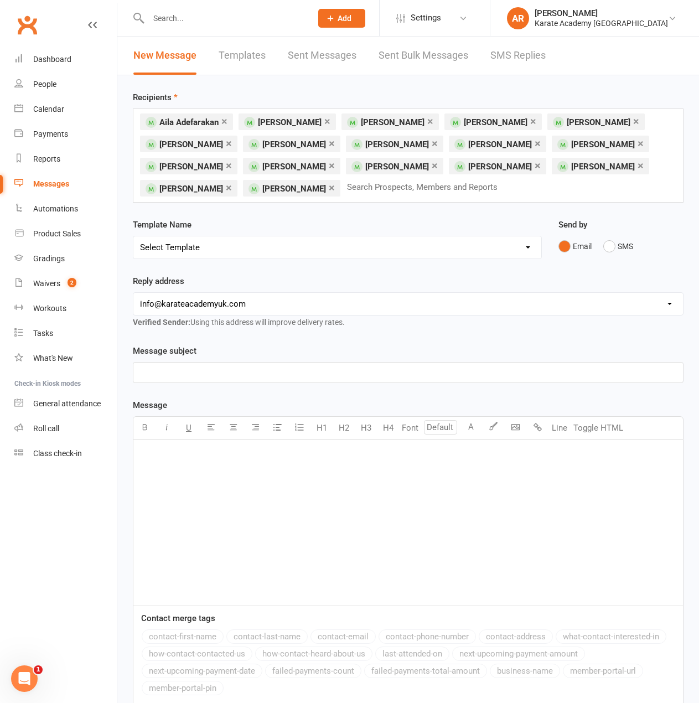
click at [234, 298] on select "[EMAIL_ADDRESS][DOMAIN_NAME] [EMAIL_ADDRESS][DOMAIN_NAME] [DOMAIN_NAME][EMAIL_A…" at bounding box center [408, 304] width 550 height 22
select select "2"
click at [133, 293] on select "[EMAIL_ADDRESS][DOMAIN_NAME] [EMAIL_ADDRESS][DOMAIN_NAME] [DOMAIN_NAME][EMAIL_A…" at bounding box center [408, 304] width 550 height 22
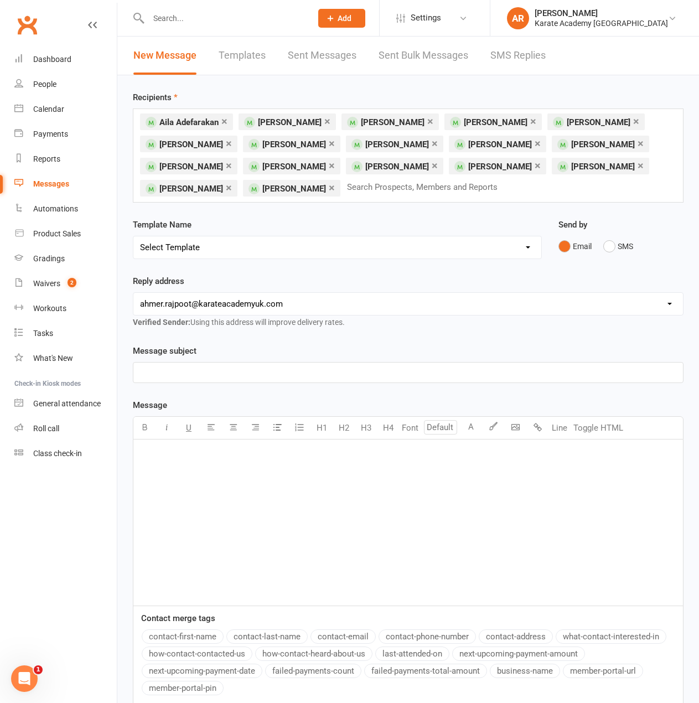
click at [208, 369] on p "﻿" at bounding box center [408, 372] width 537 height 13
click at [171, 463] on div "﻿" at bounding box center [408, 523] width 550 height 166
click at [188, 455] on p "﻿" at bounding box center [408, 453] width 537 height 13
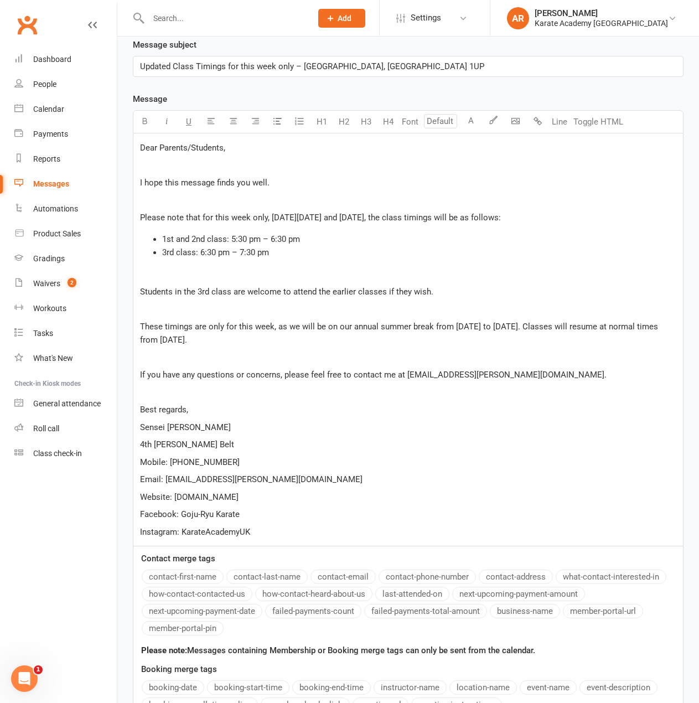
scroll to position [292, 0]
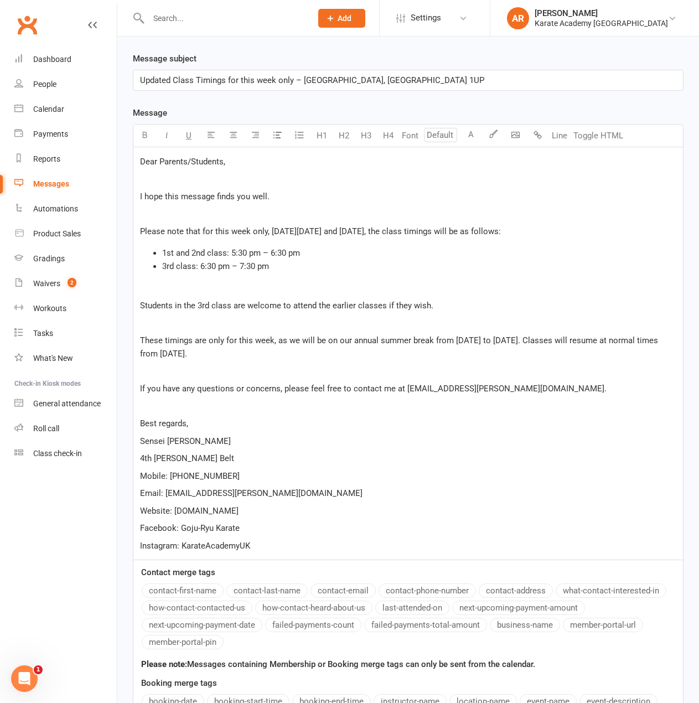
click at [180, 179] on p "﻿" at bounding box center [408, 178] width 537 height 13
click at [174, 212] on p "﻿" at bounding box center [408, 213] width 537 height 13
drag, startPoint x: 162, startPoint y: 249, endPoint x: 173, endPoint y: 251, distance: 11.3
click at [173, 251] on ul "1st and 2nd class: 5:30 pm – 6:30 pm 3rd class: 6:30 pm – 7:30 pm" at bounding box center [408, 259] width 537 height 27
click at [145, 138] on icon "button" at bounding box center [145, 135] width 8 height 8
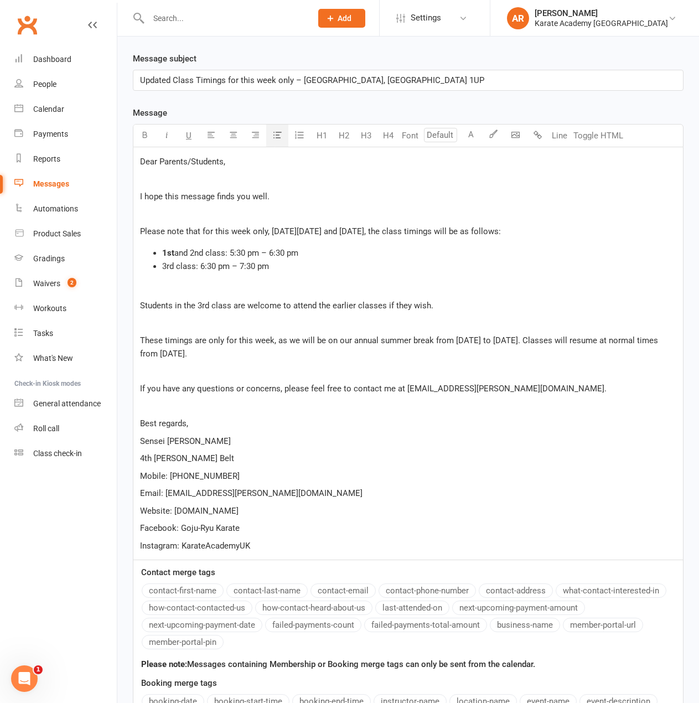
click at [190, 253] on span "and 2nd class: 5:30 pm – 6:30 pm" at bounding box center [236, 253] width 124 height 10
drag, startPoint x: 206, startPoint y: 253, endPoint x: 192, endPoint y: 254, distance: 13.9
click at [192, 254] on span "and 2nd class: 5:30 pm – 6:30 pm" at bounding box center [236, 253] width 124 height 10
click at [146, 128] on button "button" at bounding box center [144, 136] width 22 height 22
drag, startPoint x: 175, startPoint y: 266, endPoint x: 163, endPoint y: 267, distance: 12.2
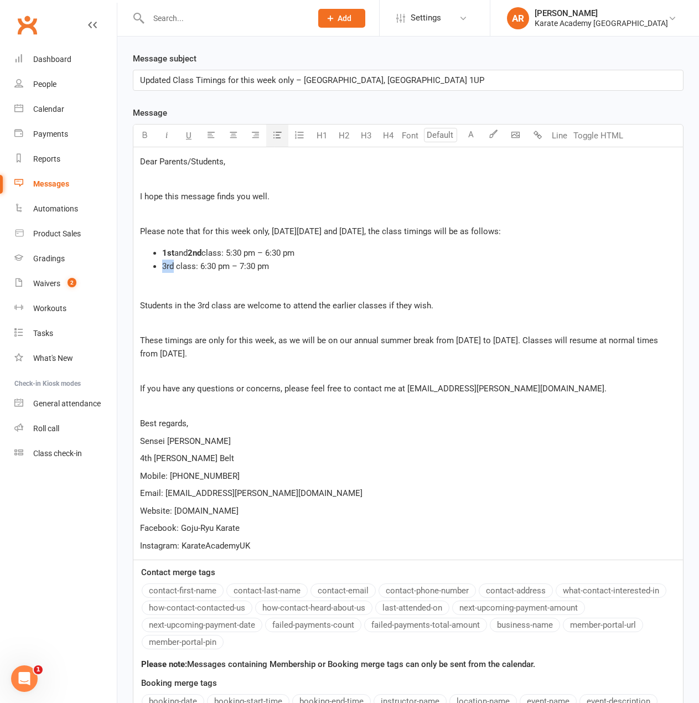
click at [163, 267] on span "3rd class: 6:30 pm – 7:30 pm" at bounding box center [215, 266] width 107 height 10
click at [141, 136] on icon "button" at bounding box center [145, 135] width 8 height 8
click at [298, 286] on p "﻿" at bounding box center [408, 288] width 537 height 13
click at [287, 79] on span "Updated Class Timings for this week only – Wycombe Leisure Centre, Handy Cross,…" at bounding box center [312, 80] width 344 height 10
drag, startPoint x: 291, startPoint y: 78, endPoint x: 103, endPoint y: 69, distance: 187.9
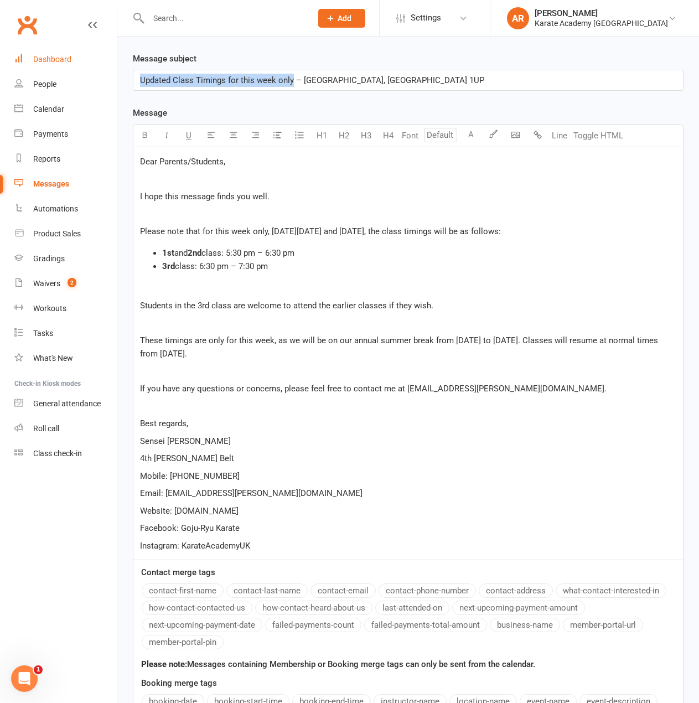
click at [103, 69] on ui-view "Prospect Member Non-attending contact Membership plan Bulk message Add Settings…" at bounding box center [349, 309] width 699 height 1199
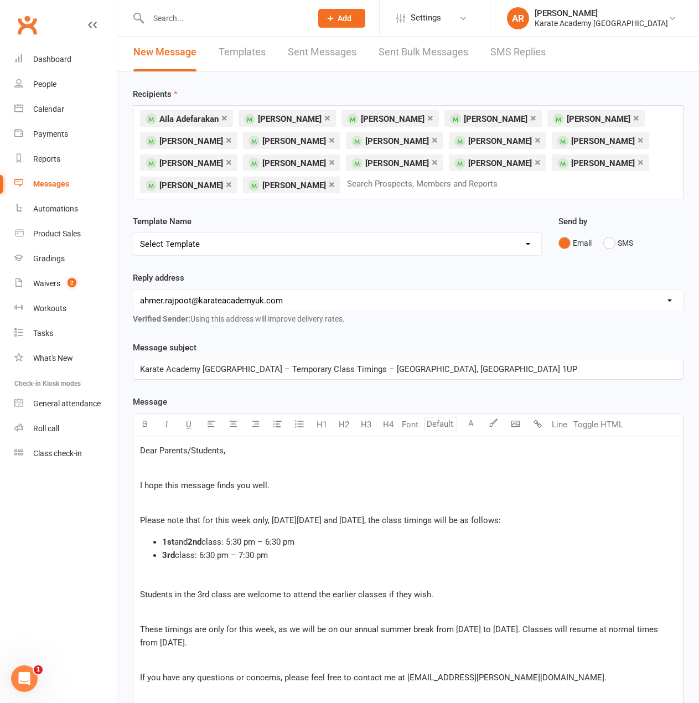
scroll to position [0, 0]
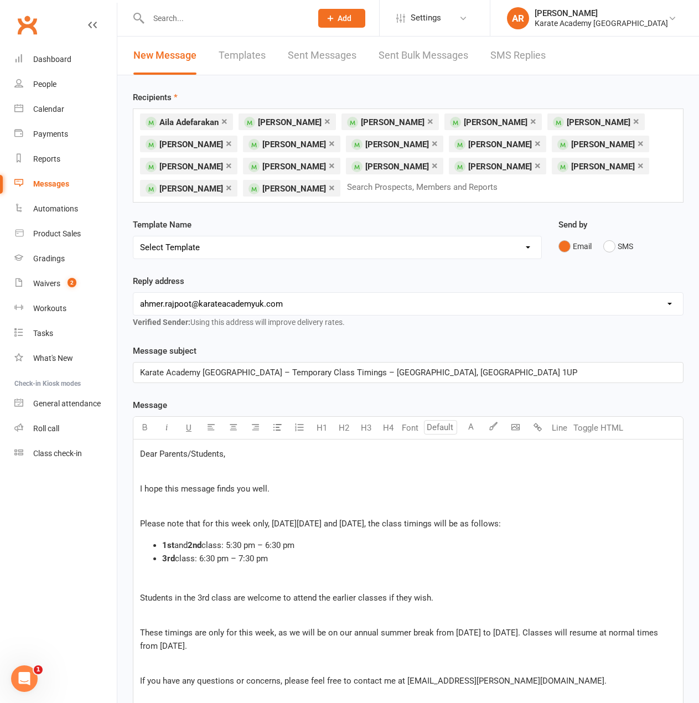
click at [261, 578] on p "﻿" at bounding box center [408, 580] width 537 height 13
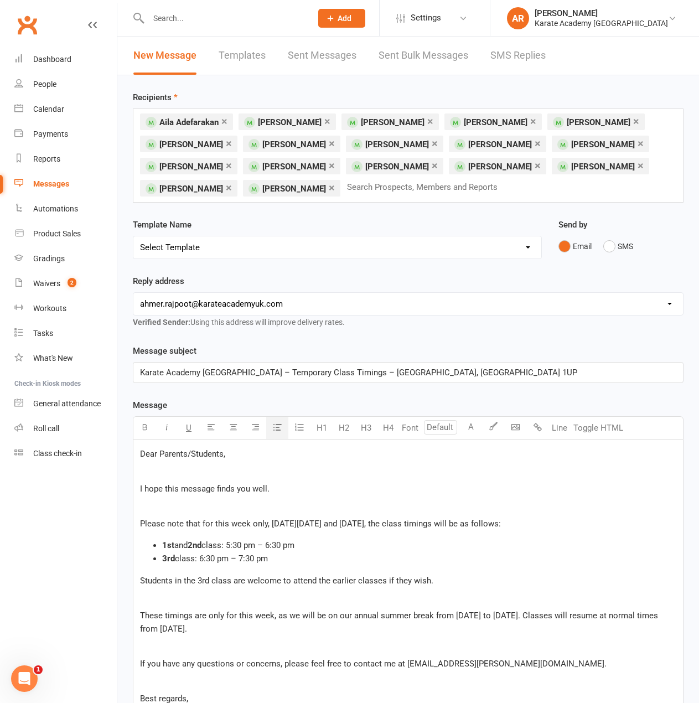
click at [188, 607] on div "Dear Parents/Students, ﻿ I hope this message finds you well. ﻿ Please note that…" at bounding box center [408, 637] width 550 height 395
click at [176, 602] on p "﻿" at bounding box center [408, 597] width 537 height 13
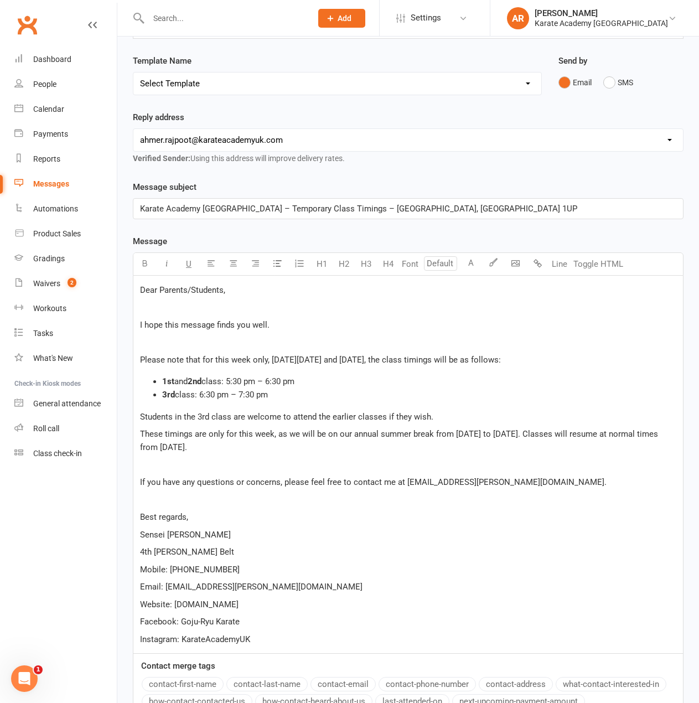
scroll to position [166, 0]
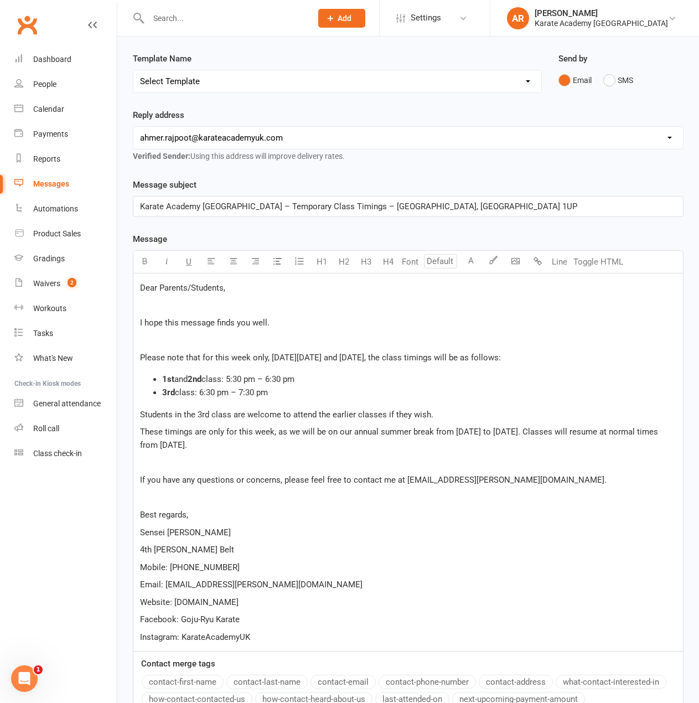
click at [162, 462] on p "﻿" at bounding box center [408, 462] width 537 height 13
click at [164, 305] on p "﻿" at bounding box center [408, 304] width 537 height 13
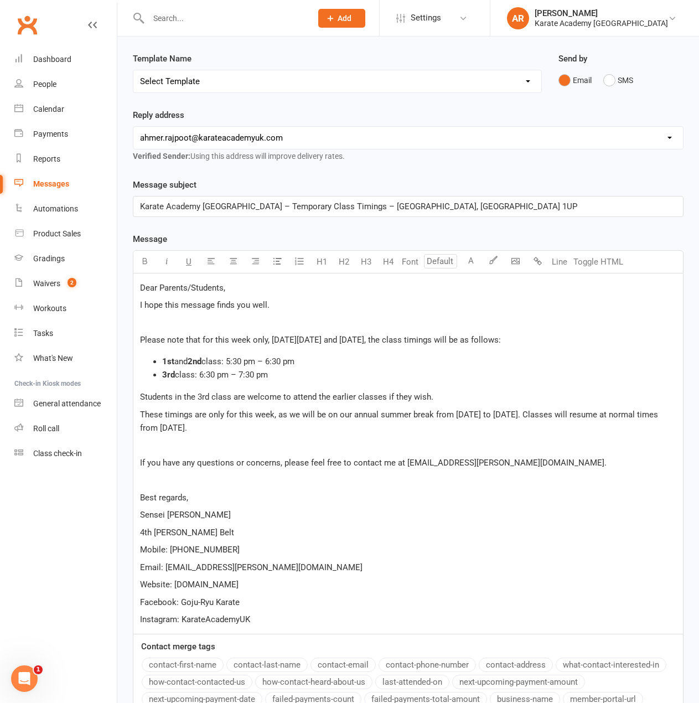
click at [150, 329] on div "Dear Parents/Students, I hope this message finds you well. ﻿ Please note that f…" at bounding box center [408, 454] width 550 height 360
click at [148, 322] on p "﻿" at bounding box center [408, 322] width 537 height 13
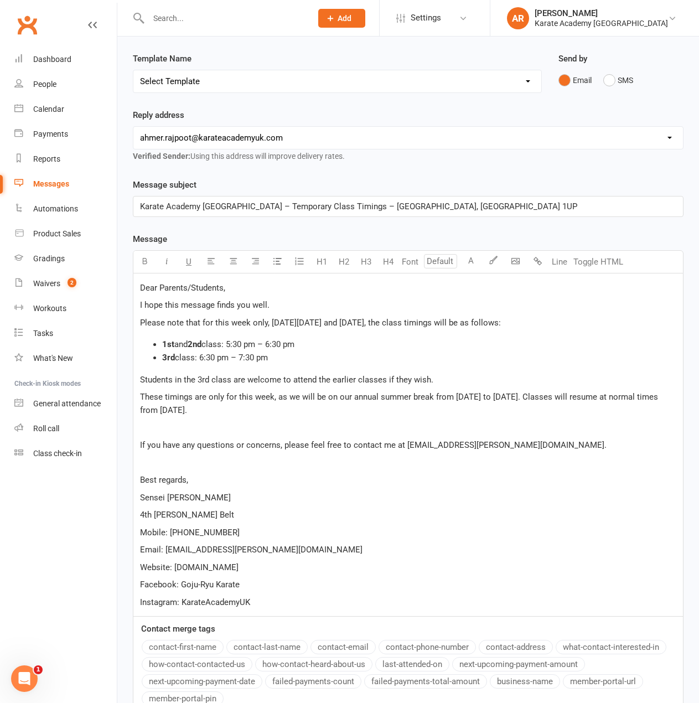
click at [152, 428] on p "﻿" at bounding box center [408, 427] width 537 height 13
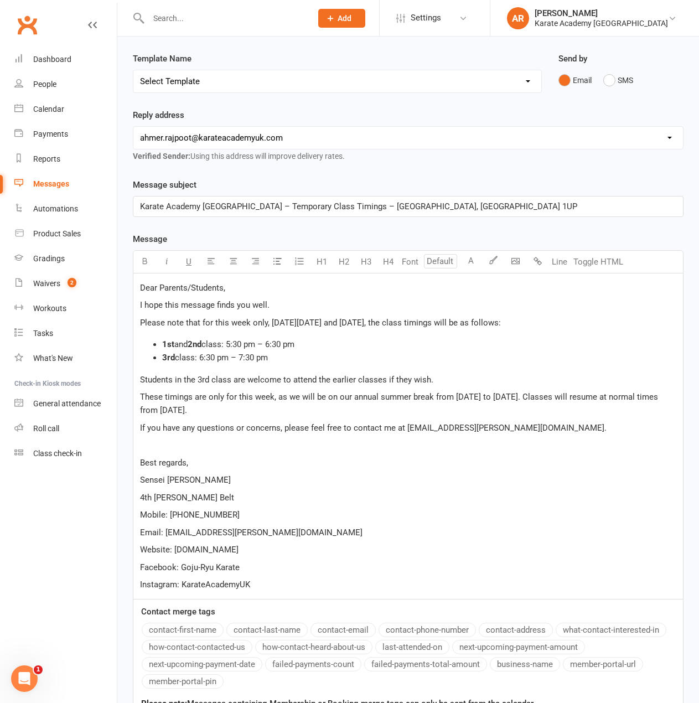
drag, startPoint x: 156, startPoint y: 445, endPoint x: 181, endPoint y: 450, distance: 26.0
click at [156, 445] on p "﻿" at bounding box center [408, 445] width 537 height 13
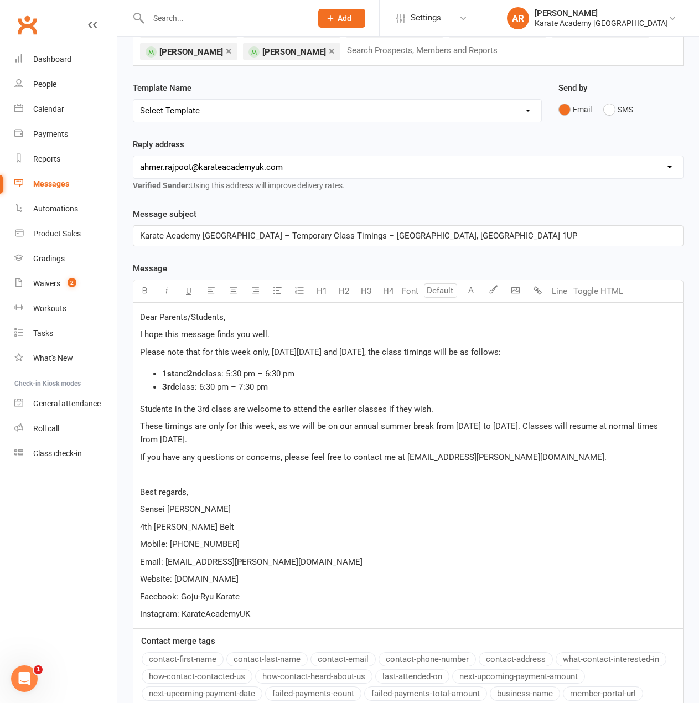
scroll to position [428, 0]
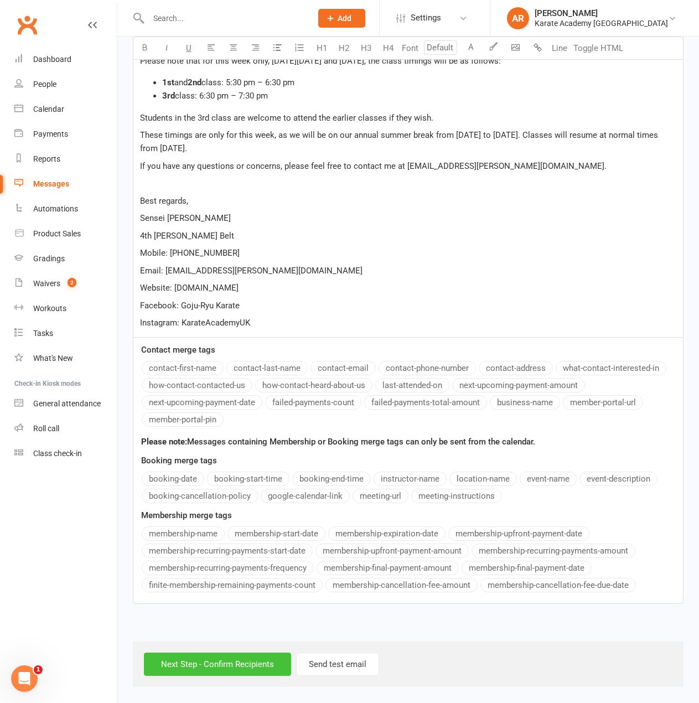
drag, startPoint x: 244, startPoint y: 667, endPoint x: 247, endPoint y: 656, distance: 11.0
click at [244, 667] on input "Next Step - Confirm Recipients" at bounding box center [217, 664] width 147 height 23
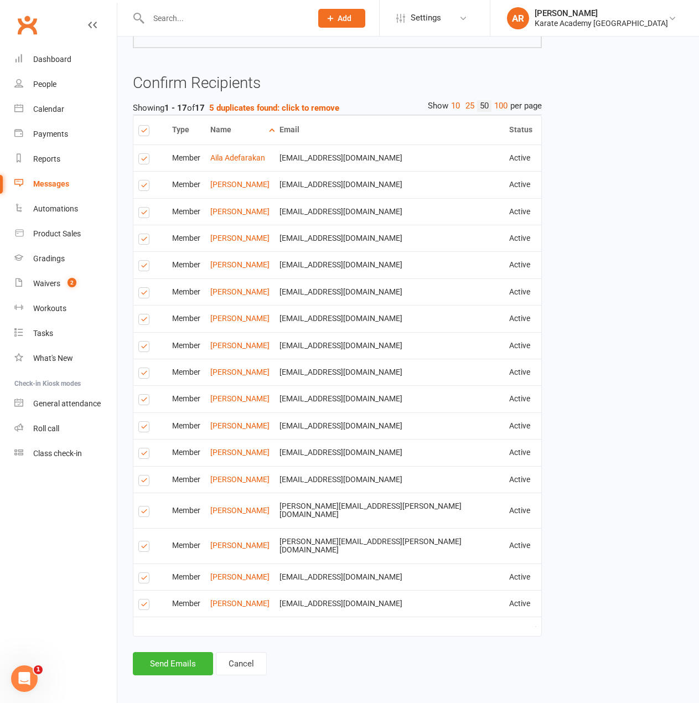
scroll to position [527, 0]
click at [169, 659] on button "Send Emails" at bounding box center [173, 663] width 80 height 23
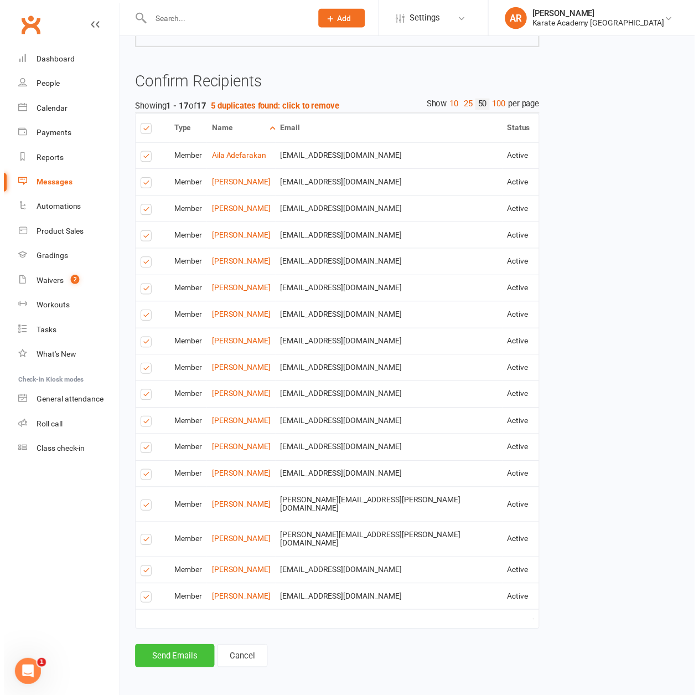
scroll to position [522, 0]
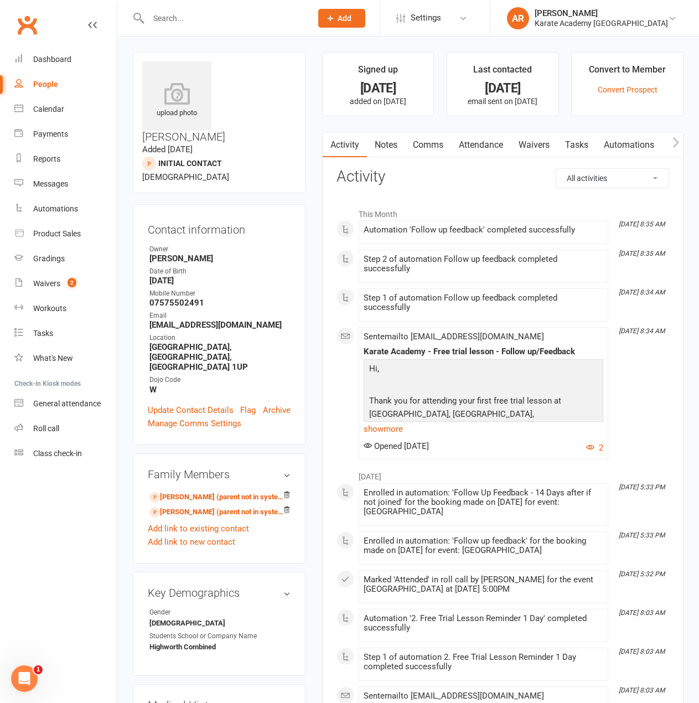
click at [424, 146] on link "Comms" at bounding box center [428, 144] width 46 height 25
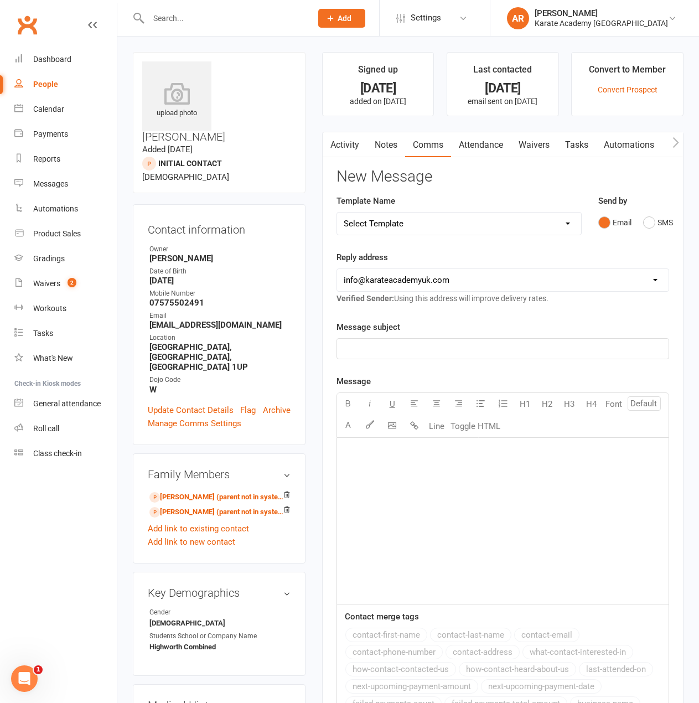
click at [424, 273] on select "[EMAIL_ADDRESS][DOMAIN_NAME] [EMAIL_ADDRESS][DOMAIN_NAME] [DOMAIN_NAME][EMAIL_A…" at bounding box center [503, 280] width 332 height 22
select select "2"
click at [337, 269] on select "[EMAIL_ADDRESS][DOMAIN_NAME] [EMAIL_ADDRESS][DOMAIN_NAME] [DOMAIN_NAME][EMAIL_A…" at bounding box center [503, 280] width 332 height 22
click at [399, 219] on select "Select Template [Email] [GEOGRAPHIC_DATA] - Price Breakdown [Email] Claycots Pr…" at bounding box center [459, 224] width 244 height 22
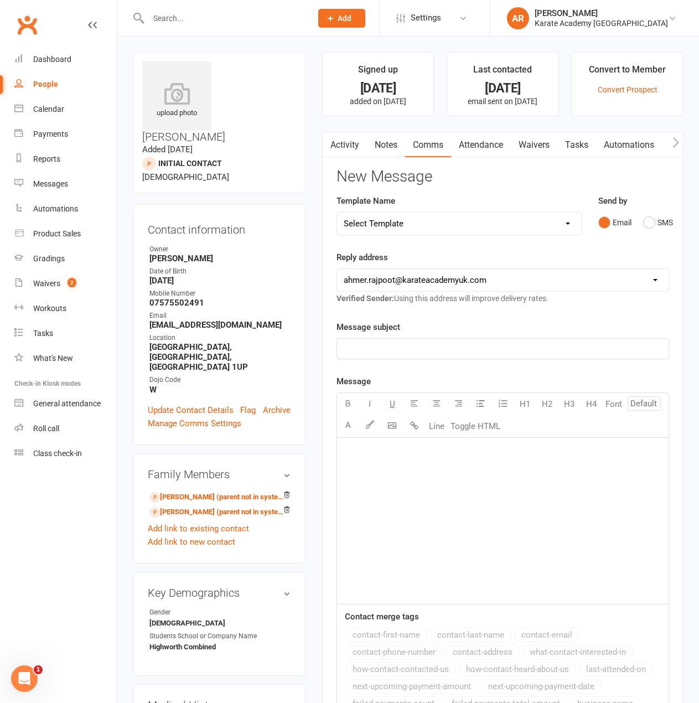
click at [416, 231] on select "Select Template [Email] [GEOGRAPHIC_DATA] - Price Breakdown [Email] Claycots Pr…" at bounding box center [459, 224] width 244 height 22
select select "7"
click at [337, 213] on select "Select Template [Email] [GEOGRAPHIC_DATA] - Price Breakdown [Email] Claycots Pr…" at bounding box center [459, 224] width 244 height 22
select select "1"
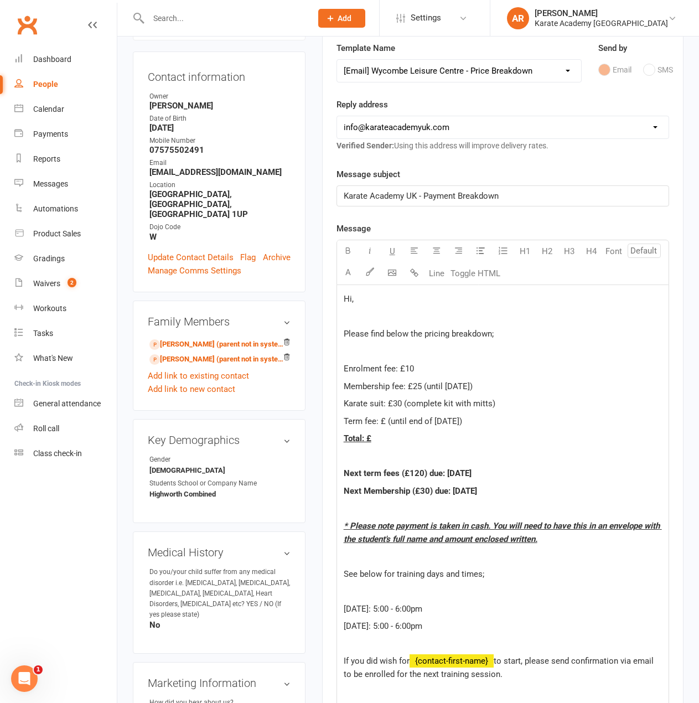
scroll to position [166, 0]
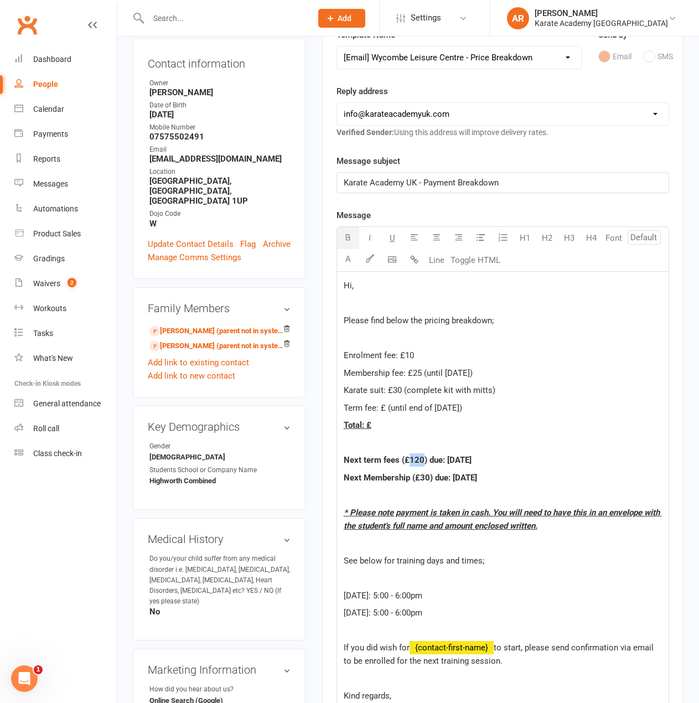
drag, startPoint x: 423, startPoint y: 460, endPoint x: 410, endPoint y: 460, distance: 13.3
click at [410, 460] on span "Next term fees (£120) due: [DATE]" at bounding box center [408, 460] width 128 height 10
click at [434, 115] on select "[EMAIL_ADDRESS][DOMAIN_NAME] [EMAIL_ADDRESS][DOMAIN_NAME] [DOMAIN_NAME][EMAIL_A…" at bounding box center [503, 114] width 332 height 22
select select "2"
click at [337, 103] on select "[EMAIL_ADDRESS][DOMAIN_NAME] [EMAIL_ADDRESS][DOMAIN_NAME] [DOMAIN_NAME][EMAIL_A…" at bounding box center [503, 114] width 332 height 22
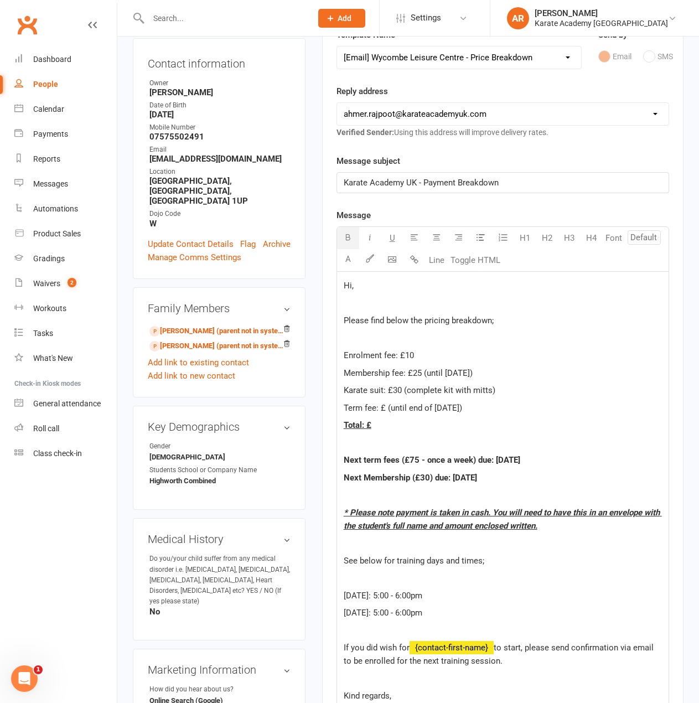
click at [384, 407] on span "Term fee: £ (until end of [DATE])" at bounding box center [403, 408] width 118 height 10
click at [374, 424] on p "Total: £" at bounding box center [503, 425] width 318 height 13
click at [388, 430] on p "Total: £" at bounding box center [503, 425] width 318 height 13
drag, startPoint x: 482, startPoint y: 405, endPoint x: 548, endPoint y: 425, distance: 68.5
click at [482, 405] on p "Term fee: £40 (until end of [DATE])" at bounding box center [503, 407] width 318 height 13
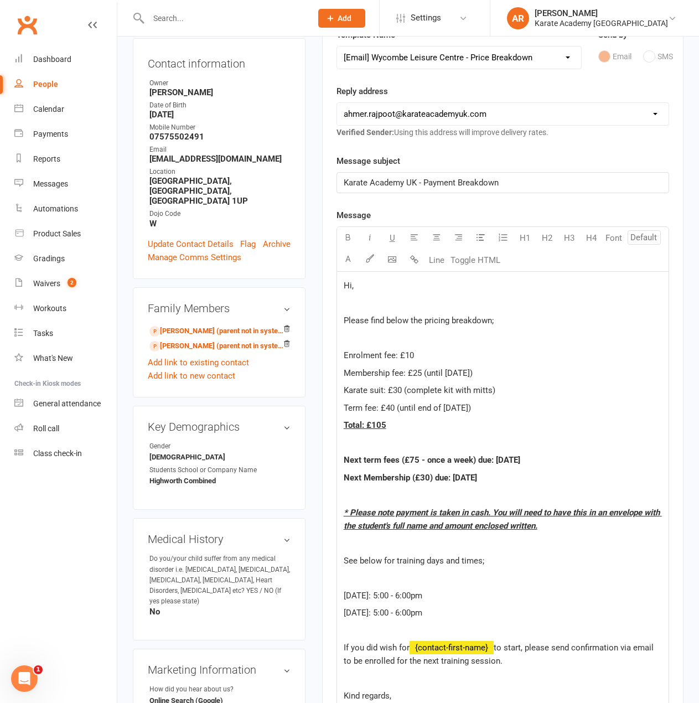
click at [503, 411] on p "Term fee: £40 (until end of [DATE])" at bounding box center [503, 407] width 318 height 13
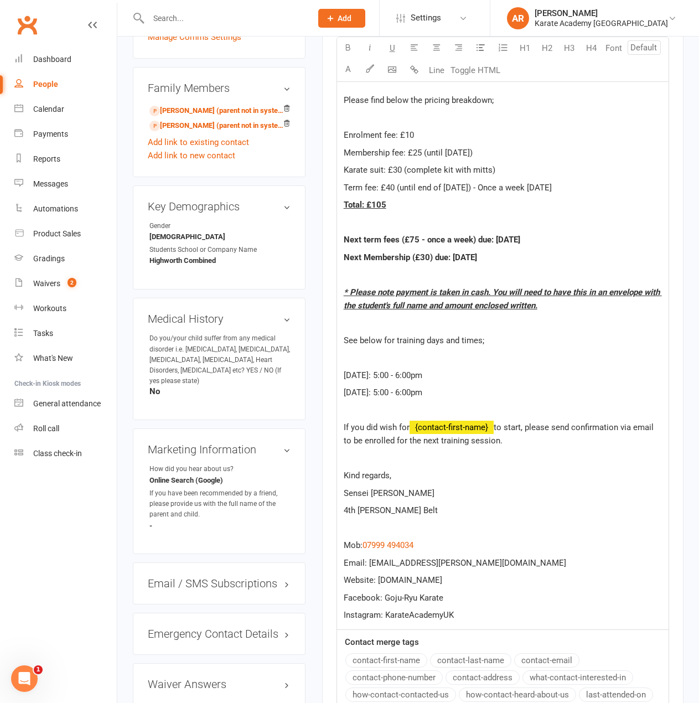
scroll to position [388, 0]
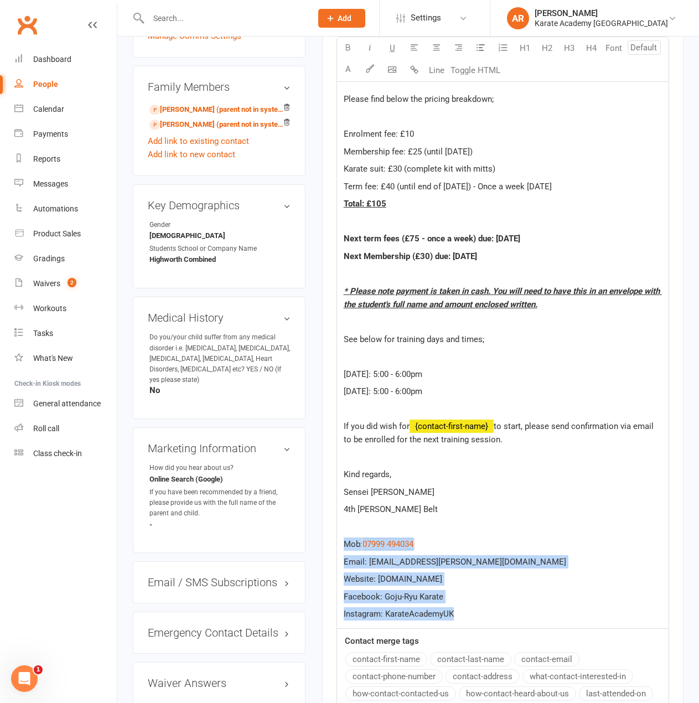
drag, startPoint x: 481, startPoint y: 614, endPoint x: 414, endPoint y: 523, distance: 112.4
click at [414, 523] on div "Hi, Please find below the pricing breakdown; Enrolment fee: £10 Membership fee:…" at bounding box center [503, 339] width 332 height 578
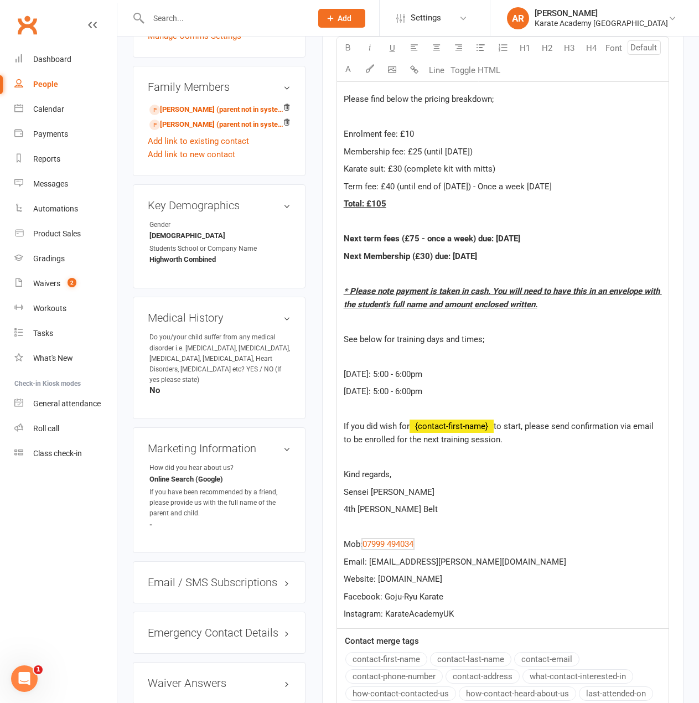
click at [468, 488] on p "Sensei [PERSON_NAME]" at bounding box center [503, 492] width 318 height 13
drag, startPoint x: 440, startPoint y: 395, endPoint x: 403, endPoint y: 343, distance: 63.8
click at [403, 343] on div "Hi, Please find below the pricing breakdown; Enrolment fee: £10 Membership fee:…" at bounding box center [503, 339] width 332 height 578
click at [385, 221] on p at bounding box center [503, 221] width 318 height 13
click at [373, 275] on p at bounding box center [503, 273] width 318 height 13
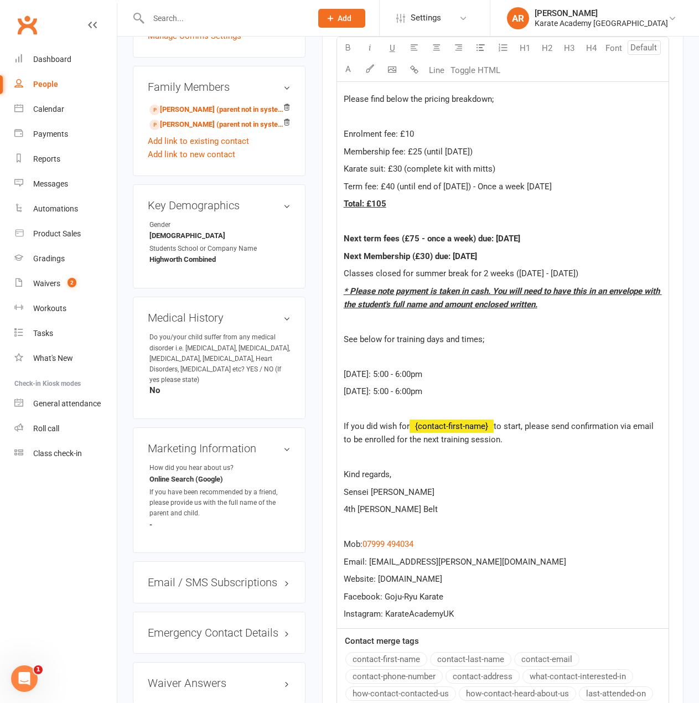
click at [544, 256] on p "Next Membership (£30) due: [DATE]" at bounding box center [503, 256] width 318 height 13
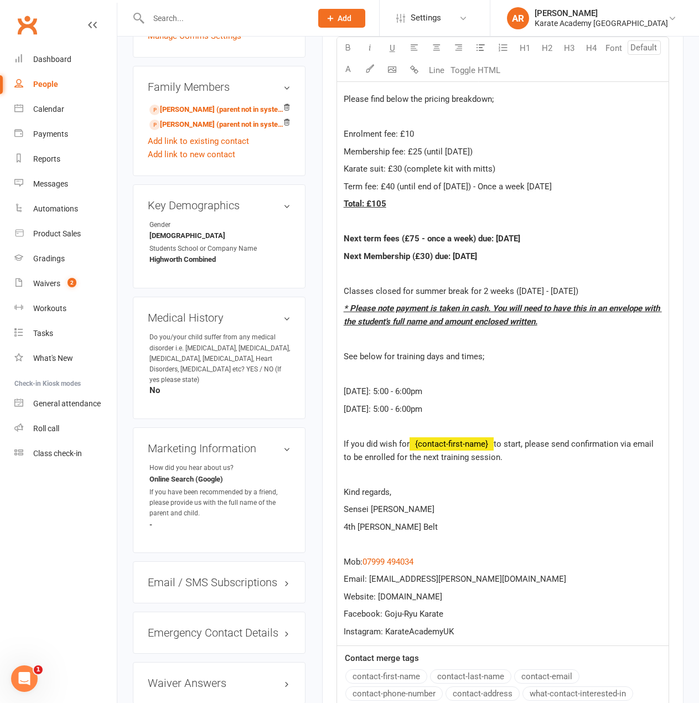
click at [626, 290] on p "Classes closed for summer break for 2 weeks ([DATE] - [DATE])" at bounding box center [503, 291] width 318 height 13
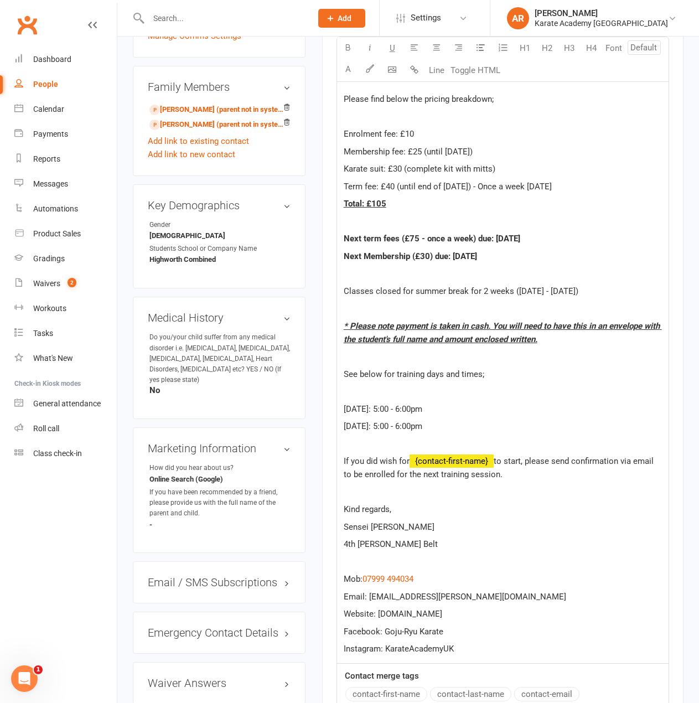
click at [389, 217] on p at bounding box center [503, 221] width 318 height 13
click at [548, 183] on span "Term fee: £40 (until end of [DATE]) - Once a week [DATE]" at bounding box center [448, 187] width 208 height 10
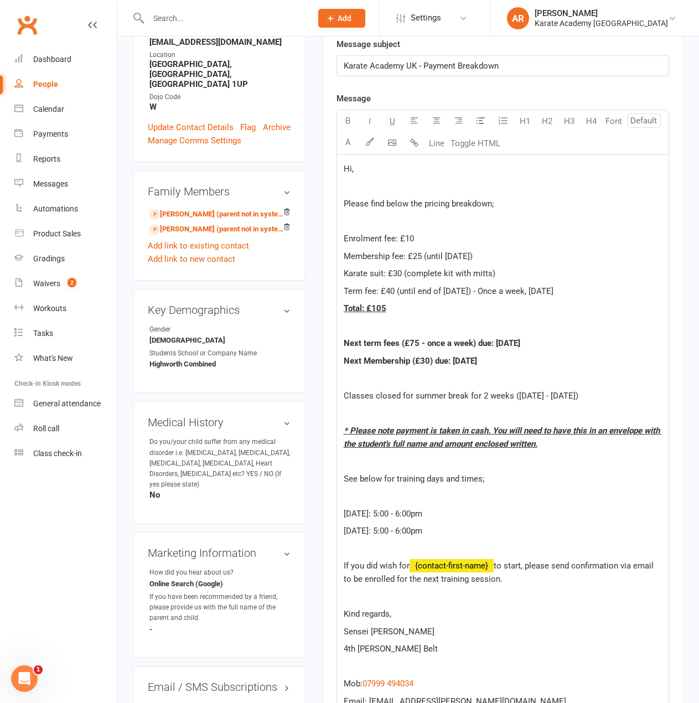
scroll to position [277, 0]
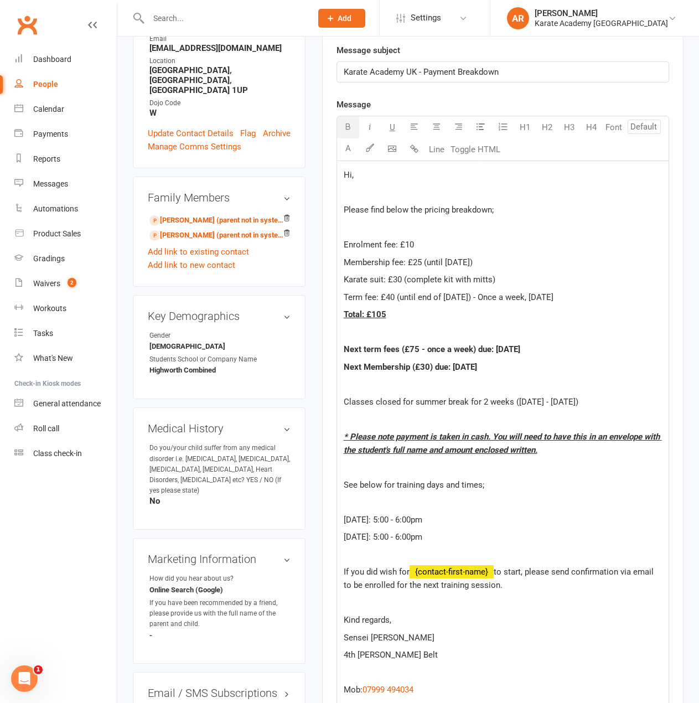
drag, startPoint x: 629, startPoint y: 403, endPoint x: 346, endPoint y: 349, distance: 288.7
click at [346, 349] on div "Hi, Please find below the pricing breakdown; Enrolment fee: £10 Membership fee:…" at bounding box center [503, 467] width 332 height 613
copy div "Next term fees (£75 - once a week) due: [DATE] Next Membership (£30) due: [DATE…"
drag, startPoint x: 576, startPoint y: 297, endPoint x: 482, endPoint y: 295, distance: 93.6
click at [482, 295] on p "Term fee: £40 (until end of [DATE]) - Once a week, [DATE]" at bounding box center [503, 297] width 318 height 13
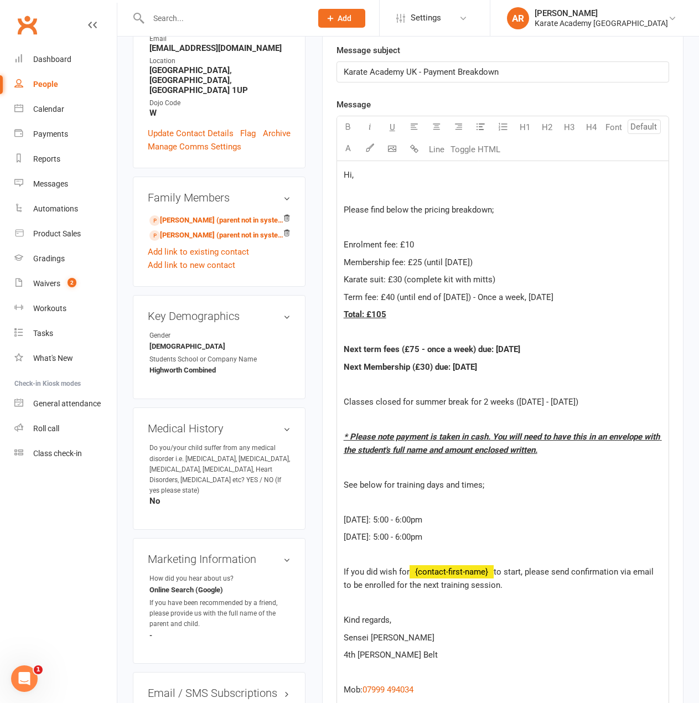
copy span "- Once a week, [DATE]"
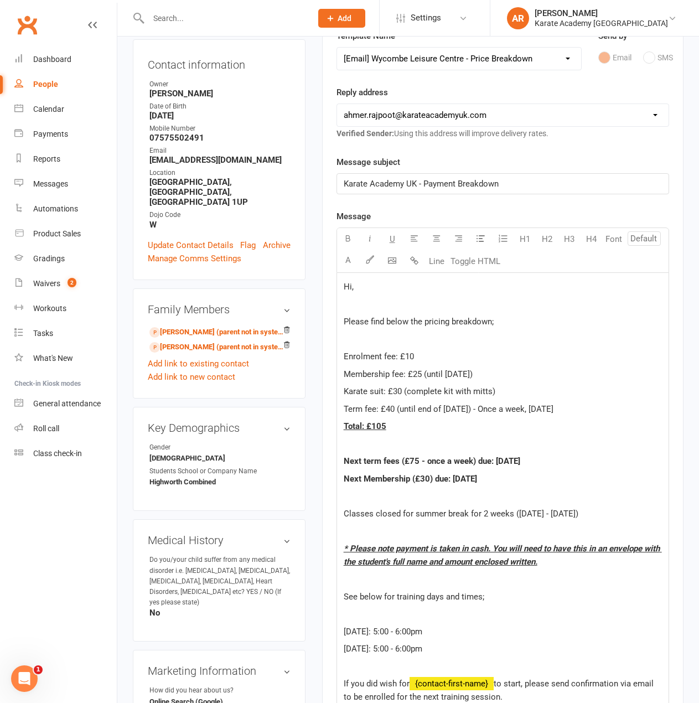
scroll to position [166, 0]
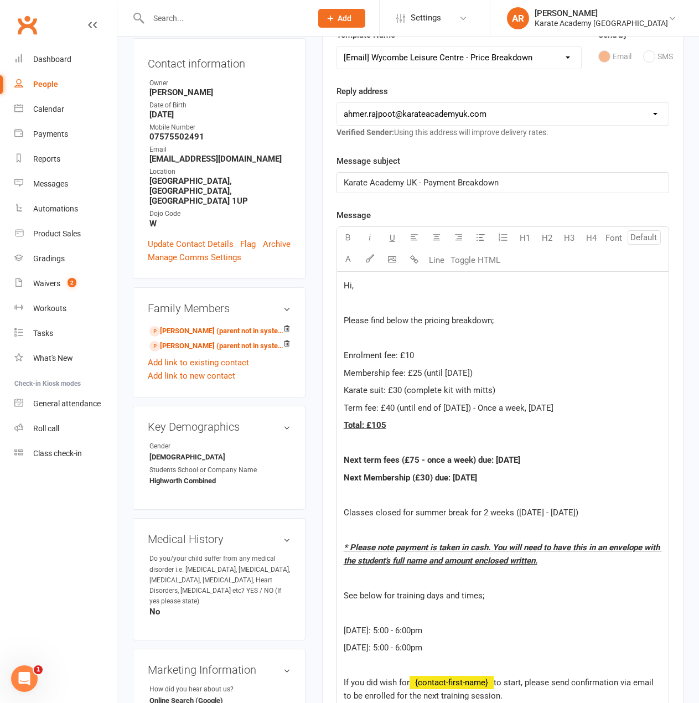
drag, startPoint x: 444, startPoint y: 631, endPoint x: 346, endPoint y: 633, distance: 98.0
click at [346, 633] on p "[DATE]: 5:00 - 6:00pm" at bounding box center [503, 630] width 318 height 13
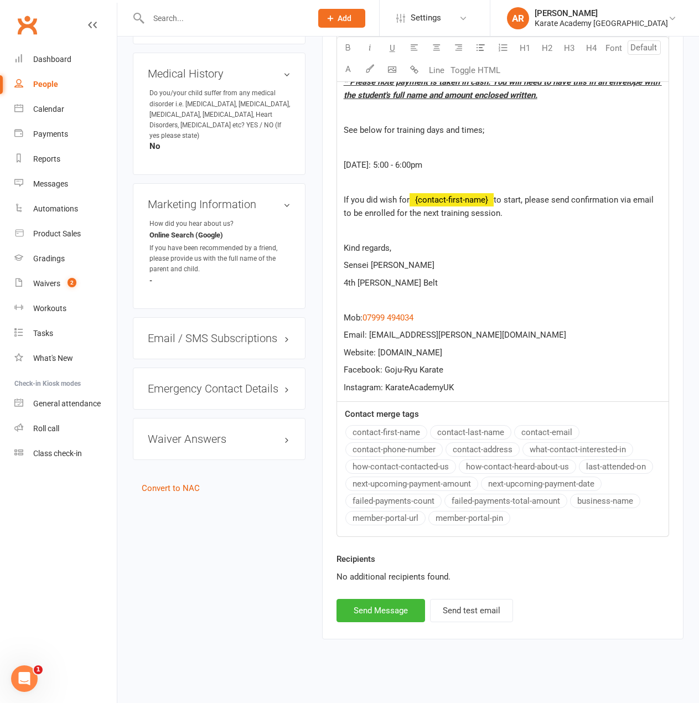
scroll to position [639, 0]
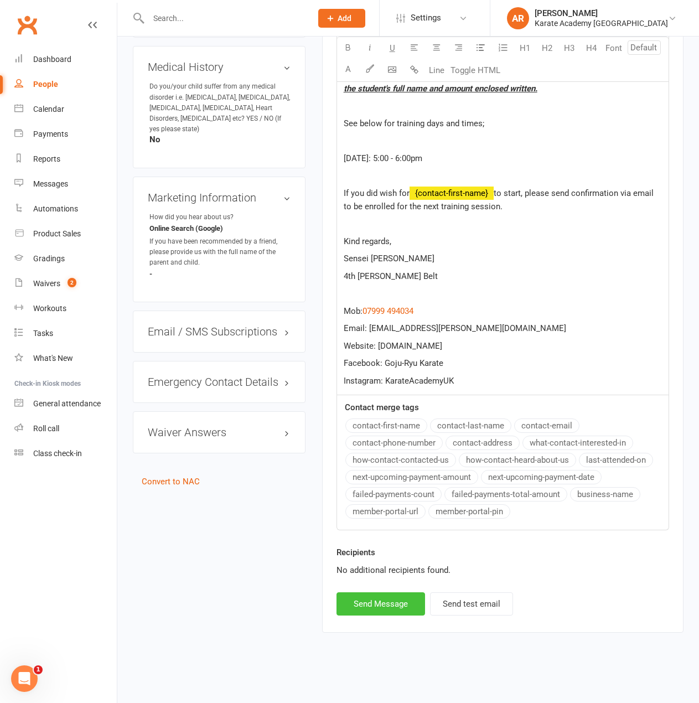
click at [364, 611] on button "Send Message" at bounding box center [381, 603] width 89 height 23
select select
select select "1"
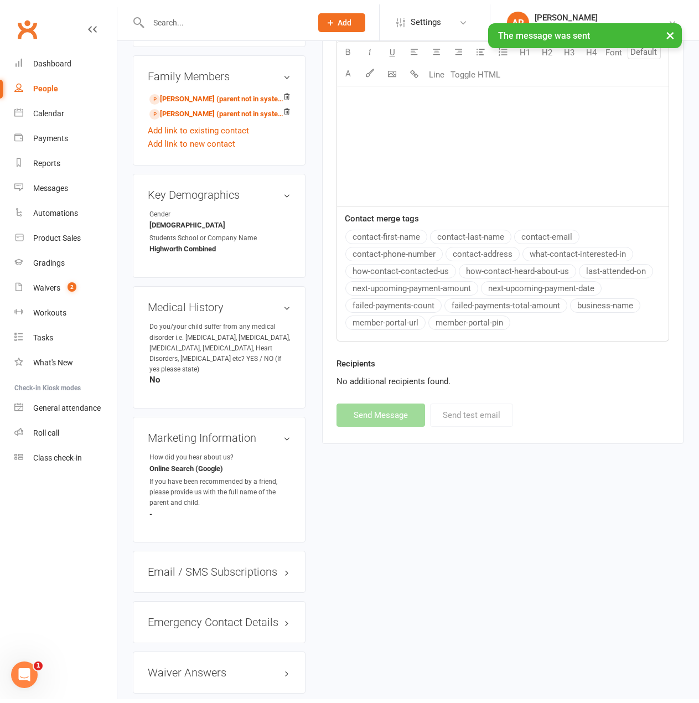
scroll to position [394, 0]
